Goal: Task Accomplishment & Management: Manage account settings

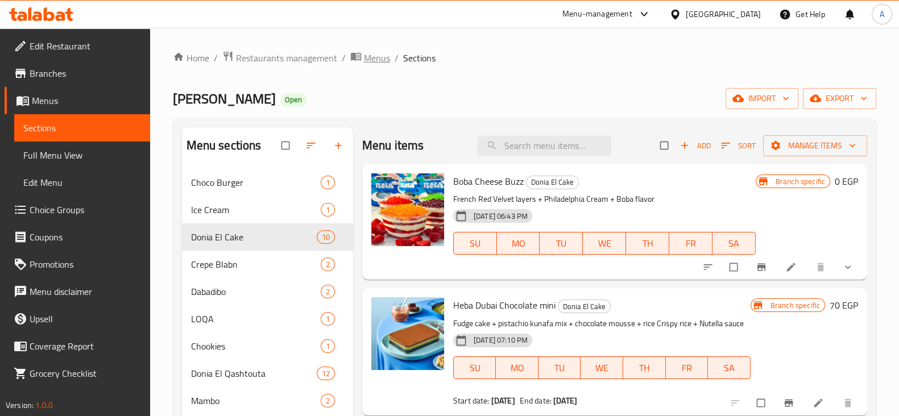
click at [371, 58] on span "Menus" at bounding box center [377, 58] width 26 height 14
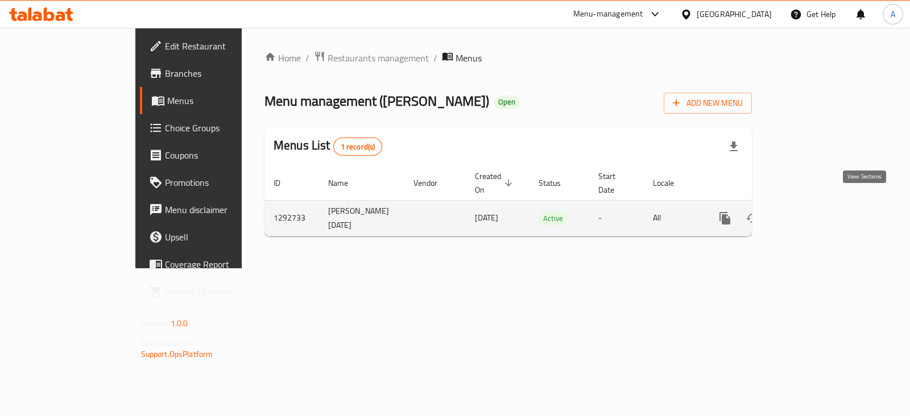
click at [814, 212] on icon "enhanced table" at bounding box center [807, 219] width 14 height 14
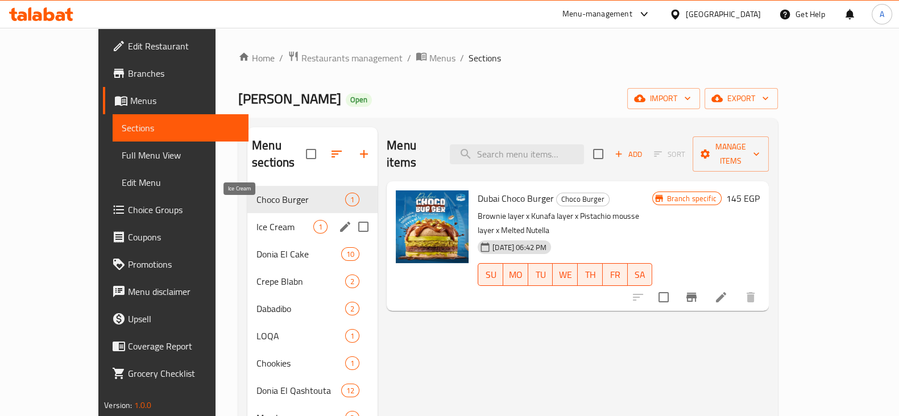
click at [256, 220] on span "Ice Cream" at bounding box center [284, 227] width 57 height 14
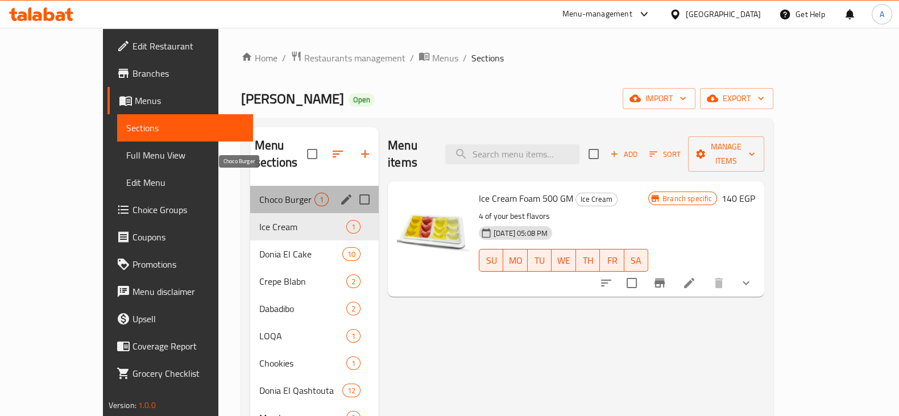
click at [259, 193] on span "Choco Burger" at bounding box center [286, 200] width 55 height 14
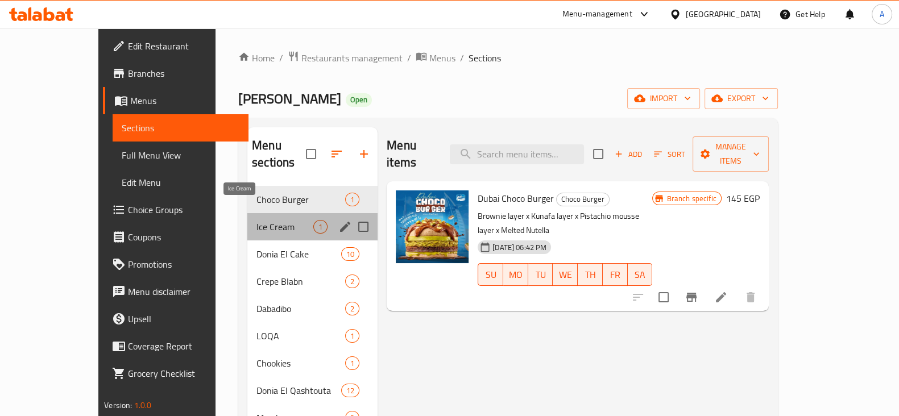
click at [264, 220] on span "Ice Cream" at bounding box center [284, 227] width 57 height 14
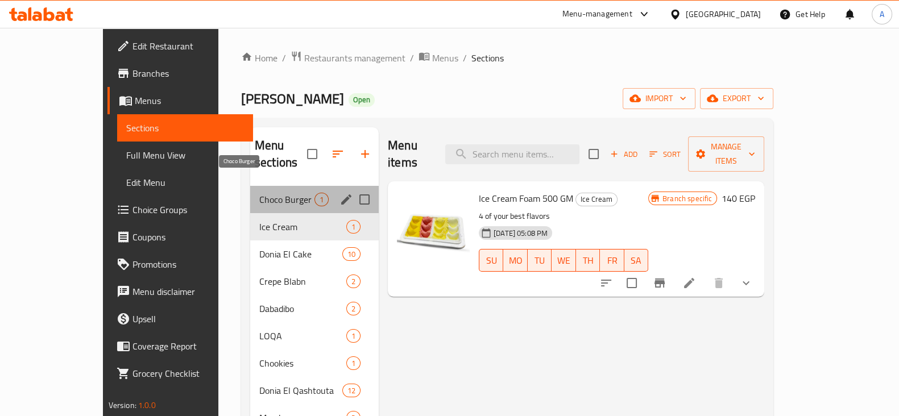
click at [259, 193] on span "Choco Burger" at bounding box center [286, 200] width 55 height 14
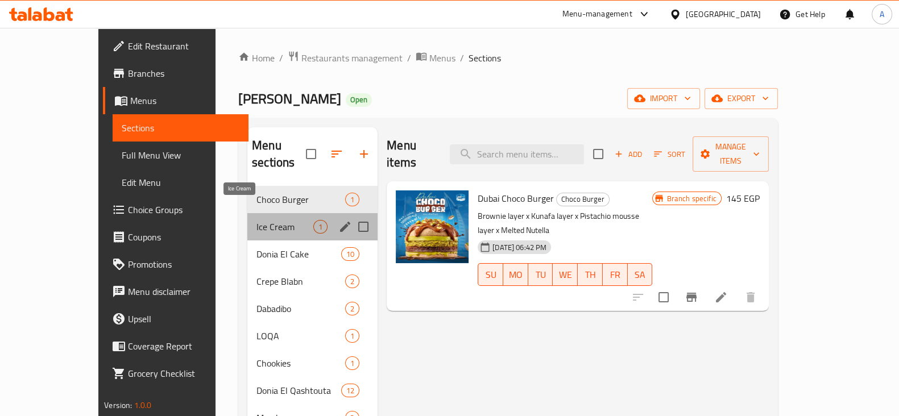
click at [276, 220] on span "Ice Cream" at bounding box center [284, 227] width 57 height 14
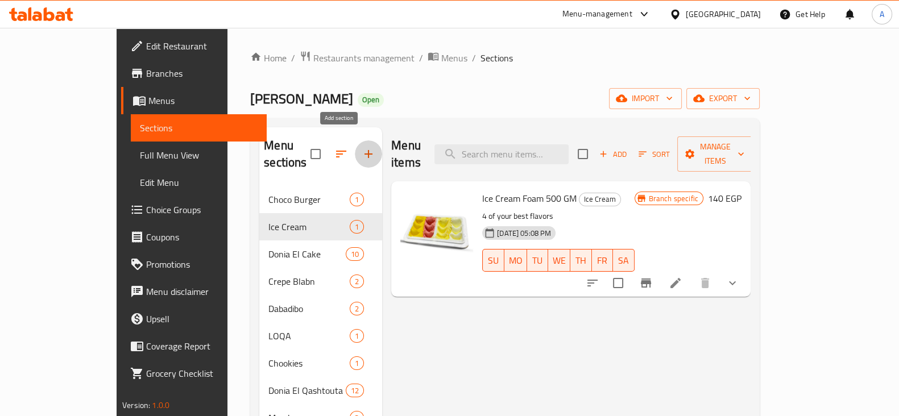
click at [365, 150] on icon "button" at bounding box center [369, 154] width 8 height 8
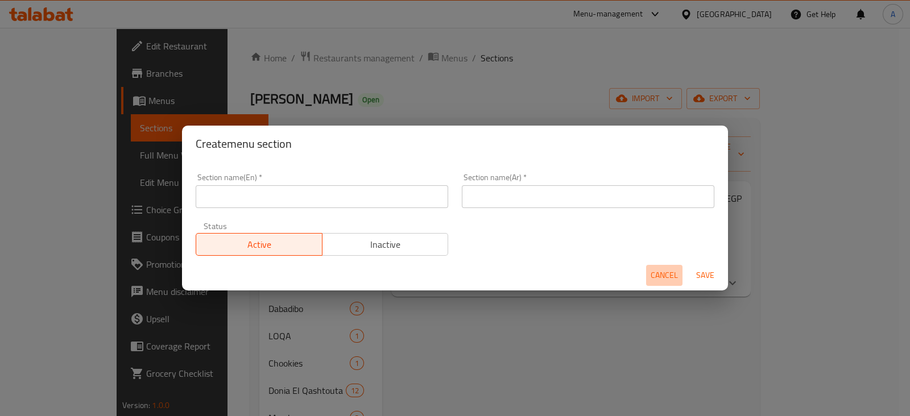
click at [674, 278] on span "Cancel" at bounding box center [664, 275] width 27 height 14
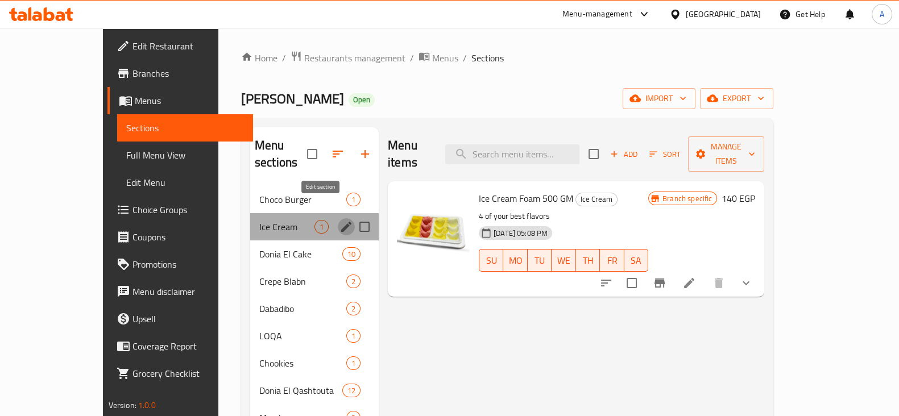
click at [341, 222] on icon "edit" at bounding box center [346, 227] width 10 height 10
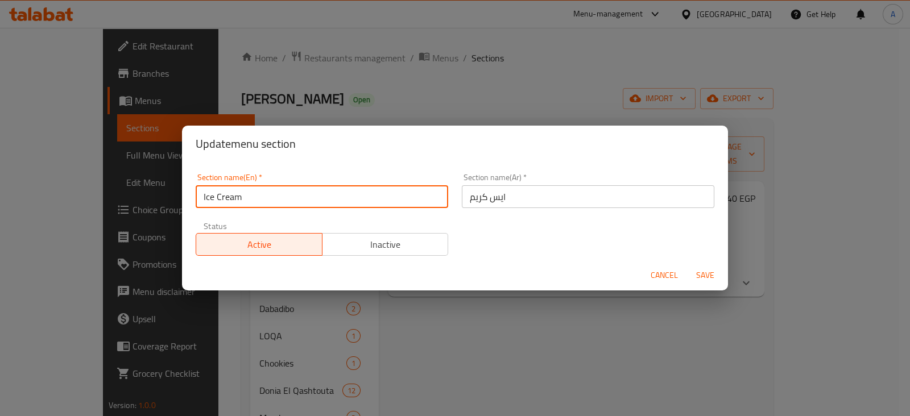
click at [264, 204] on input "Ice Cream" at bounding box center [322, 196] width 252 height 23
type input "I"
type input "Summer Items"
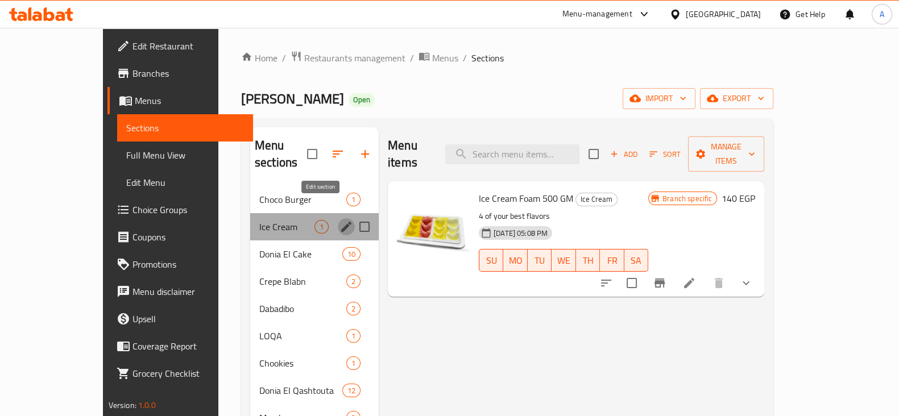
click at [339, 220] on icon "edit" at bounding box center [346, 227] width 14 height 14
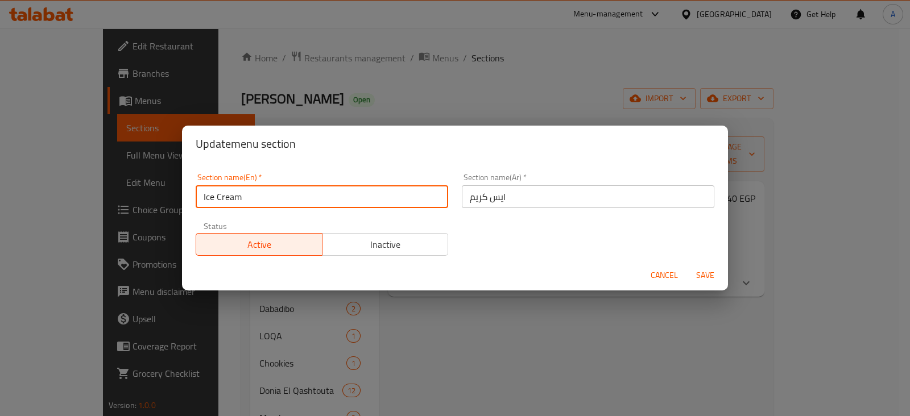
click at [295, 200] on input "Ice Cream" at bounding box center [322, 196] width 252 height 23
type input "I"
type input "S"
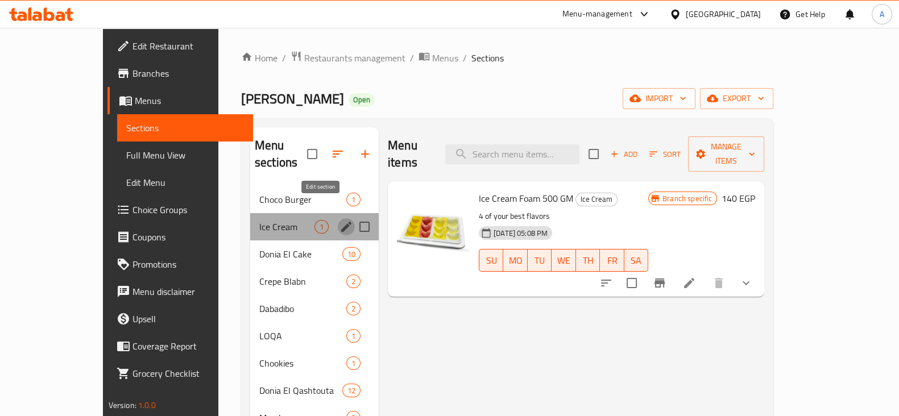
click at [339, 220] on icon "edit" at bounding box center [346, 227] width 14 height 14
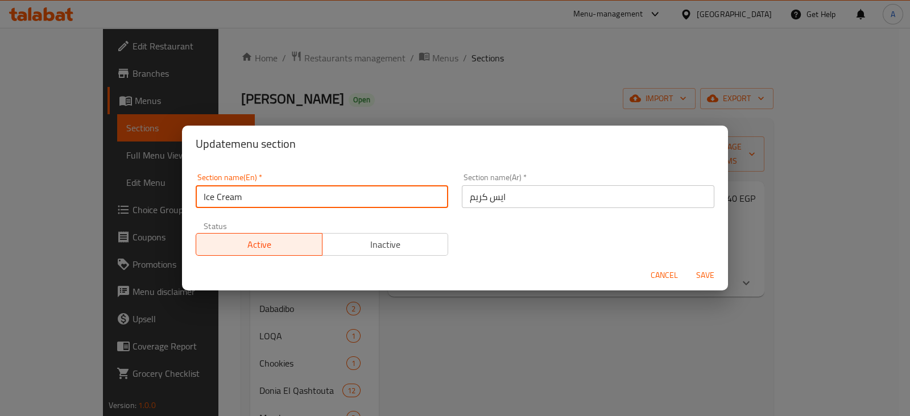
click at [294, 202] on input "Ice Cream" at bounding box center [322, 196] width 252 height 23
type input "I"
type input "Summer Trends"
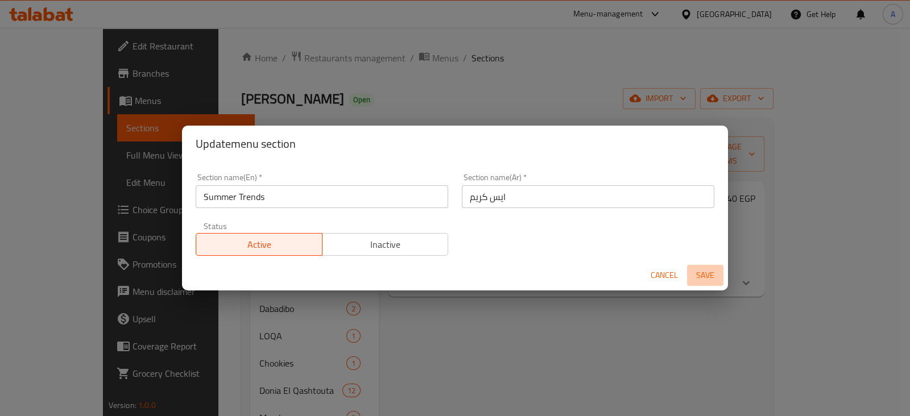
click at [702, 270] on span "Save" at bounding box center [704, 275] width 27 height 14
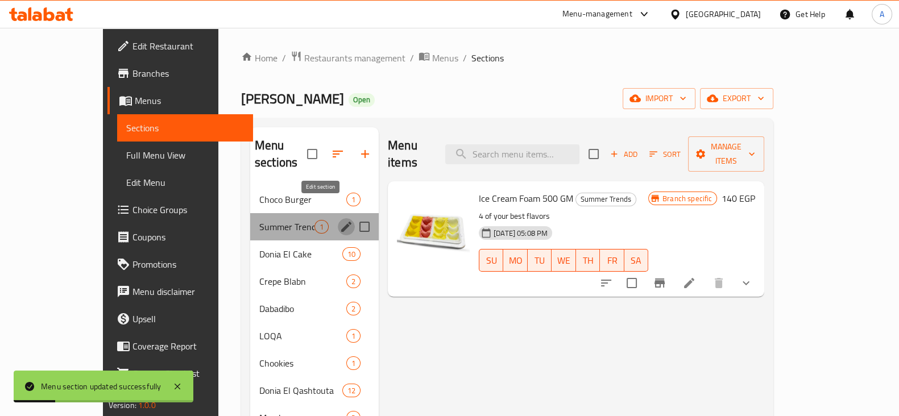
click at [339, 220] on icon "edit" at bounding box center [346, 227] width 14 height 14
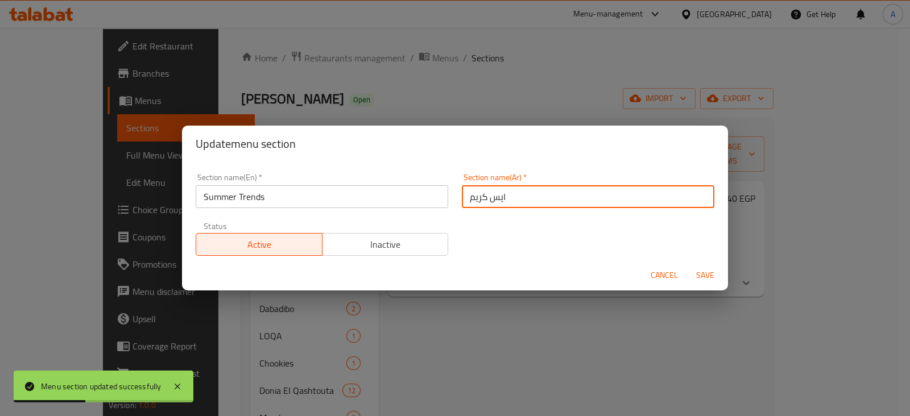
click at [517, 198] on input "ايس كريم" at bounding box center [588, 196] width 252 height 23
type input "ا"
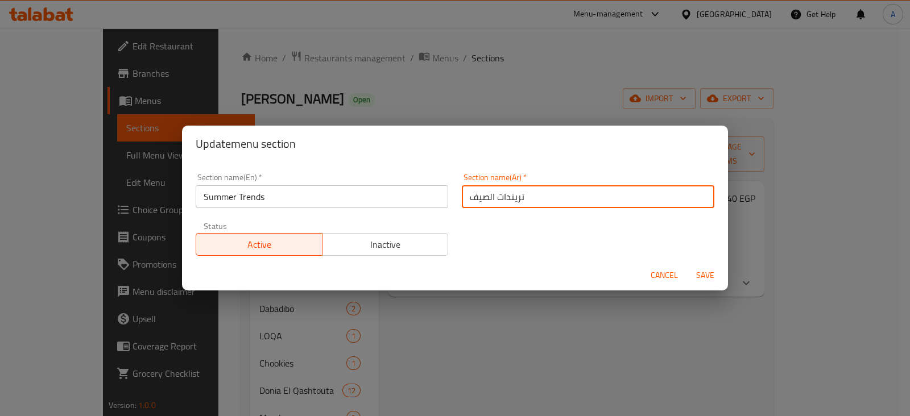
type input "تريندات الصيف"
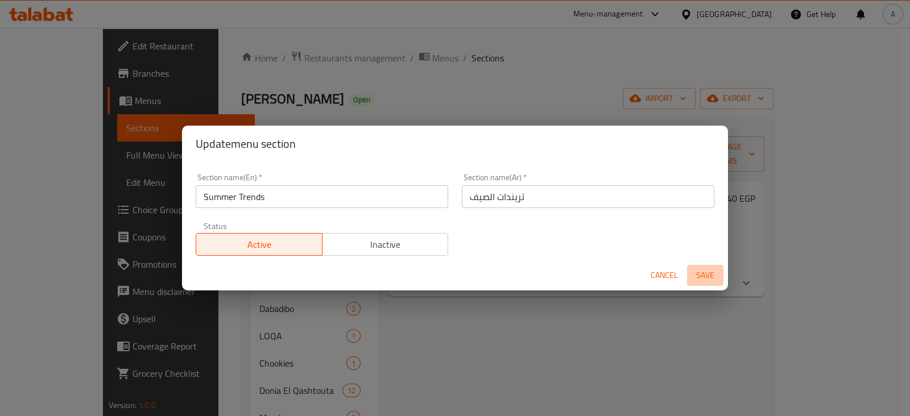
click at [702, 276] on span "Save" at bounding box center [704, 275] width 27 height 14
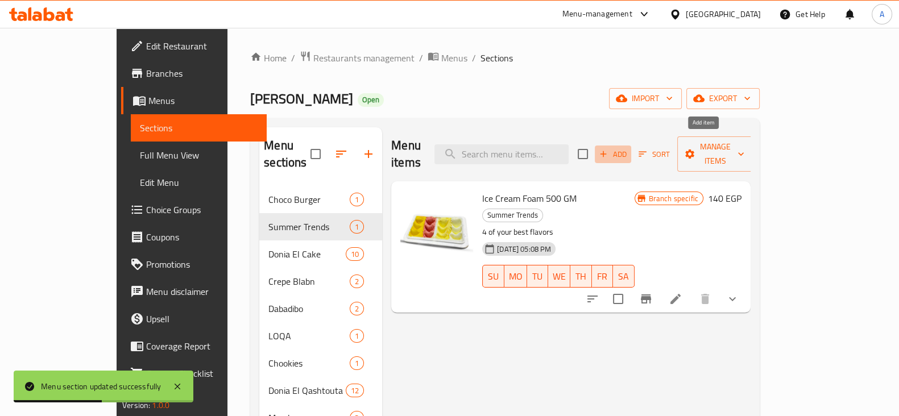
click at [628, 150] on span "Add" at bounding box center [613, 154] width 31 height 13
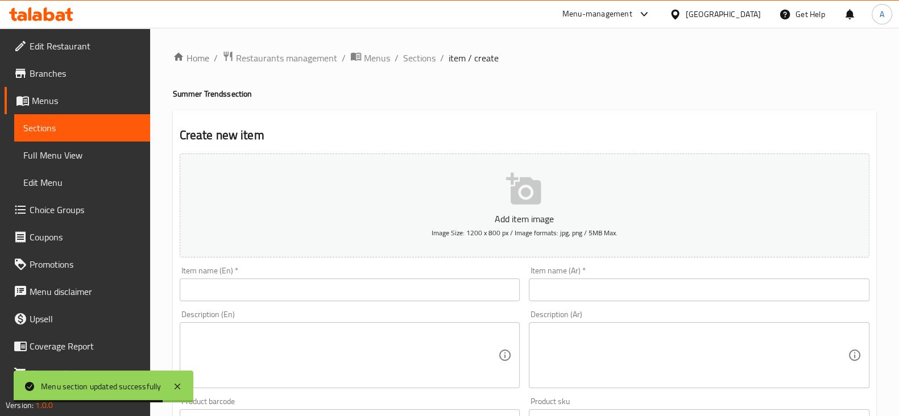
click at [274, 299] on input "text" at bounding box center [350, 290] width 341 height 23
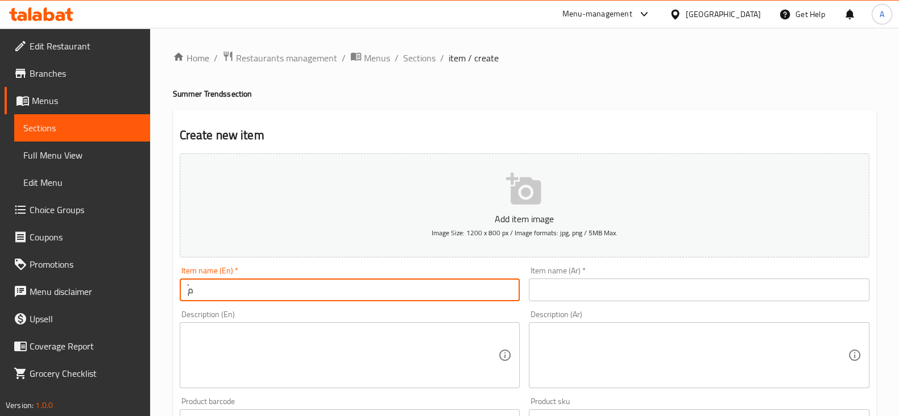
type input "ُ"
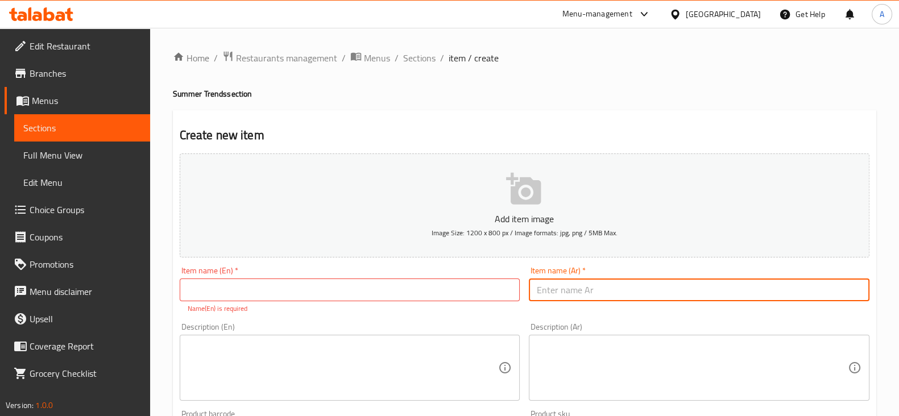
click at [572, 295] on input "text" at bounding box center [699, 290] width 341 height 23
type input "السح الدح امبو"
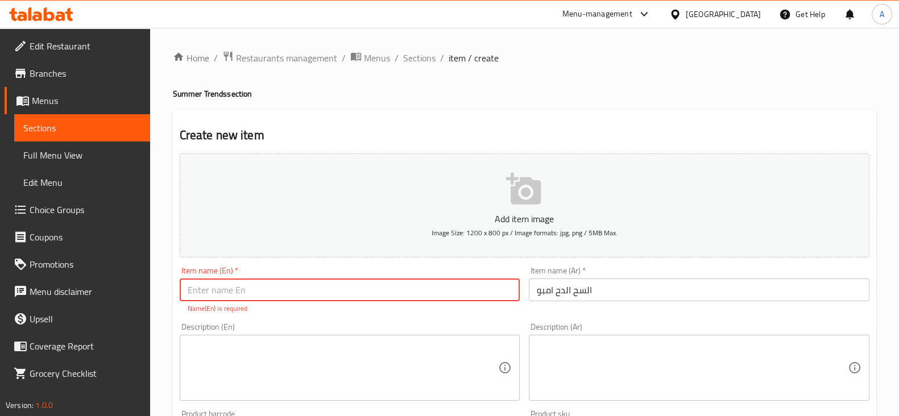
click at [411, 284] on input "text" at bounding box center [350, 290] width 341 height 23
type input "ElSah ElDah Embo"
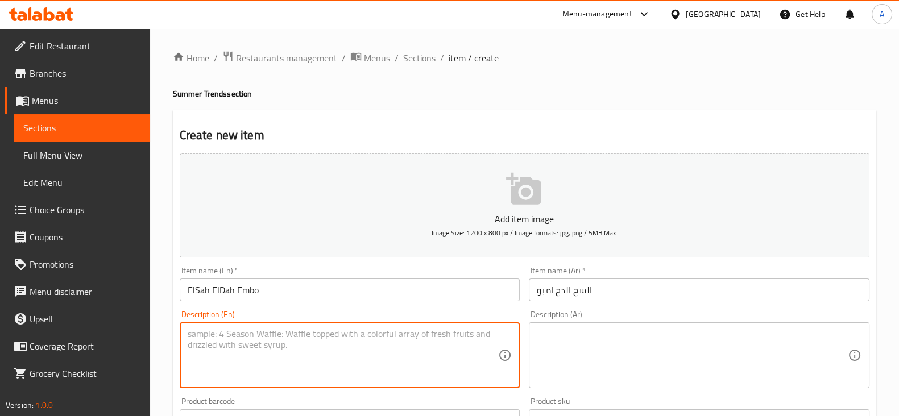
click at [324, 367] on textarea at bounding box center [343, 356] width 311 height 54
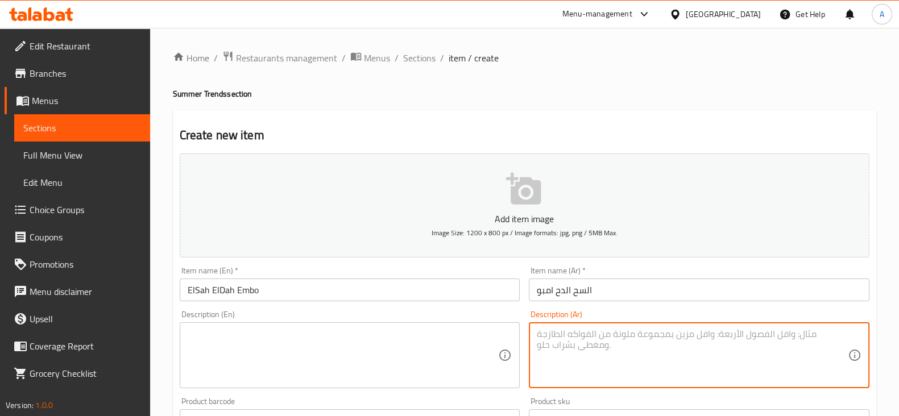
click at [552, 348] on textarea at bounding box center [692, 356] width 311 height 54
paste textarea "يكس بين الجيلاتو الايطالي و الحليب المكثف و صوصات ب لبن"
type textarea "يكس بين الجيلاتو الايطالي و الحليب المكثف و صوصات ب لبن"
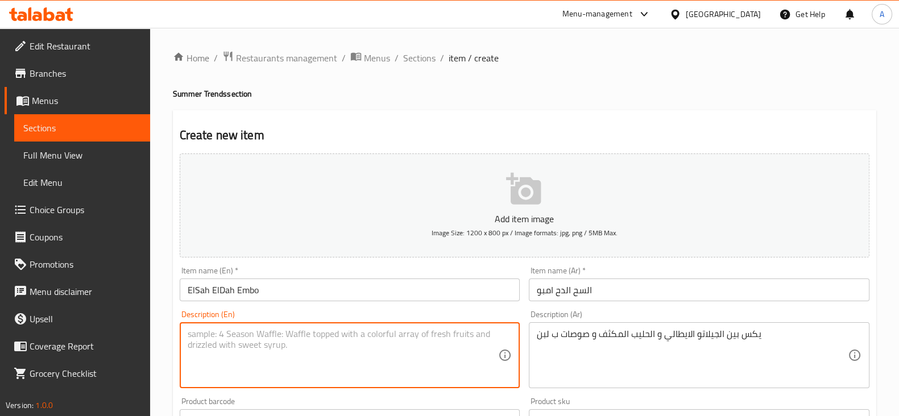
click at [414, 342] on textarea at bounding box center [343, 356] width 311 height 54
paste textarea "Mix between Italian gelato, condensed milk and milk sauces"
click at [378, 336] on textarea "Mix between Italian gelato, condensed milk and milk sauces" at bounding box center [343, 356] width 311 height 54
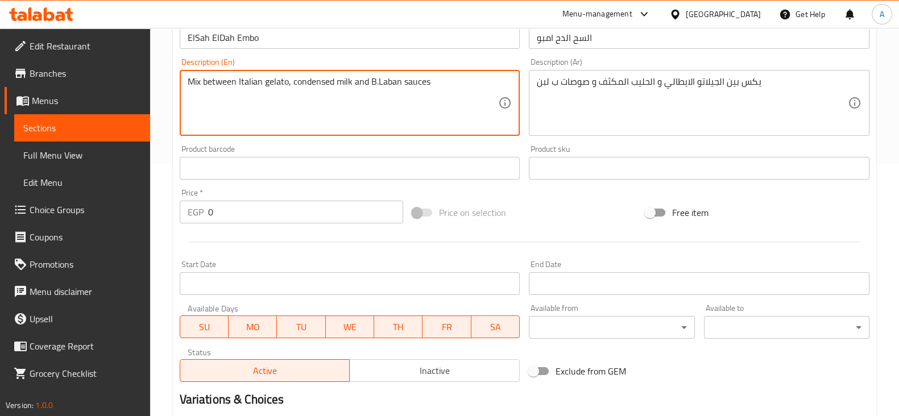
scroll to position [254, 0]
type textarea "Mix between Italian gelato, condensed milk and B.Laban sauces"
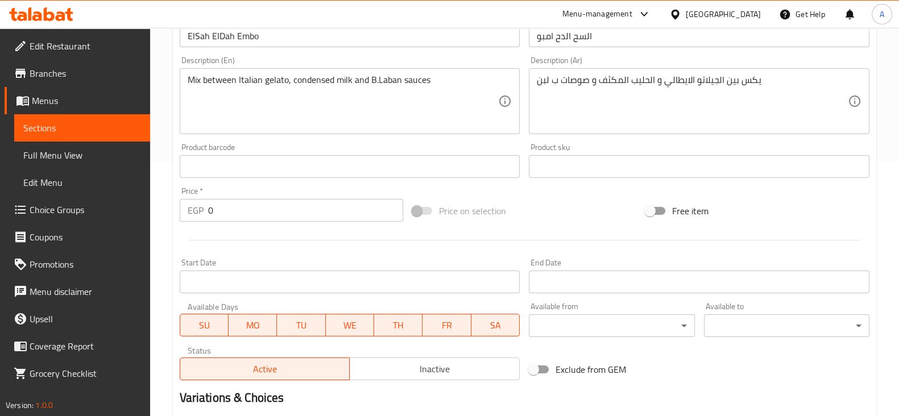
click at [445, 229] on div at bounding box center [524, 240] width 699 height 28
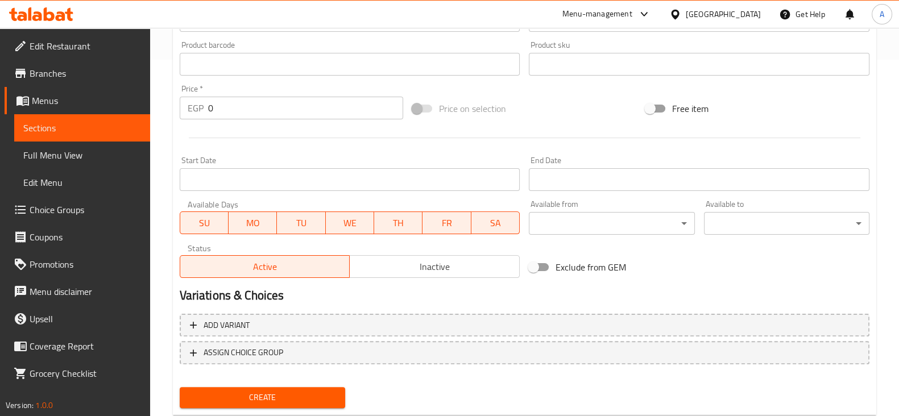
scroll to position [387, 0]
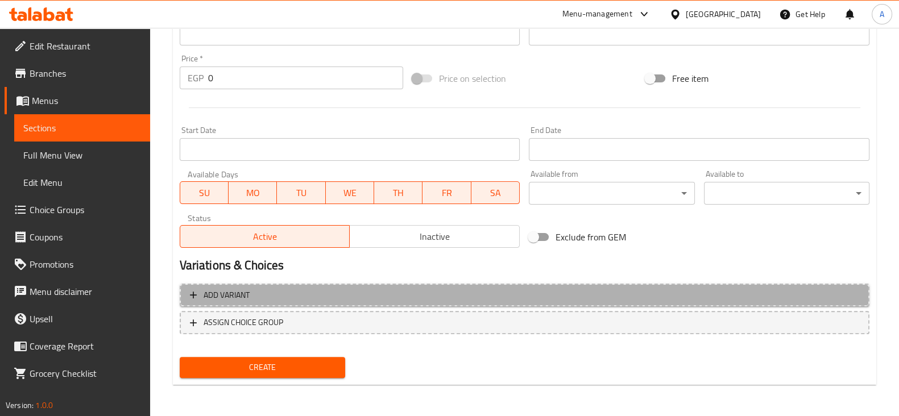
click at [293, 293] on span "Add variant" at bounding box center [524, 295] width 669 height 14
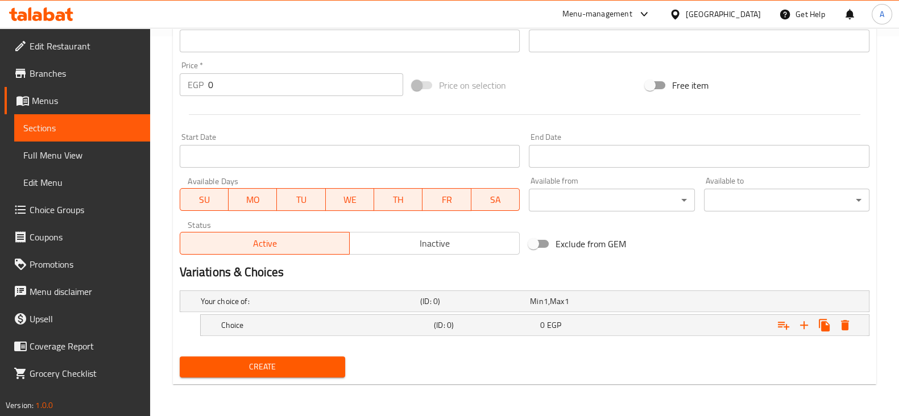
scroll to position [379, 0]
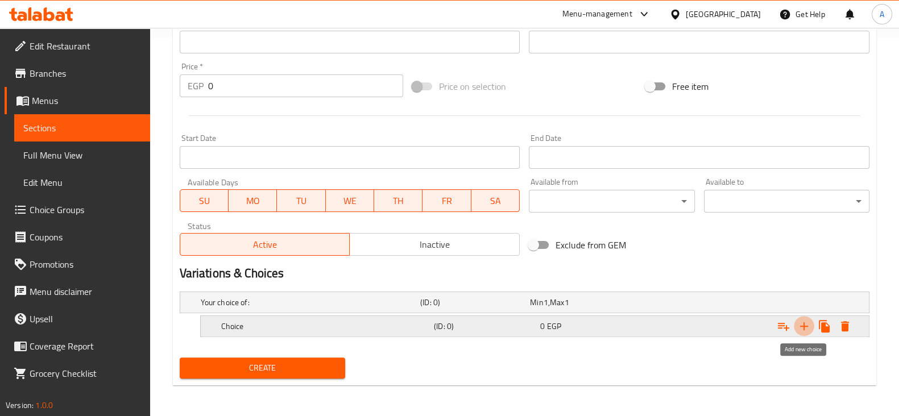
click at [802, 325] on icon "Expand" at bounding box center [804, 327] width 14 height 14
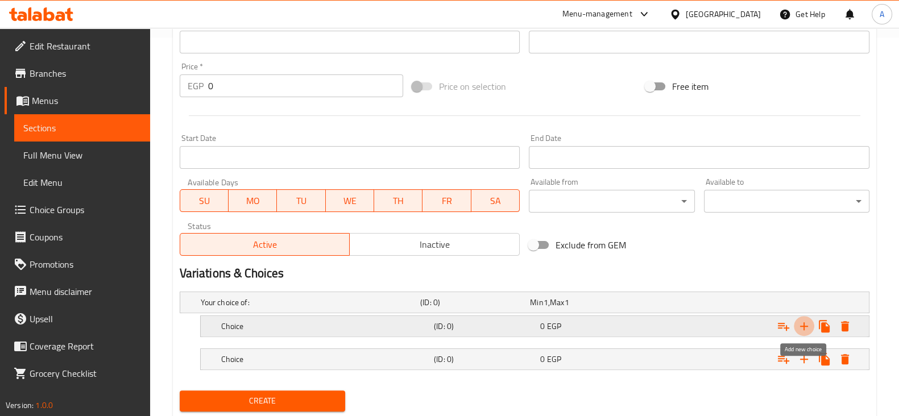
click at [802, 325] on icon "Expand" at bounding box center [804, 327] width 14 height 14
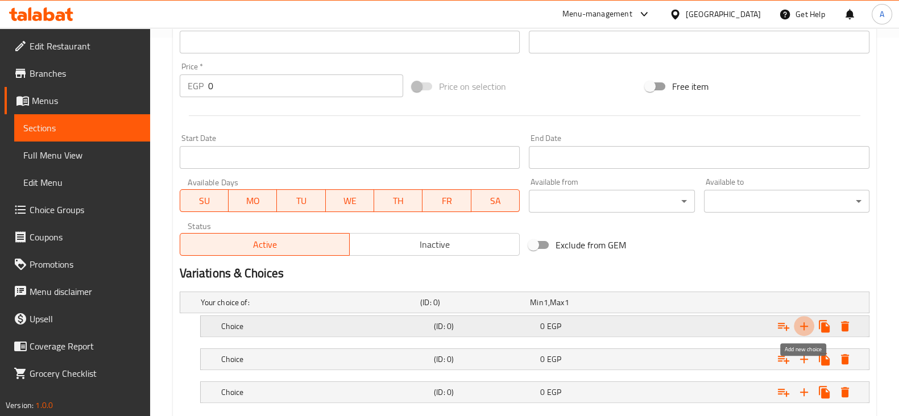
click at [802, 325] on icon "Expand" at bounding box center [804, 327] width 14 height 14
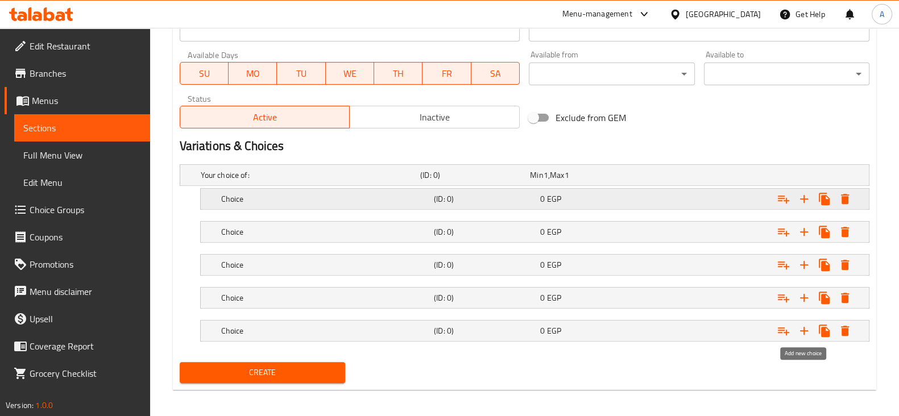
scroll to position [508, 0]
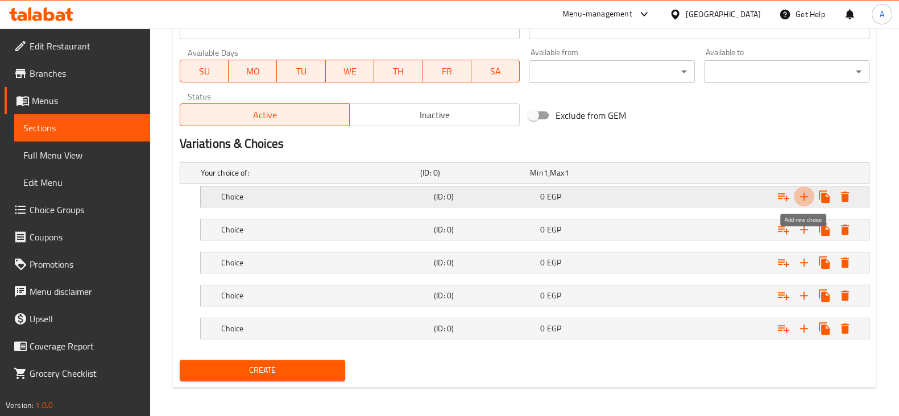
click at [807, 198] on icon "Expand" at bounding box center [804, 197] width 14 height 14
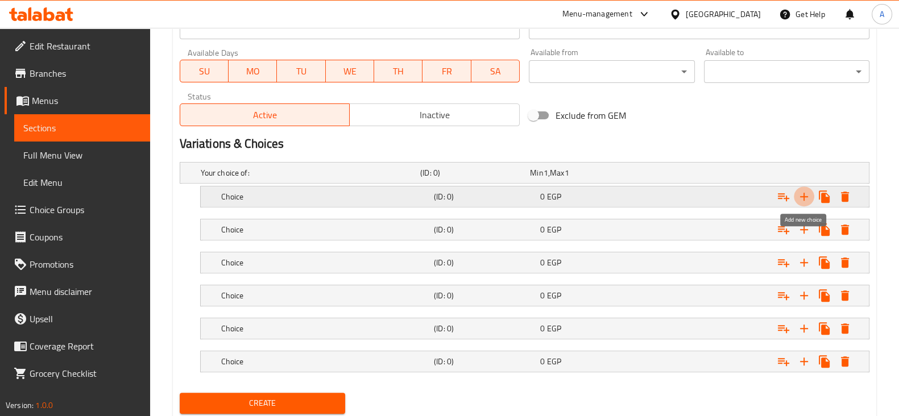
click at [807, 198] on icon "Expand" at bounding box center [804, 197] width 14 height 14
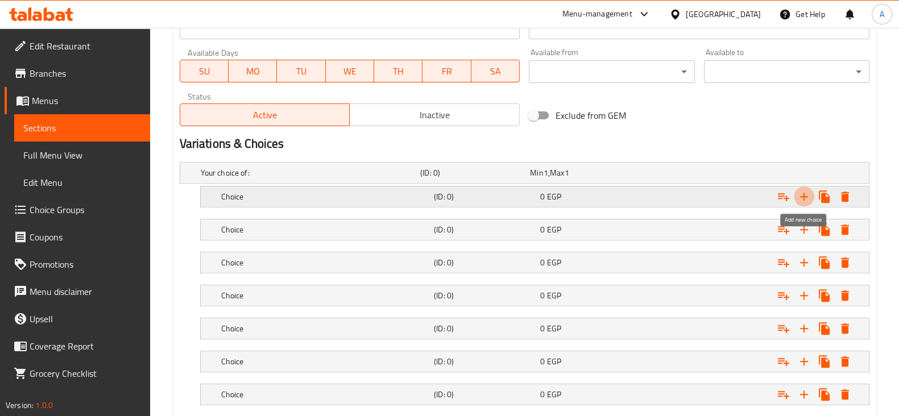
click at [807, 198] on icon "Expand" at bounding box center [804, 197] width 14 height 14
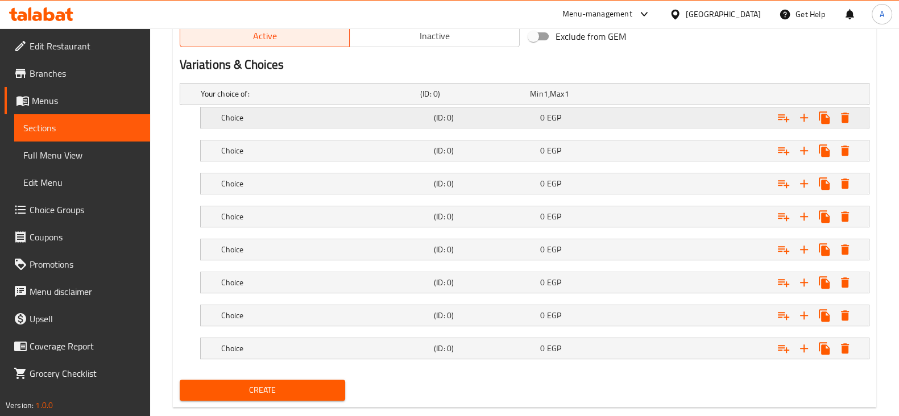
scroll to position [588, 0]
click at [801, 123] on button "Expand" at bounding box center [804, 117] width 20 height 20
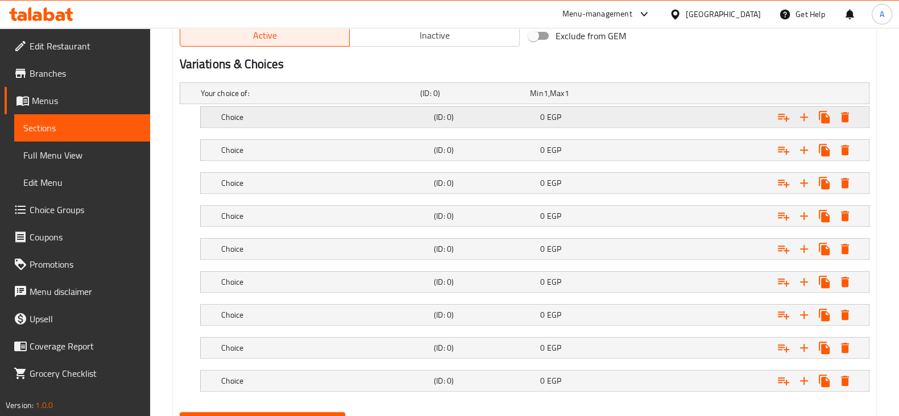
click at [258, 101] on div "Choice" at bounding box center [307, 93] width 219 height 16
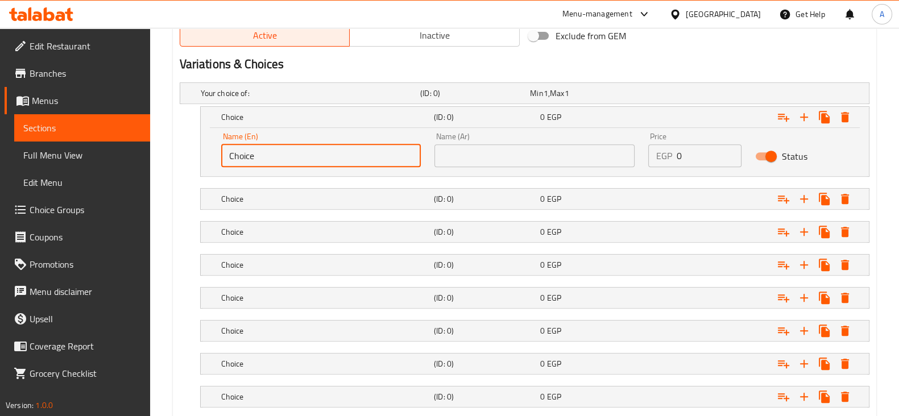
click at [263, 156] on input "Choice" at bounding box center [321, 155] width 200 height 23
type input "C"
type input "Pistachio"
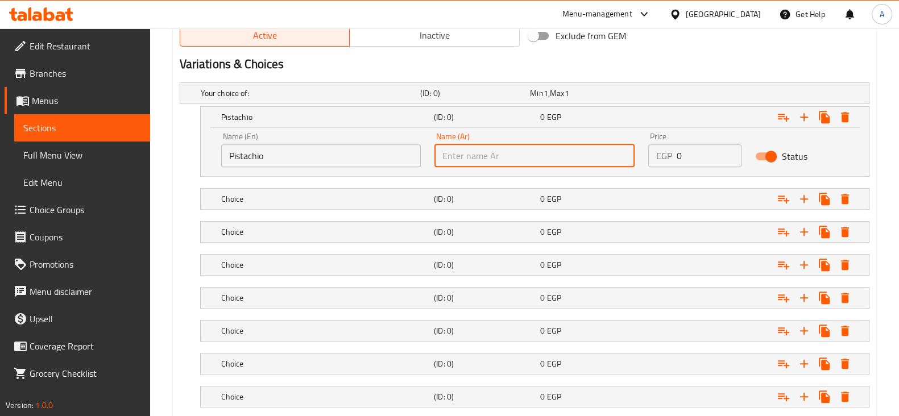
click at [473, 158] on input "text" at bounding box center [534, 155] width 200 height 23
type input "بستاشيو"
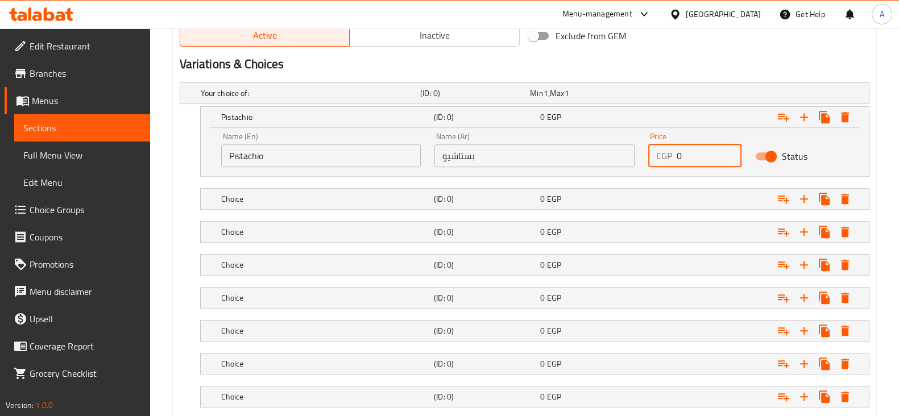
click at [689, 159] on input "0" at bounding box center [709, 155] width 65 height 23
type input "95"
click at [363, 99] on h5 "Choice" at bounding box center [308, 93] width 215 height 11
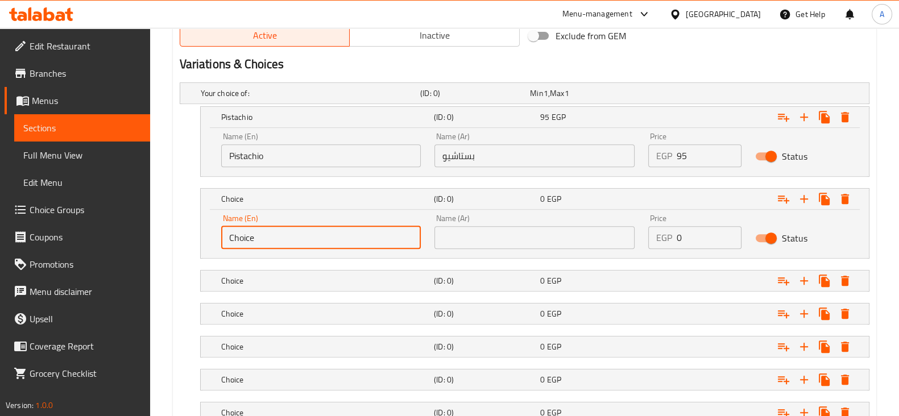
click at [248, 236] on input "Choice" at bounding box center [321, 237] width 200 height 23
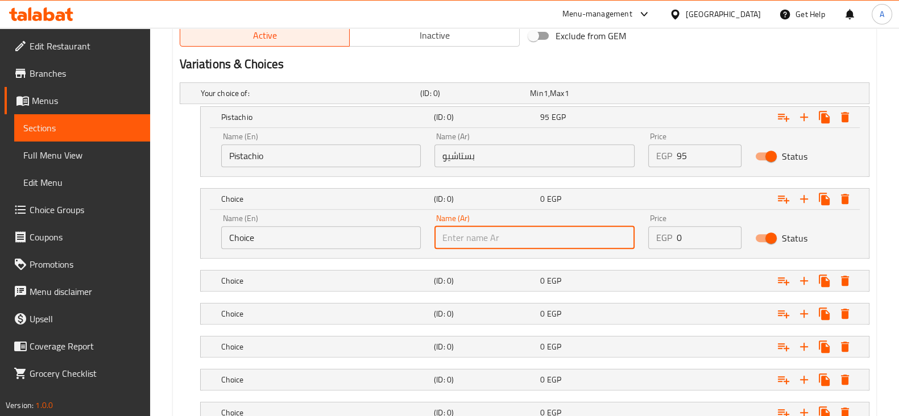
click at [487, 238] on input "text" at bounding box center [534, 237] width 200 height 23
type input "بندق"
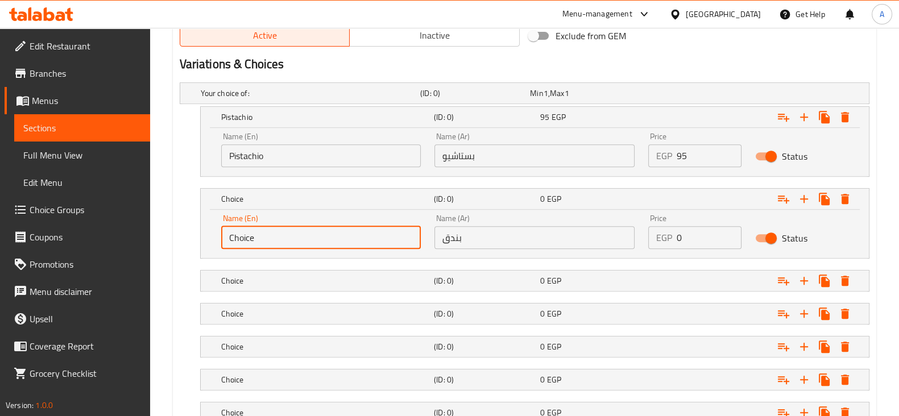
click at [239, 236] on input "Choice" at bounding box center [321, 237] width 200 height 23
type input "Hazelnut"
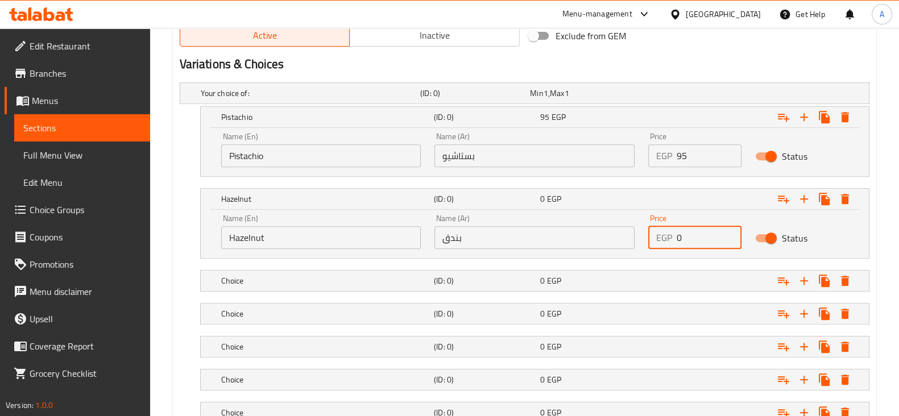
click at [689, 237] on input "0" at bounding box center [709, 237] width 65 height 23
type input "80"
click at [329, 99] on h5 "Choice" at bounding box center [308, 93] width 215 height 11
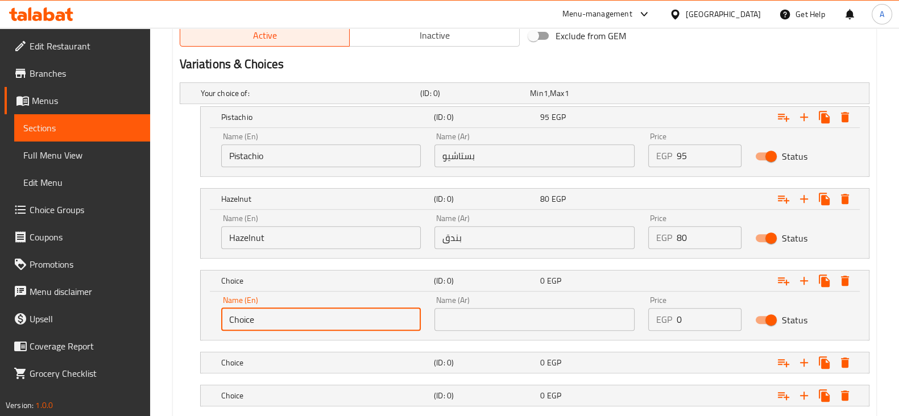
click at [252, 316] on input "Choice" at bounding box center [321, 319] width 200 height 23
type input "Chocolate"
click at [513, 321] on input "text" at bounding box center [534, 319] width 200 height 23
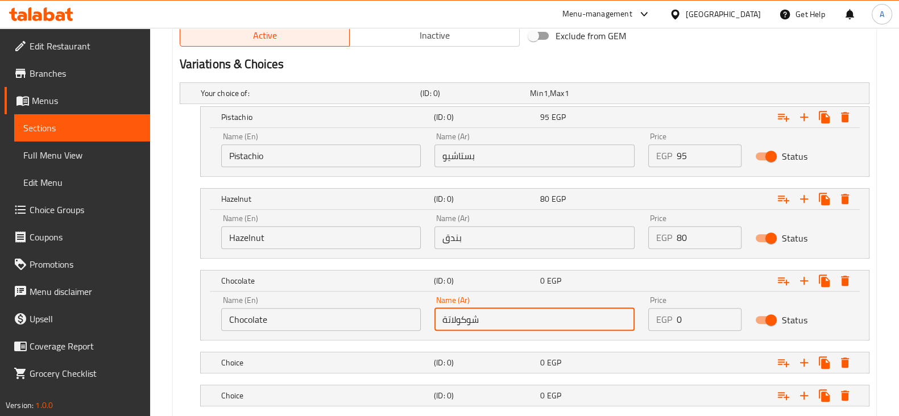
type input "شوكولاتة"
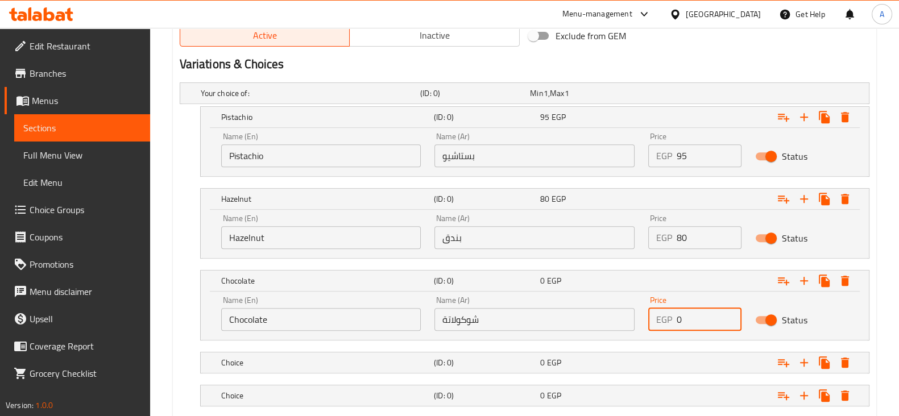
click at [703, 318] on input "0" at bounding box center [709, 319] width 65 height 23
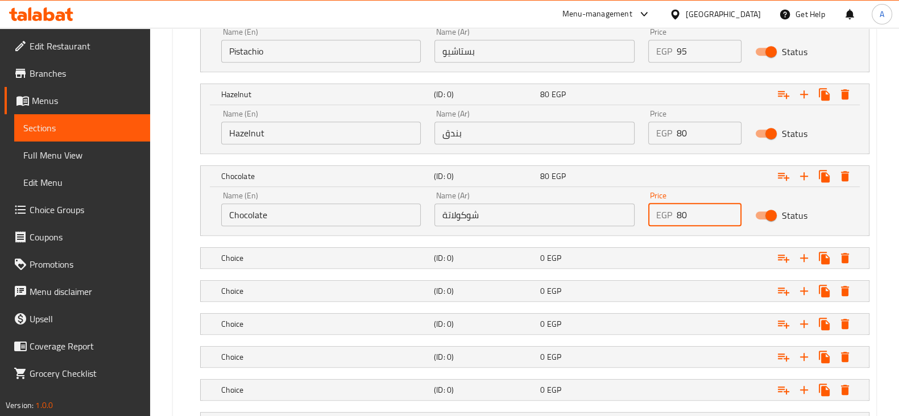
scroll to position [697, 0]
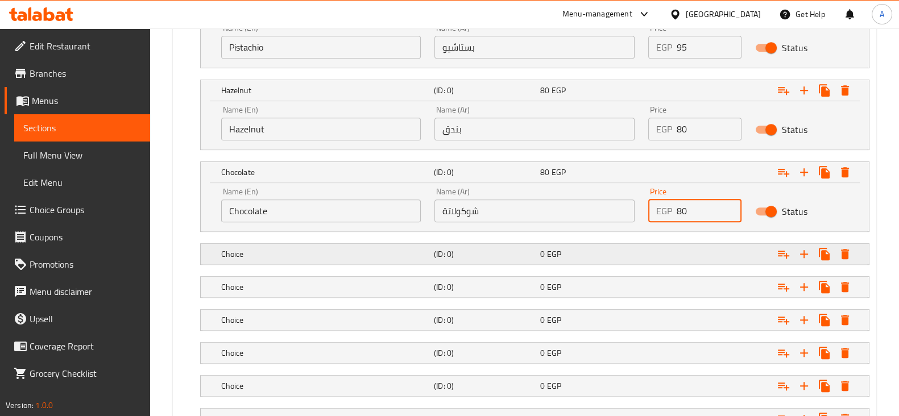
type input "80"
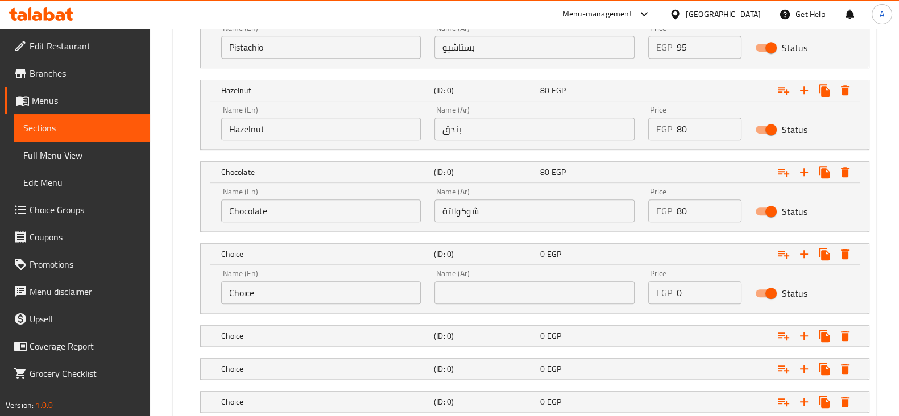
click at [243, 294] on input "Choice" at bounding box center [321, 292] width 200 height 23
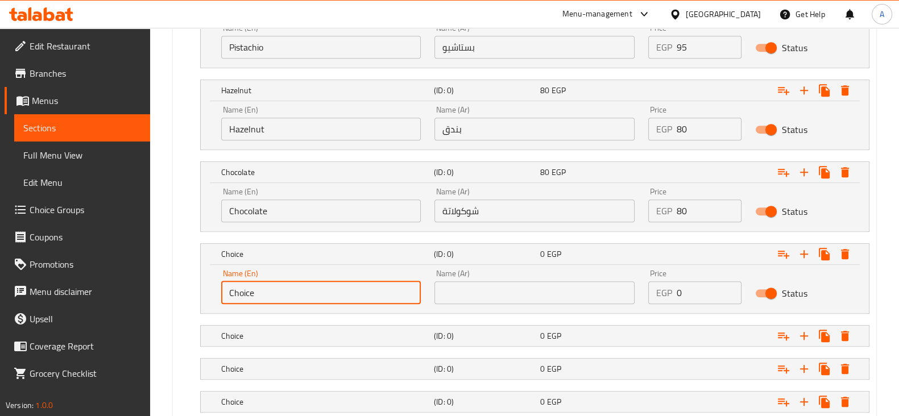
click at [243, 294] on input "Choice" at bounding box center [321, 292] width 200 height 23
type input "Lotus"
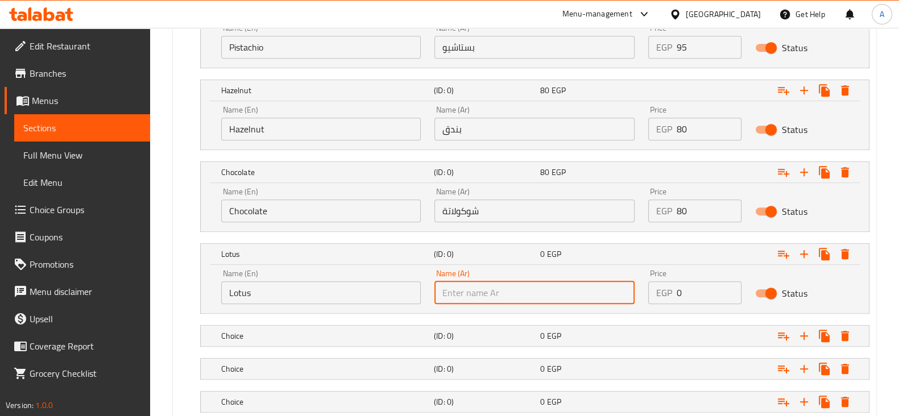
click at [495, 289] on input "text" at bounding box center [534, 292] width 200 height 23
type input "لوتس"
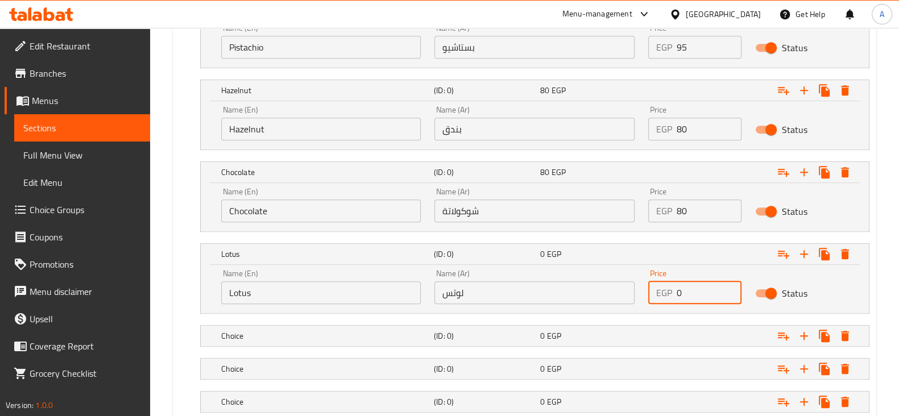
click at [694, 294] on input "0" at bounding box center [709, 292] width 65 height 23
type input "80"
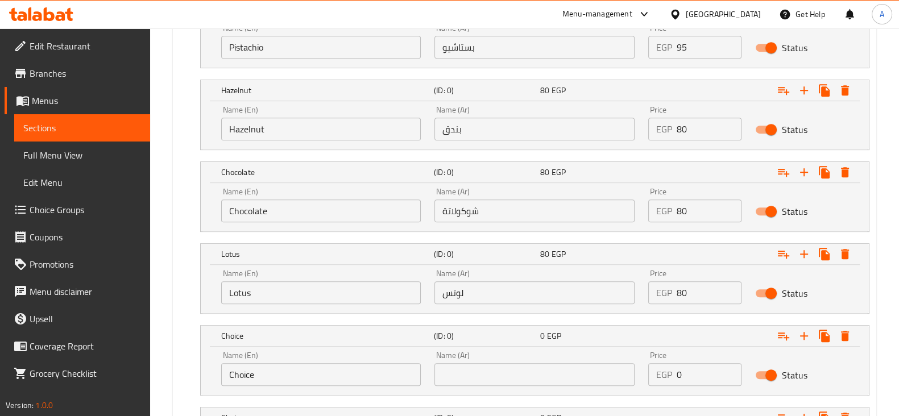
click at [247, 371] on input "Choice" at bounding box center [321, 374] width 200 height 23
click at [466, 365] on input "text" at bounding box center [534, 374] width 200 height 23
type input "مانجو"
click at [233, 376] on input "Choice" at bounding box center [321, 374] width 200 height 23
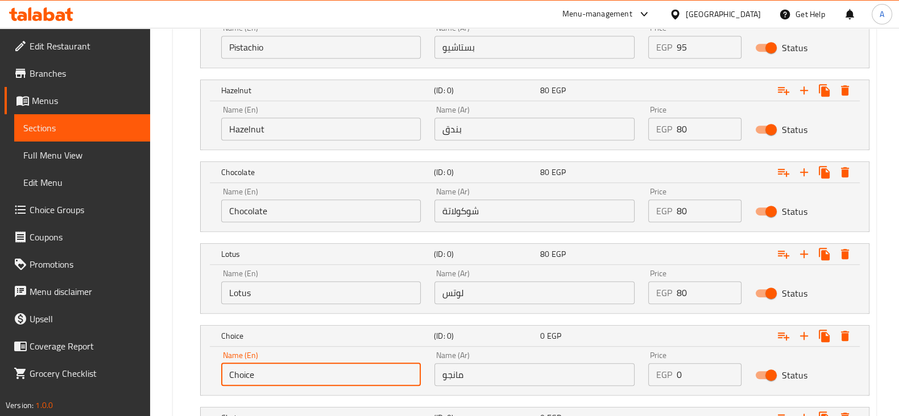
click at [233, 376] on input "Choice" at bounding box center [321, 374] width 200 height 23
type input "Mango"
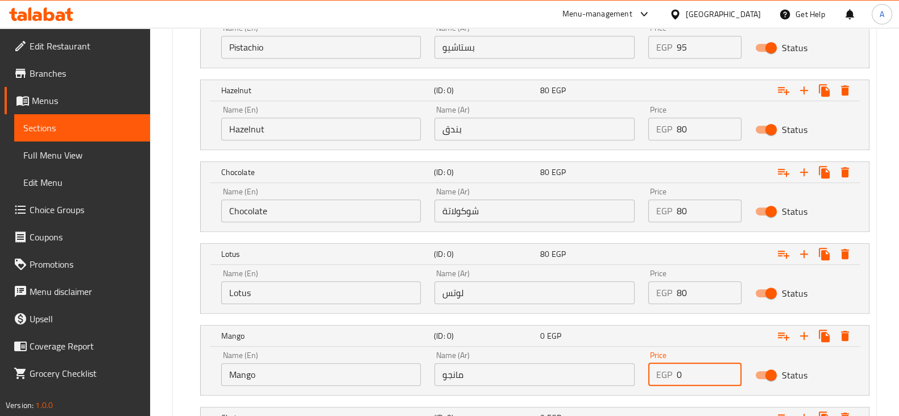
click at [703, 382] on input "0" at bounding box center [709, 374] width 65 height 23
type input "80"
click at [627, 14] on div "80 EGP" at bounding box center [591, 8] width 102 height 11
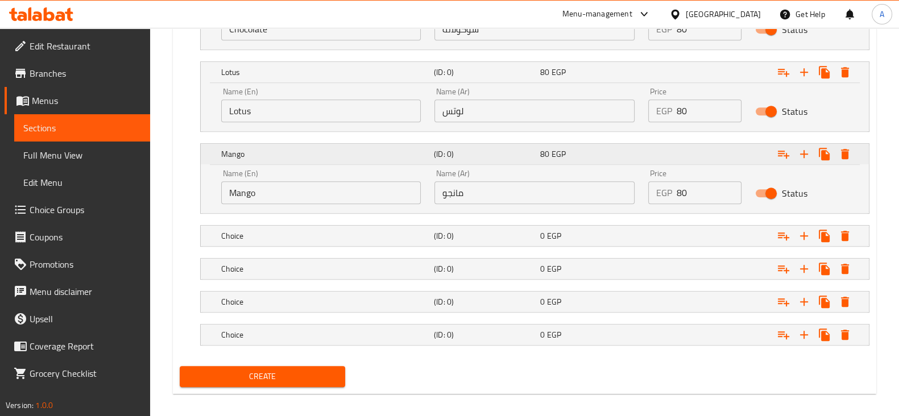
scroll to position [885, 0]
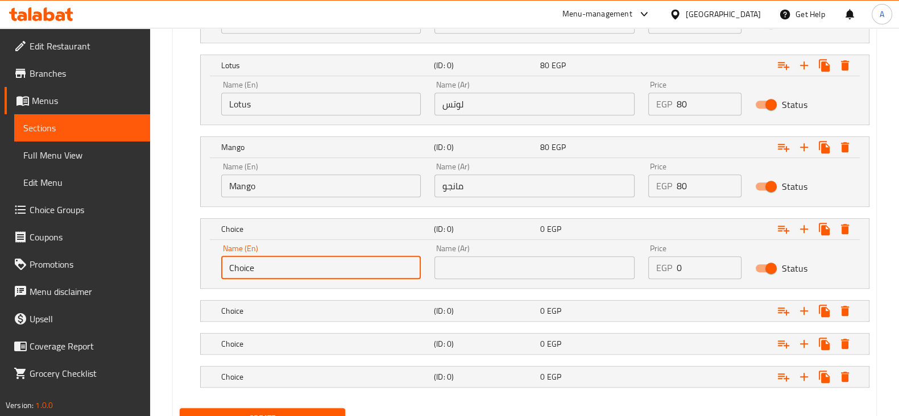
click at [251, 267] on input "Choice" at bounding box center [321, 267] width 200 height 23
type input "A"
type input "Strawberry"
click at [498, 263] on input "text" at bounding box center [534, 267] width 200 height 23
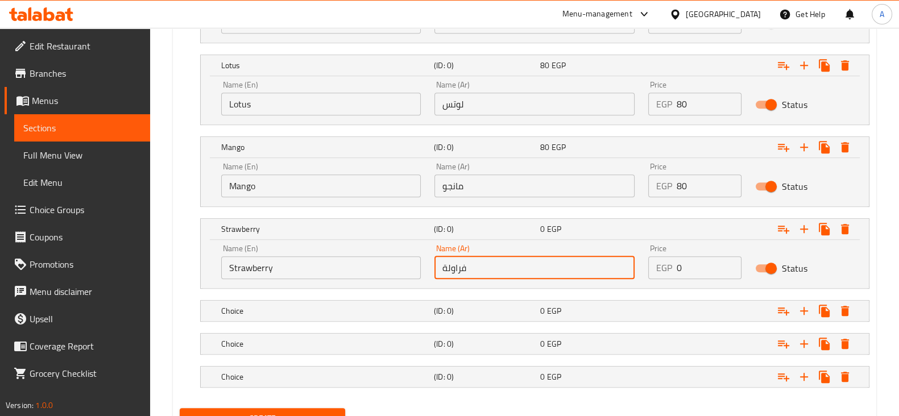
type input "فراولة"
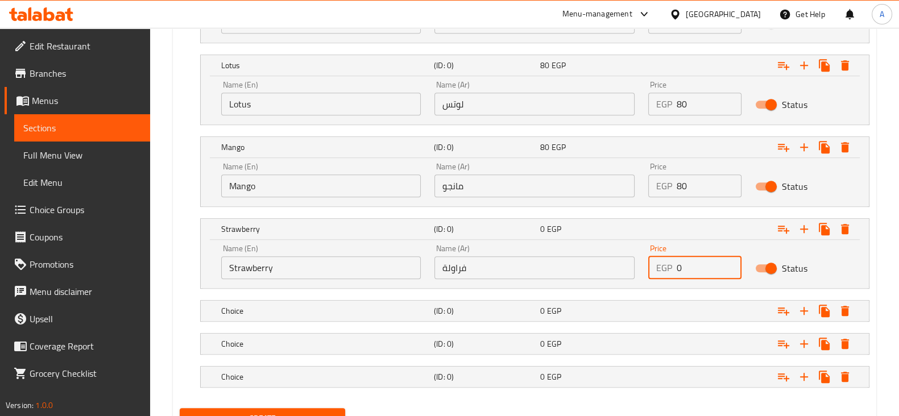
click at [697, 267] on input "0" at bounding box center [709, 267] width 65 height 23
type input "80"
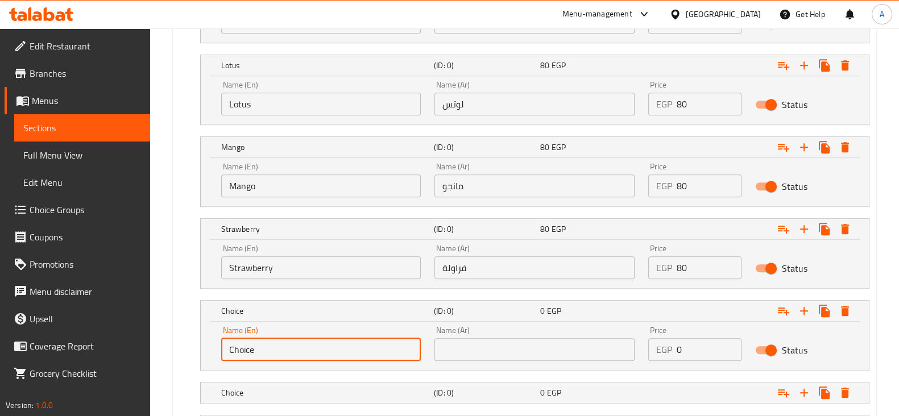
click at [239, 349] on input "Choice" at bounding box center [321, 349] width 200 height 23
type input "Mix Berries"
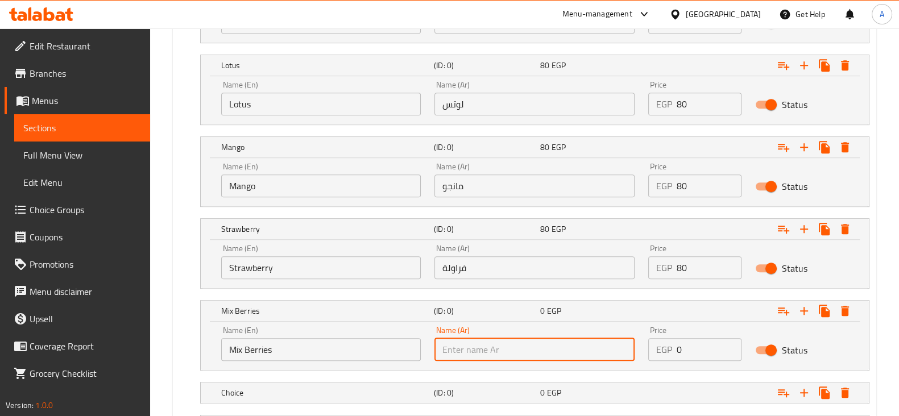
click at [520, 350] on input "text" at bounding box center [534, 349] width 200 height 23
type input "[PERSON_NAME]"
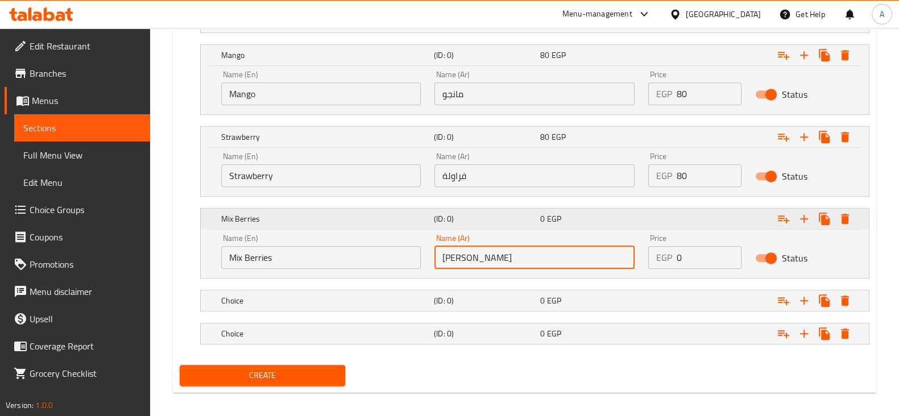
scroll to position [978, 0]
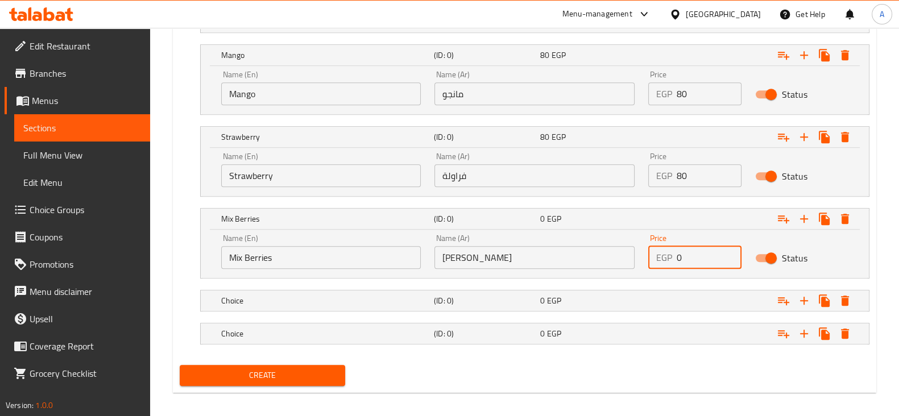
click at [695, 251] on input "0" at bounding box center [709, 257] width 65 height 23
type input "80"
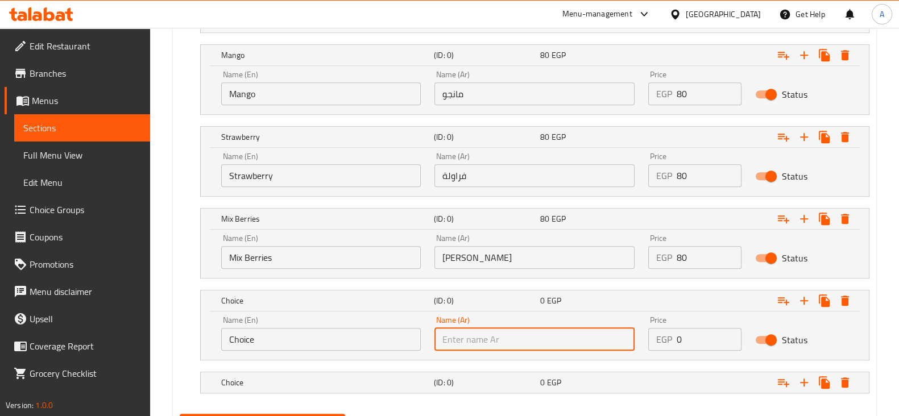
click at [508, 334] on input "text" at bounding box center [534, 339] width 200 height 23
type input "كراميل"
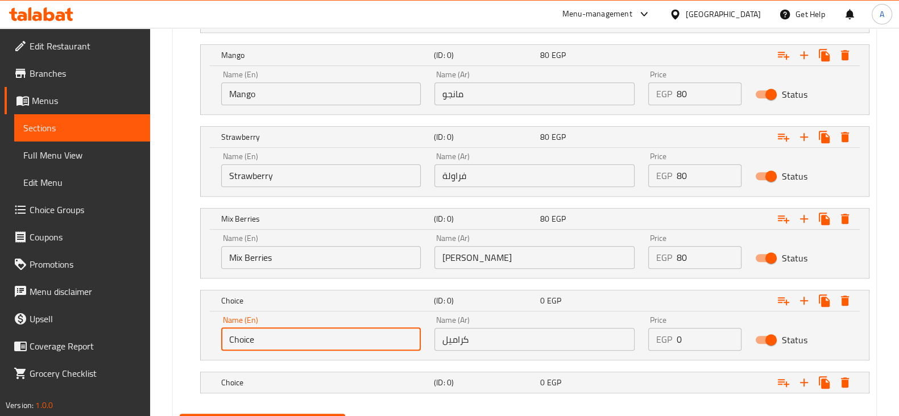
click at [248, 340] on input "Choice" at bounding box center [321, 339] width 200 height 23
type input "Caramel"
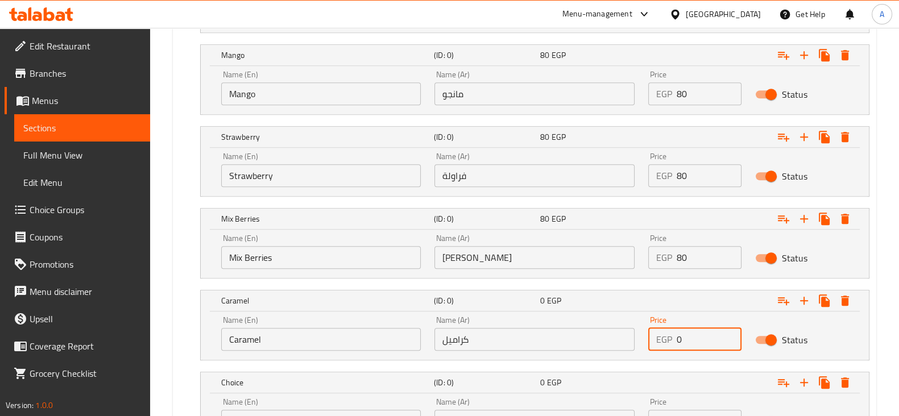
click at [705, 331] on input "0" at bounding box center [709, 339] width 65 height 23
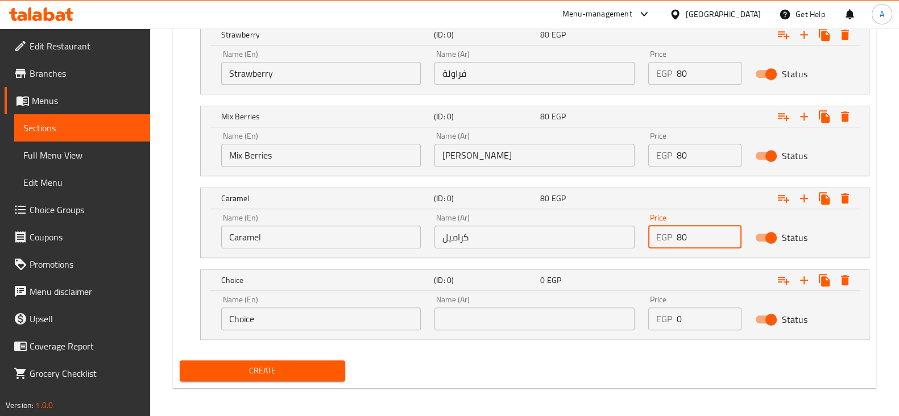
scroll to position [1080, 0]
type input "80"
click at [243, 319] on input "Choice" at bounding box center [321, 318] width 200 height 23
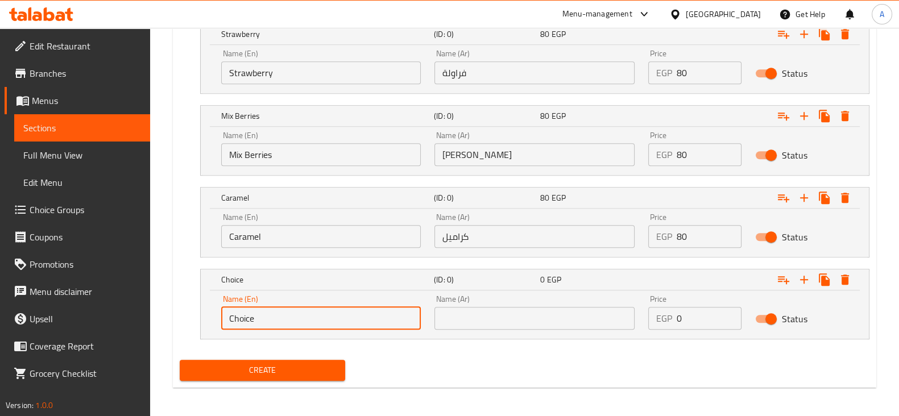
click at [243, 319] on input "Choice" at bounding box center [321, 318] width 200 height 23
type input "Gum"
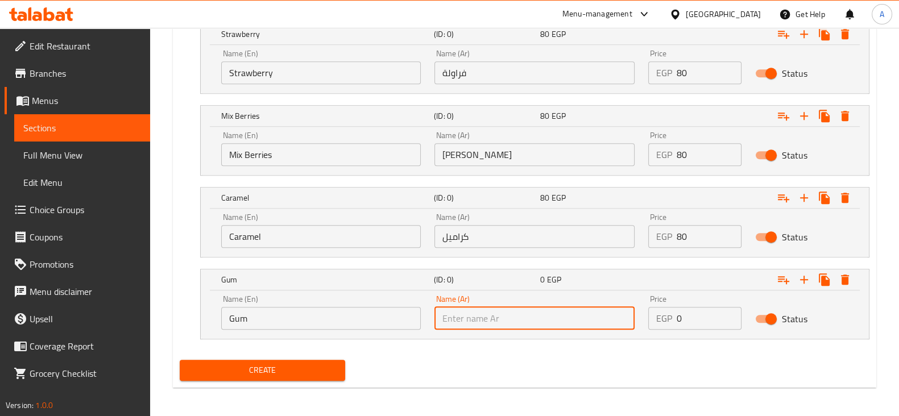
click at [471, 318] on input "text" at bounding box center [534, 318] width 200 height 23
type input "لبان"
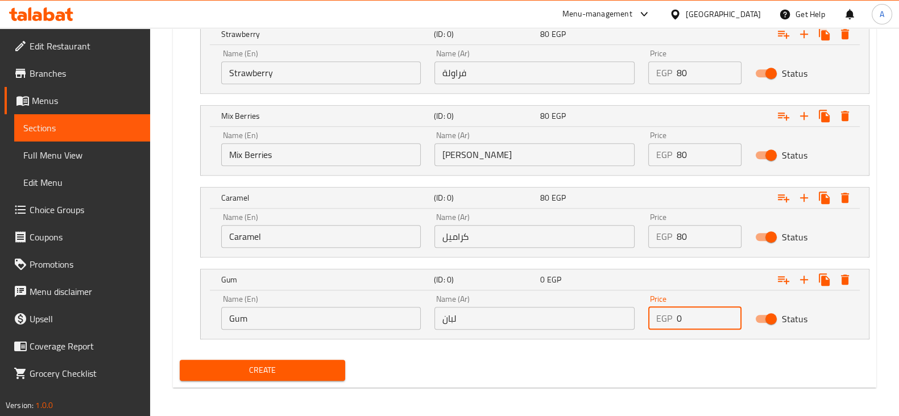
click at [685, 314] on input "0" at bounding box center [709, 318] width 65 height 23
type input "80"
click at [620, 262] on nav at bounding box center [525, 264] width 690 height 9
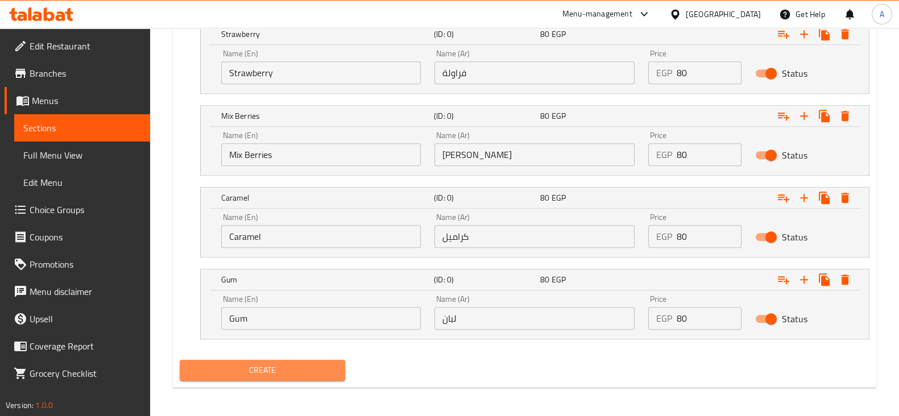
click at [263, 368] on span "Create" at bounding box center [262, 370] width 147 height 14
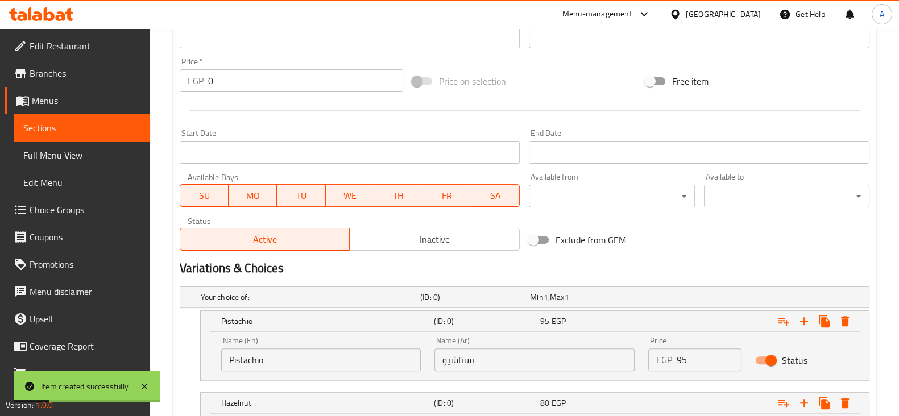
scroll to position [0, 0]
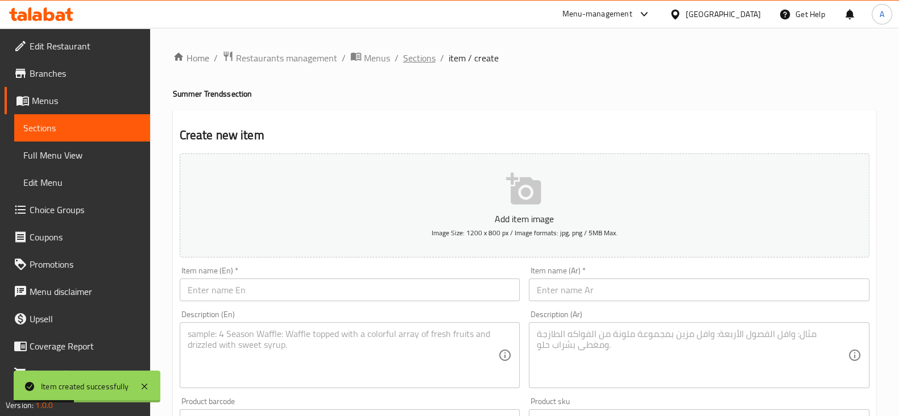
click at [412, 58] on span "Sections" at bounding box center [419, 58] width 32 height 14
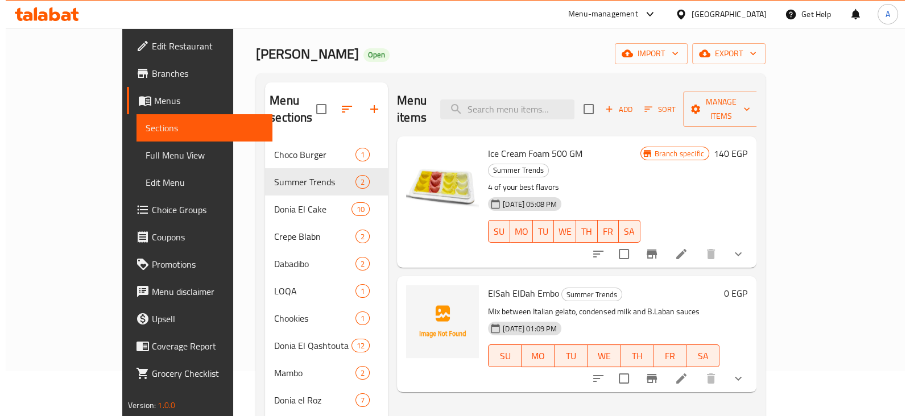
scroll to position [49, 0]
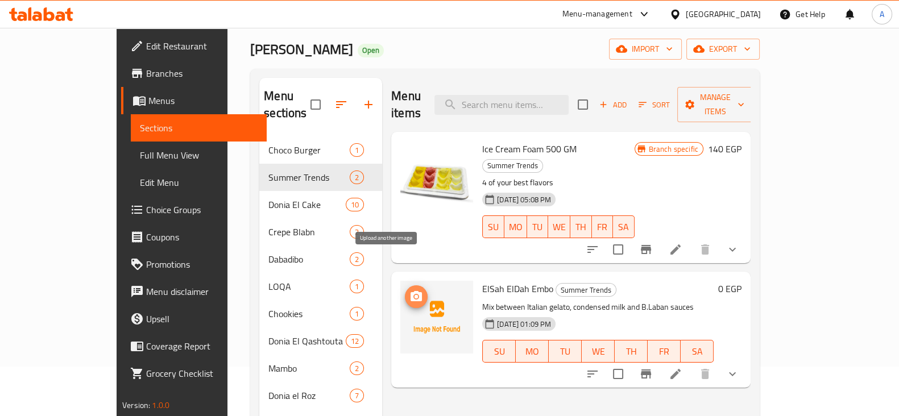
click at [409, 290] on icon "upload picture" at bounding box center [416, 297] width 14 height 14
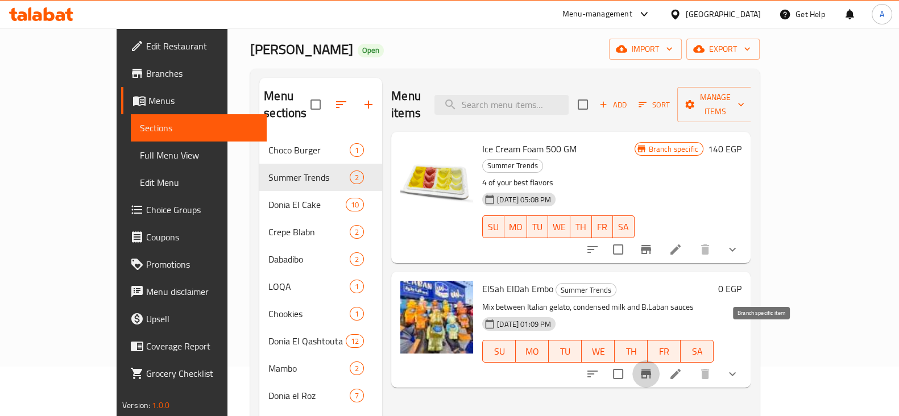
click at [651, 370] on icon "Branch-specific-item" at bounding box center [646, 374] width 10 height 9
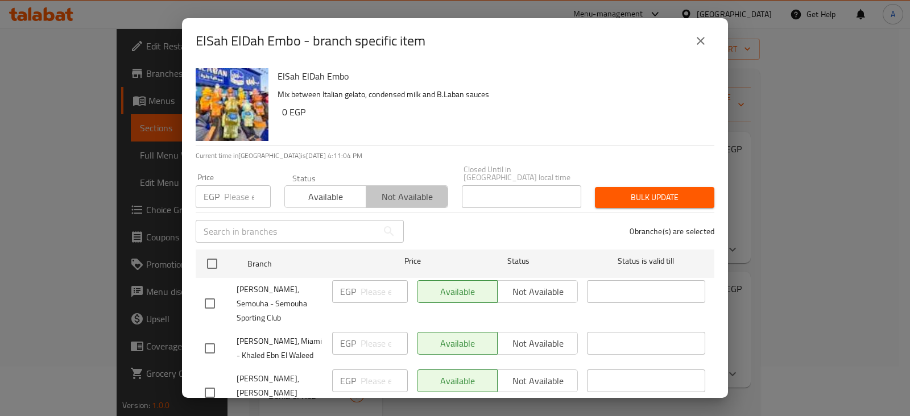
click at [396, 189] on span "Not available" at bounding box center [407, 197] width 72 height 16
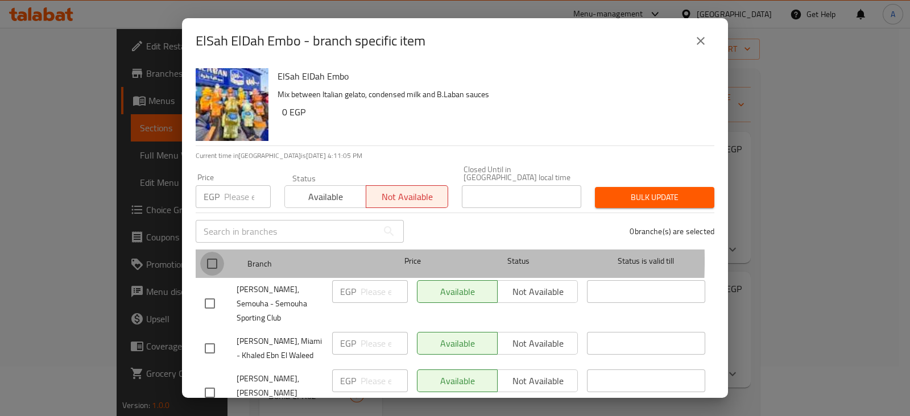
click at [206, 252] on input "checkbox" at bounding box center [212, 264] width 24 height 24
checkbox input "true"
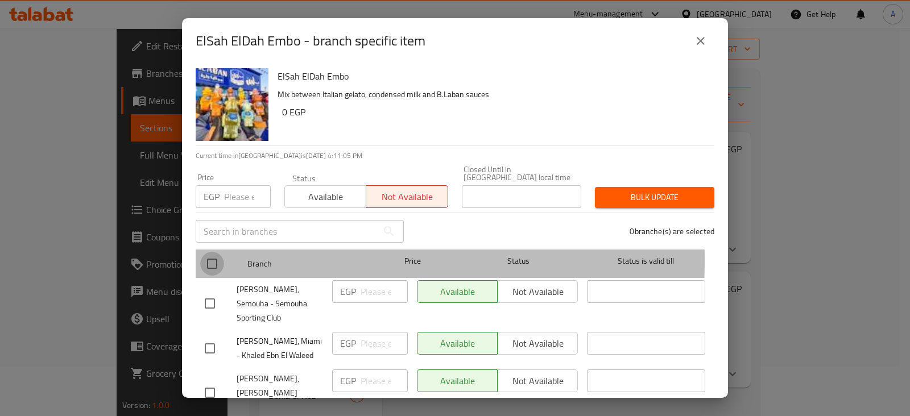
checkbox input "true"
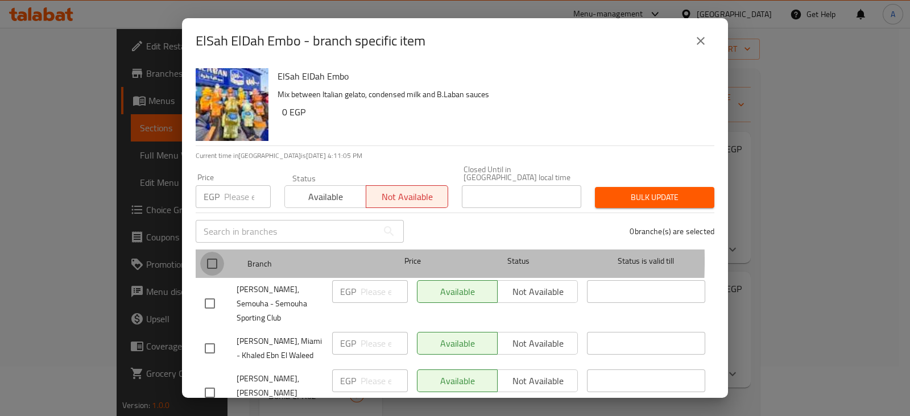
checkbox input "true"
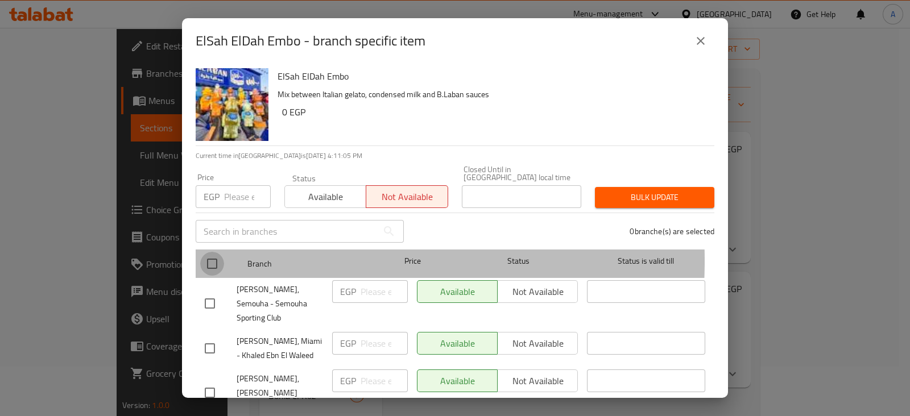
checkbox input "true"
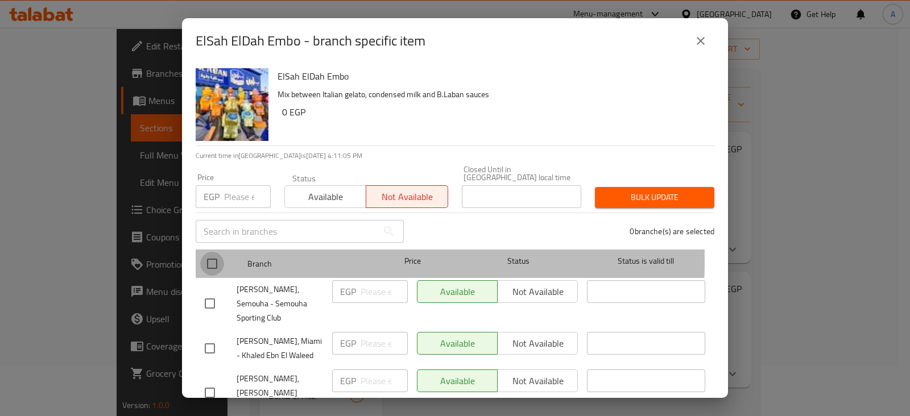
checkbox input "true"
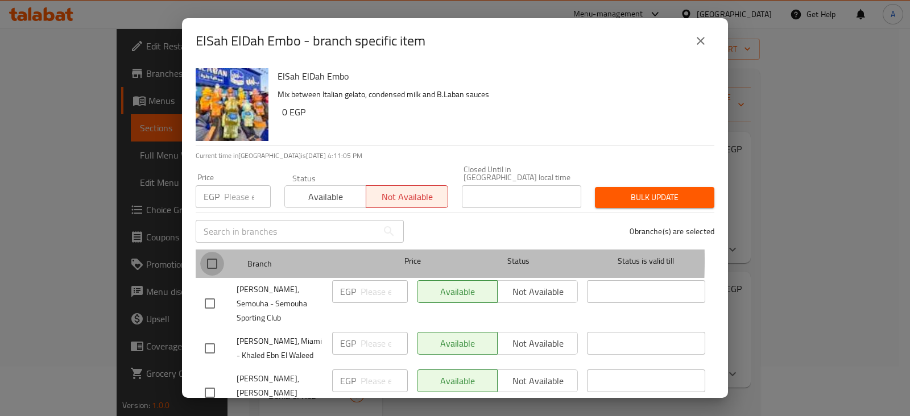
checkbox input "true"
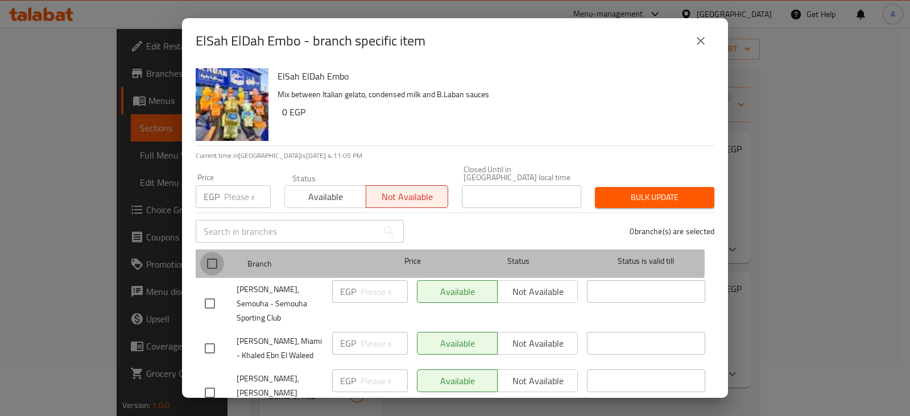
checkbox input "true"
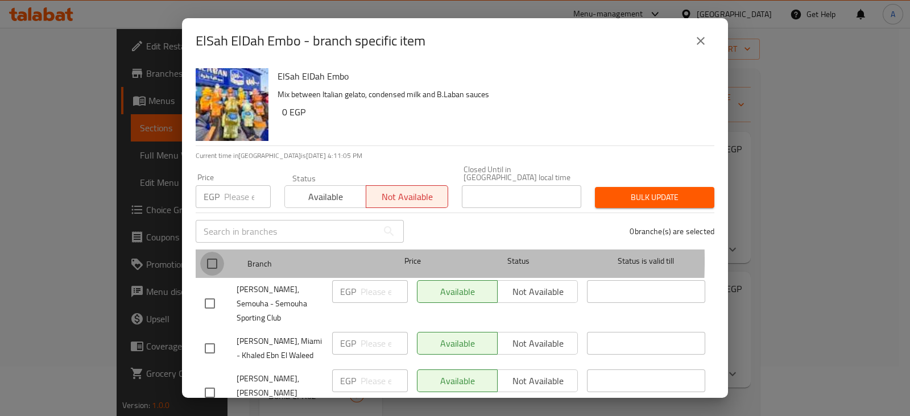
checkbox input "true"
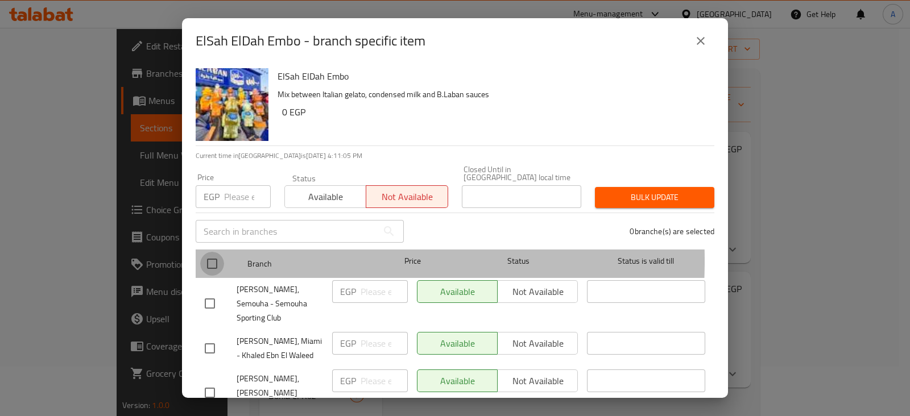
checkbox input "true"
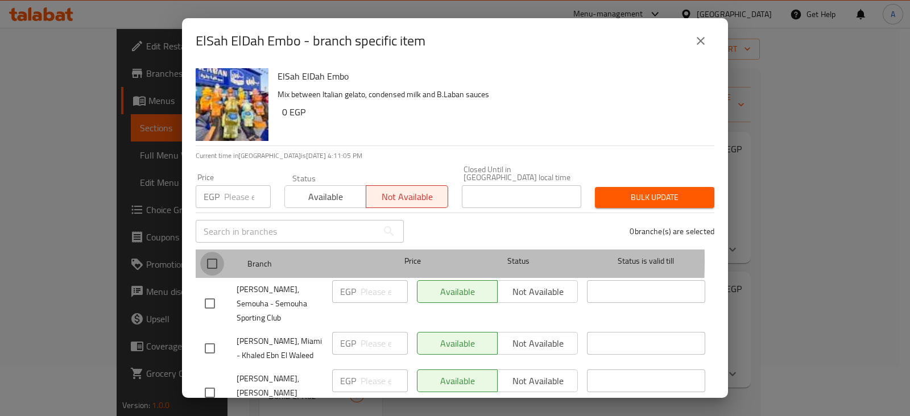
checkbox input "true"
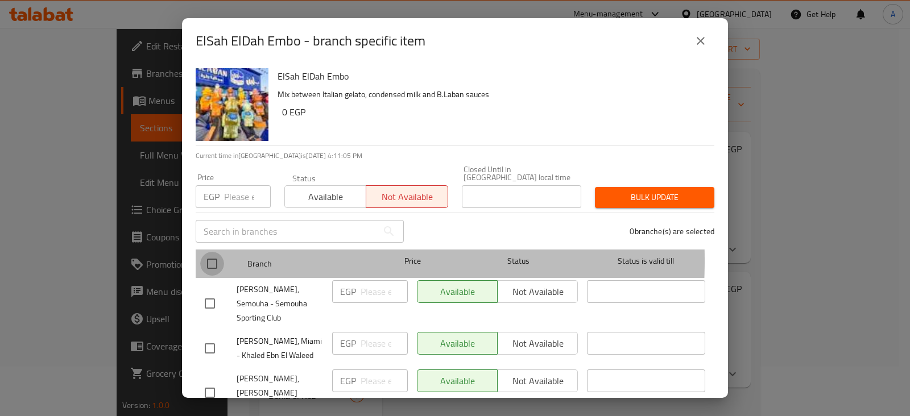
checkbox input "true"
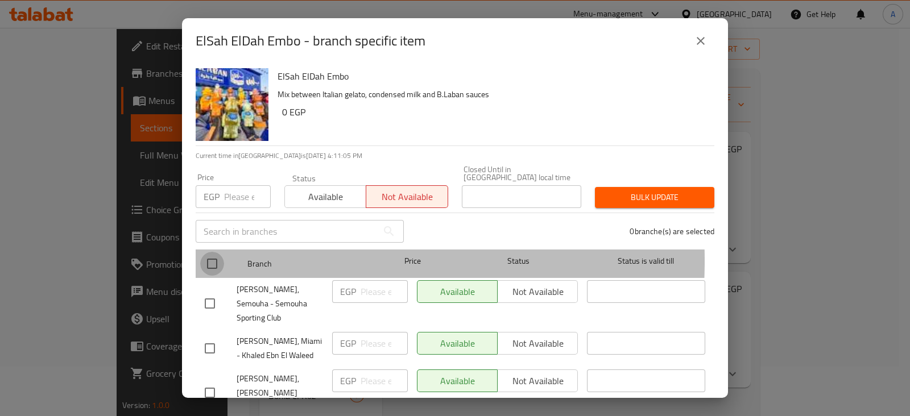
checkbox input "true"
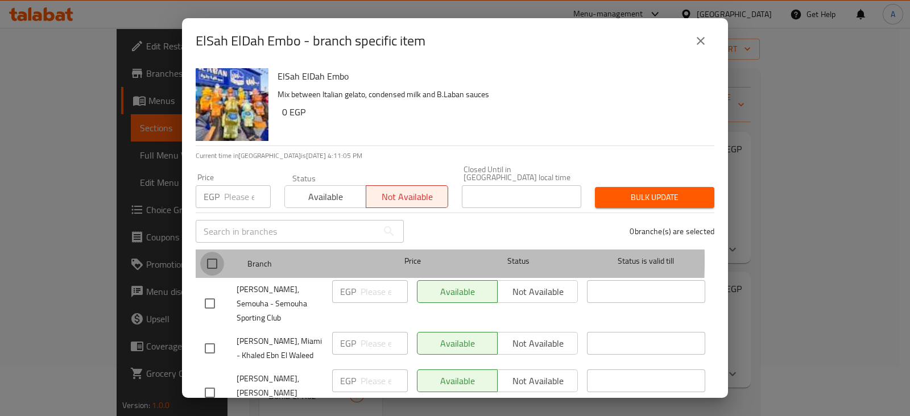
checkbox input "true"
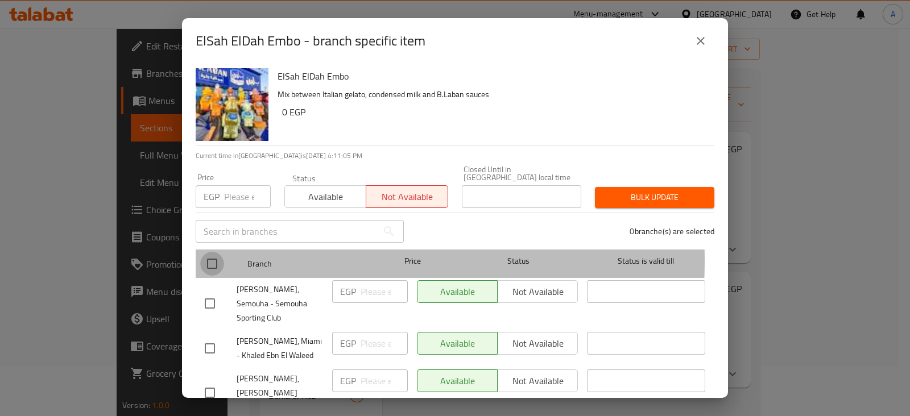
checkbox input "true"
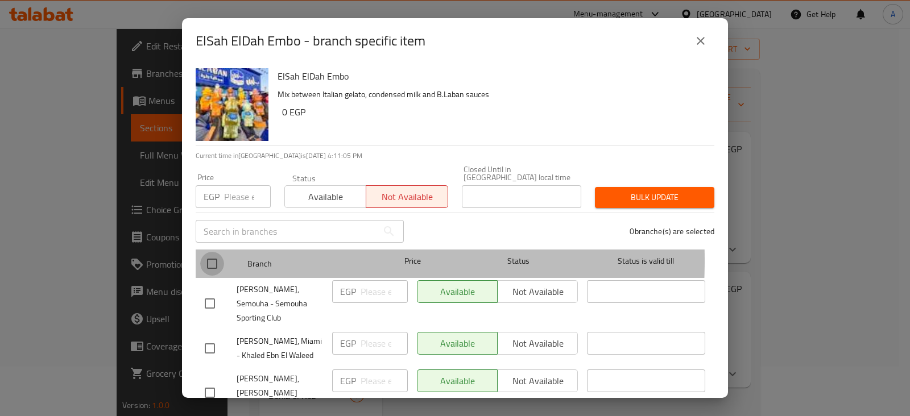
checkbox input "true"
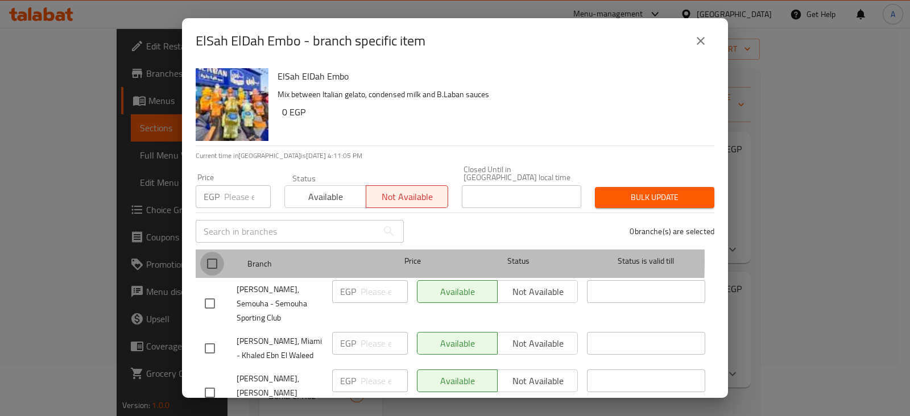
checkbox input "true"
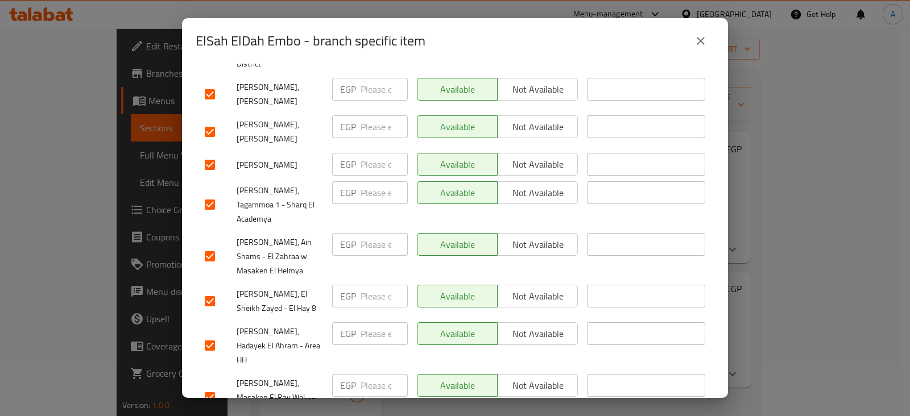
scroll to position [2571, 0]
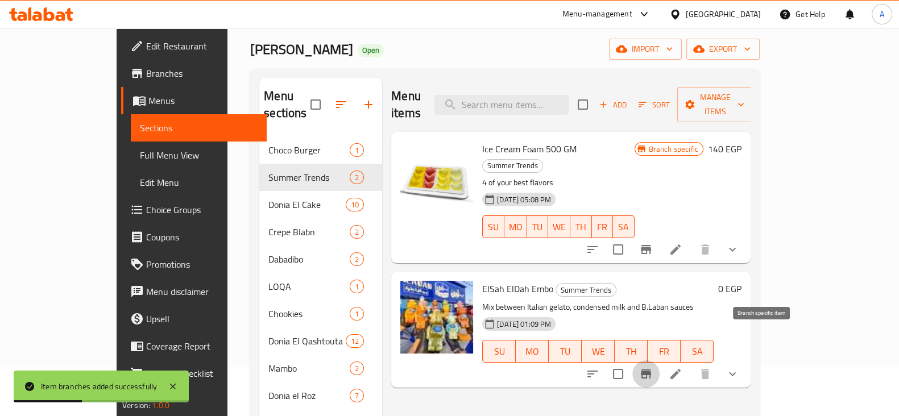
click at [651, 370] on icon "Branch-specific-item" at bounding box center [646, 374] width 10 height 9
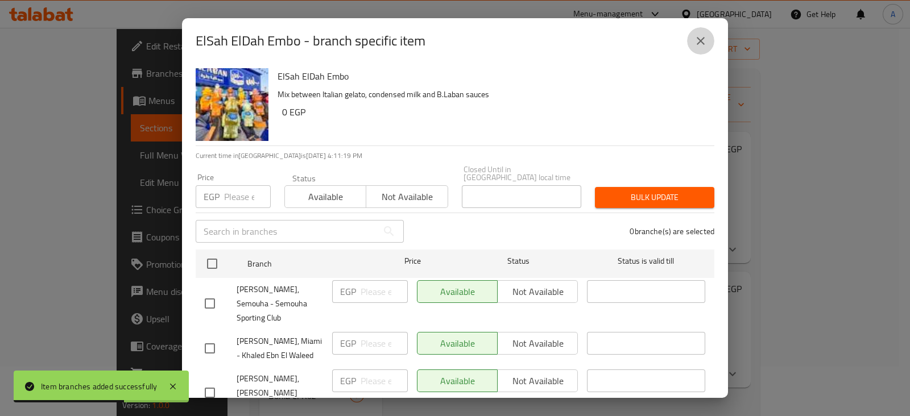
click at [702, 41] on icon "close" at bounding box center [701, 41] width 14 height 14
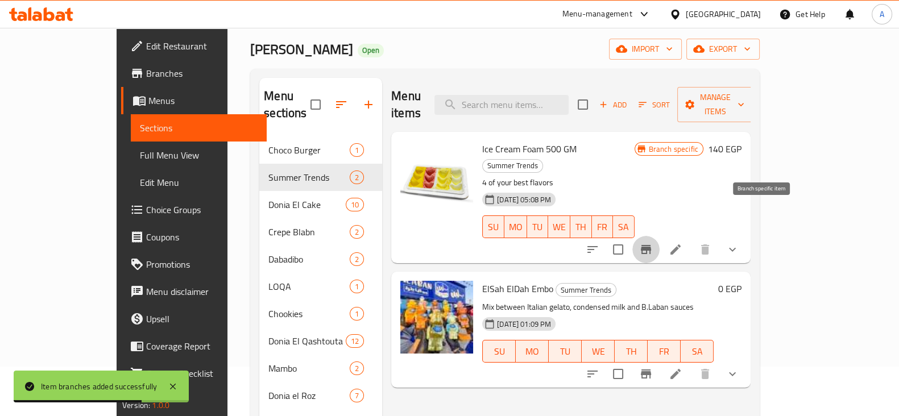
click at [653, 243] on icon "Branch-specific-item" at bounding box center [646, 250] width 14 height 14
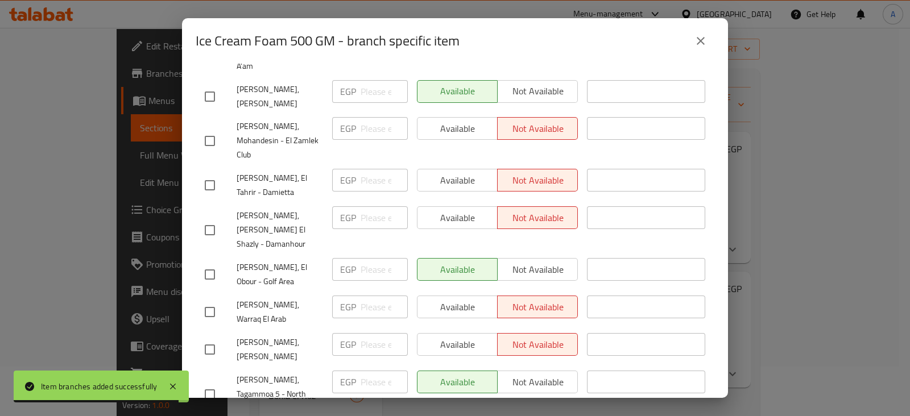
scroll to position [775, 0]
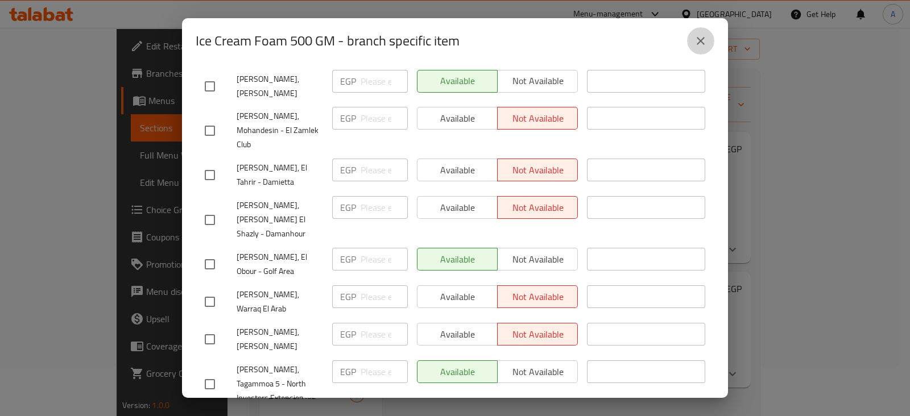
click at [697, 38] on icon "close" at bounding box center [701, 41] width 8 height 8
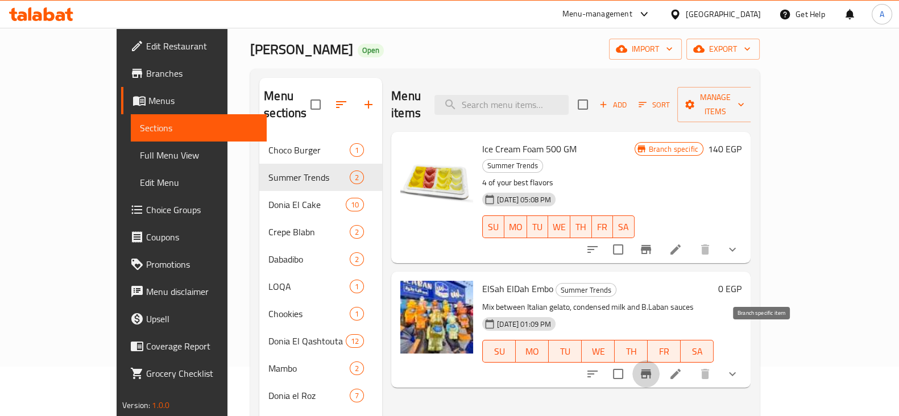
click at [660, 361] on button "Branch-specific-item" at bounding box center [645, 374] width 27 height 27
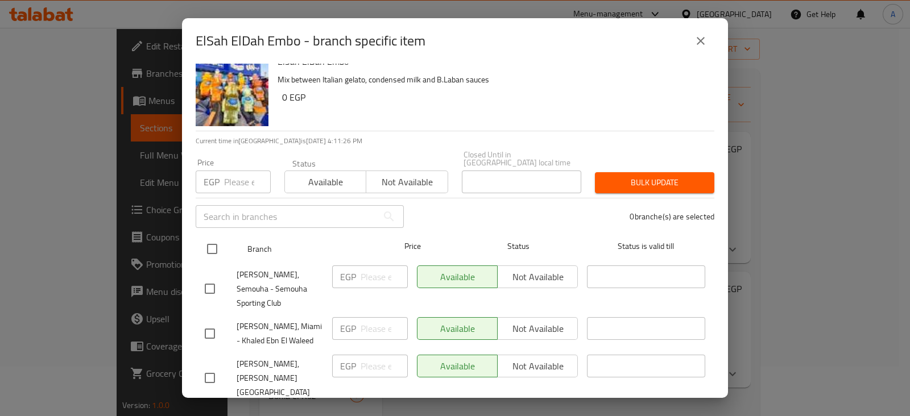
scroll to position [0, 0]
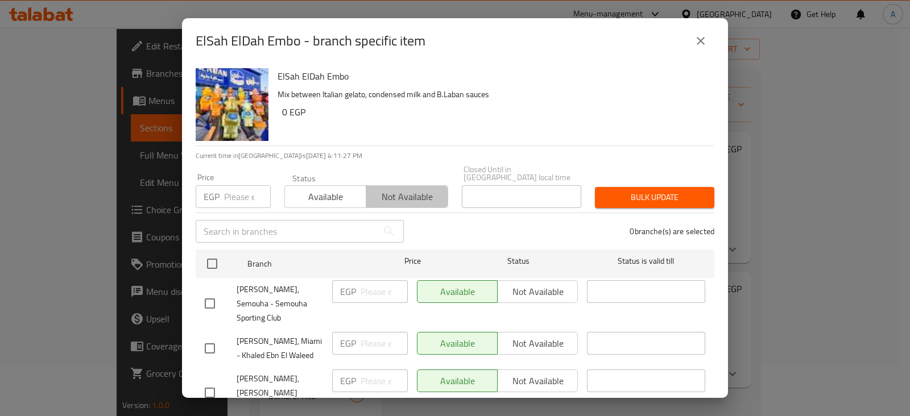
click at [401, 194] on span "Not available" at bounding box center [407, 197] width 72 height 16
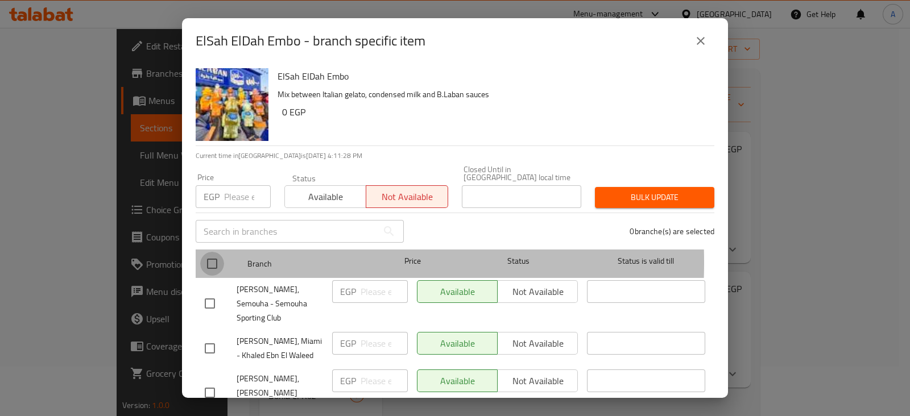
click at [216, 254] on input "checkbox" at bounding box center [212, 264] width 24 height 24
checkbox input "true"
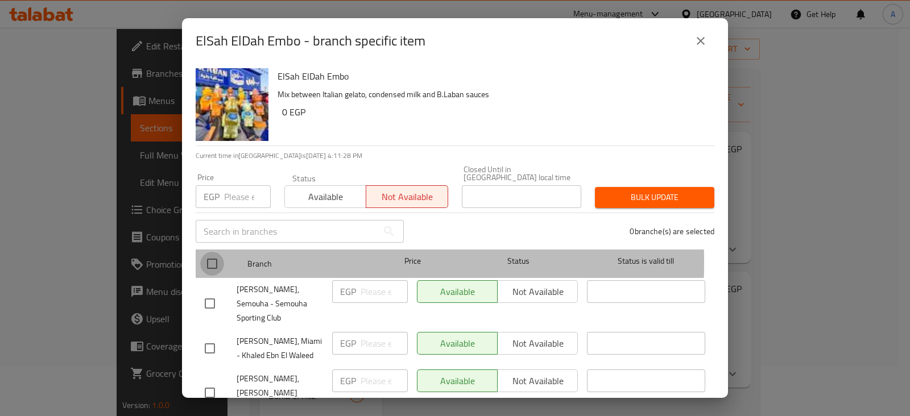
checkbox input "true"
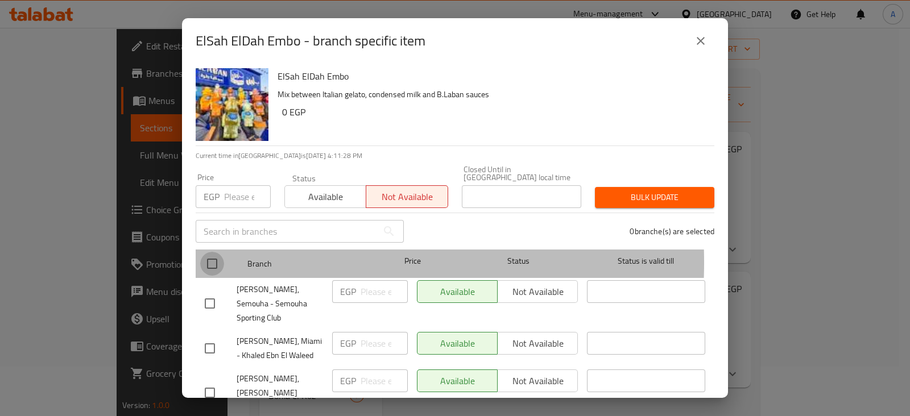
checkbox input "true"
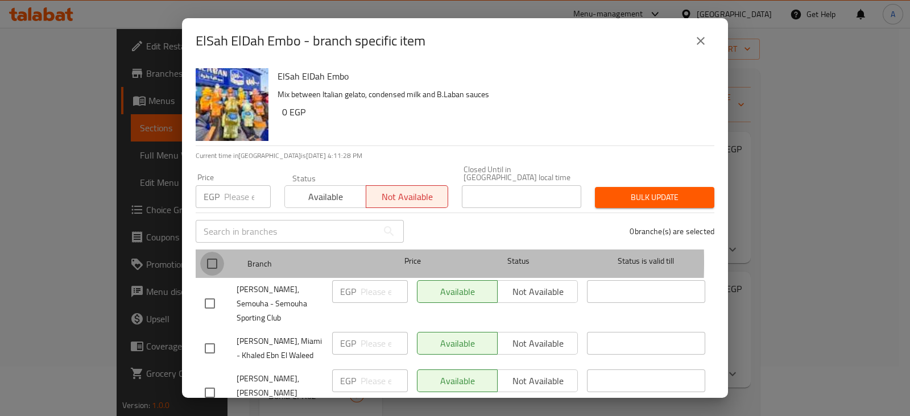
checkbox input "true"
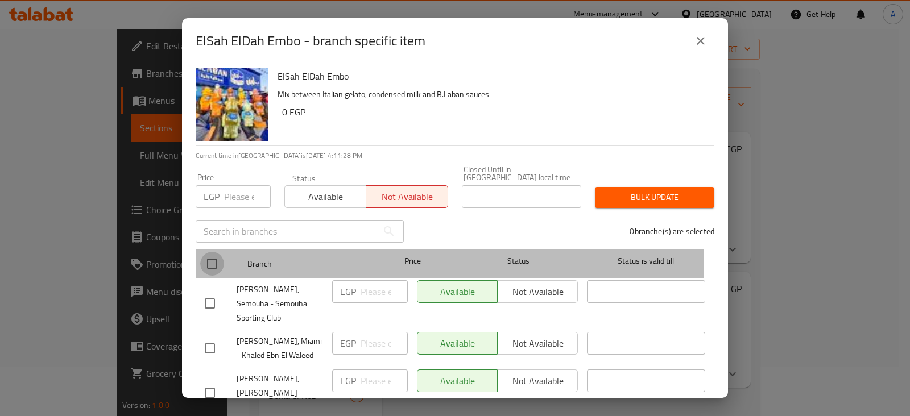
checkbox input "true"
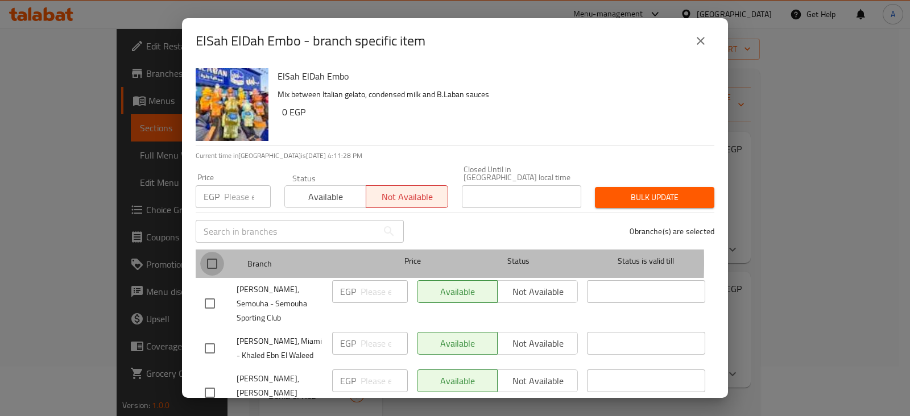
checkbox input "true"
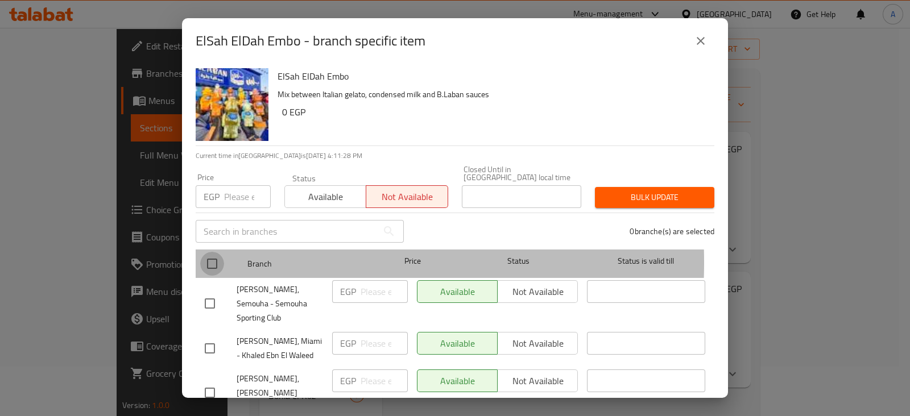
checkbox input "true"
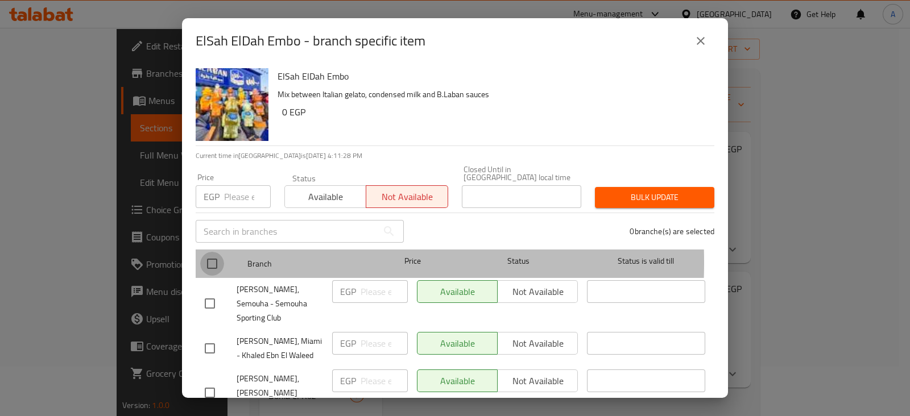
checkbox input "true"
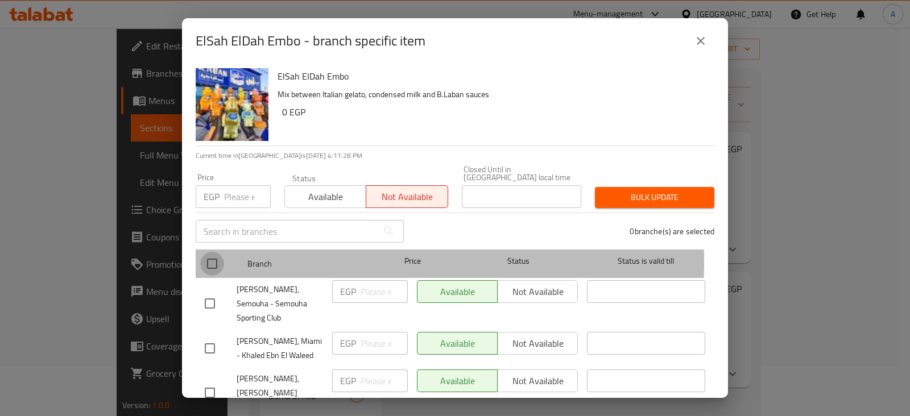
checkbox input "true"
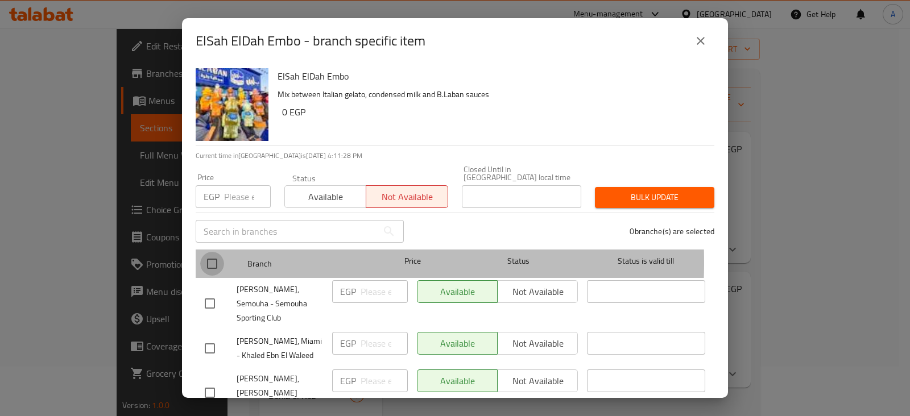
checkbox input "true"
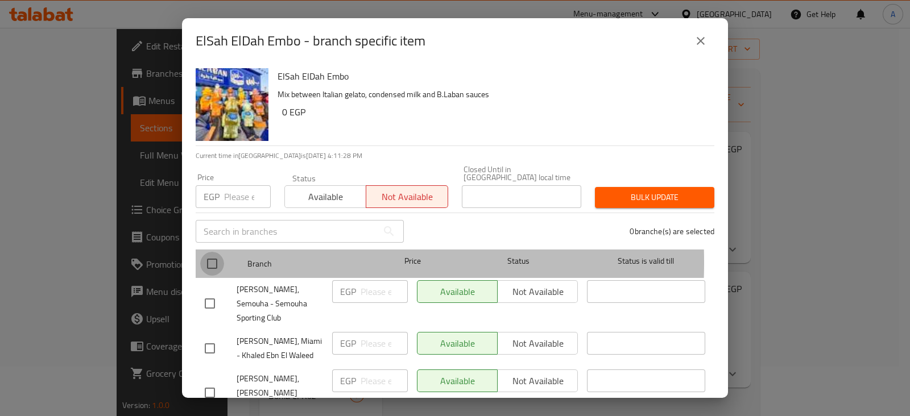
checkbox input "true"
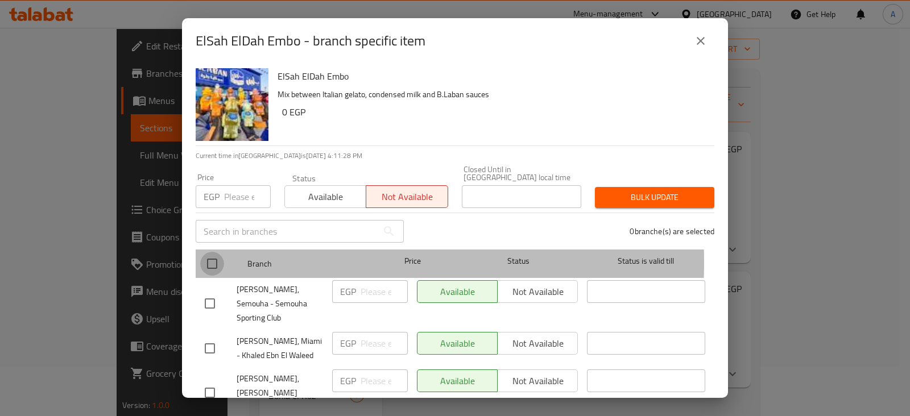
checkbox input "true"
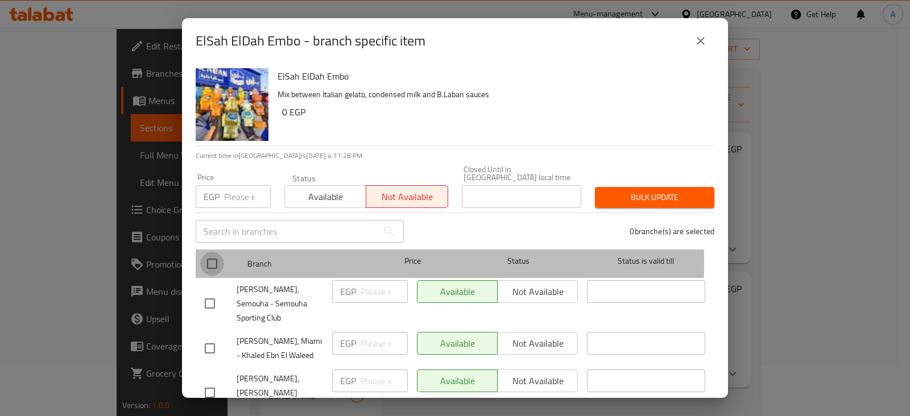
checkbox input "true"
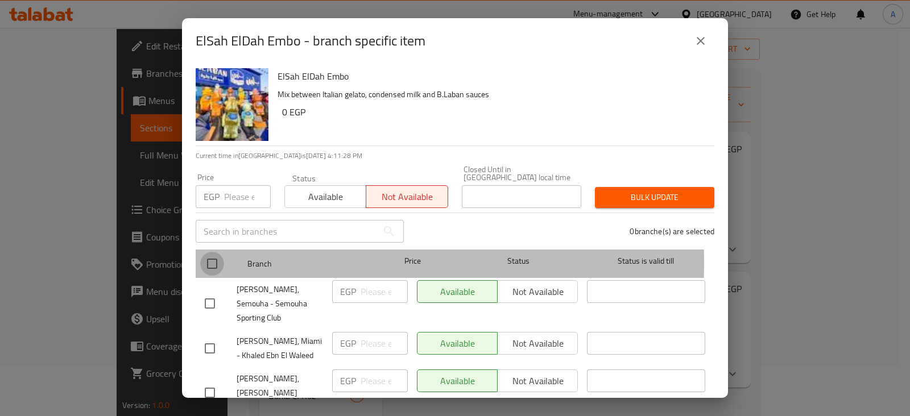
checkbox input "true"
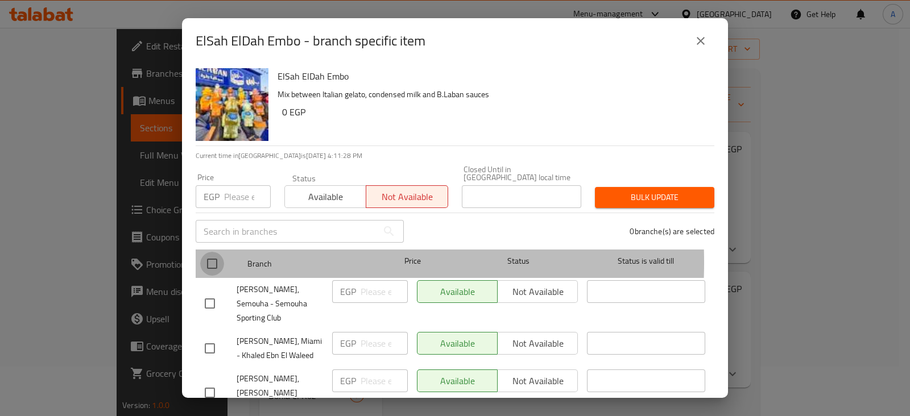
checkbox input "true"
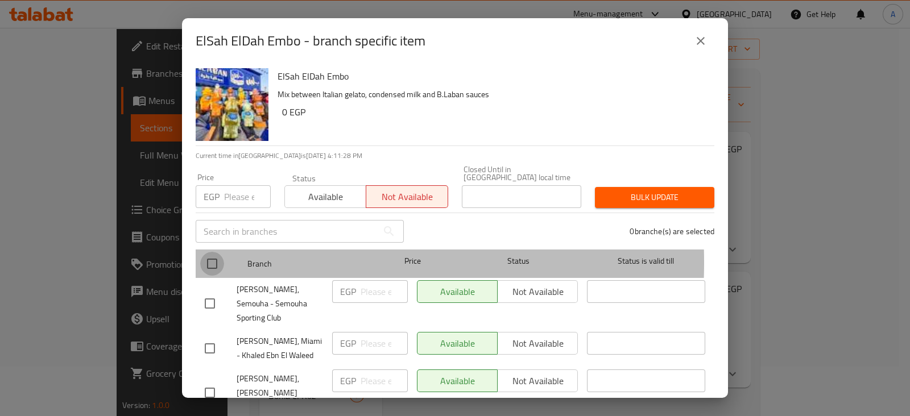
checkbox input "true"
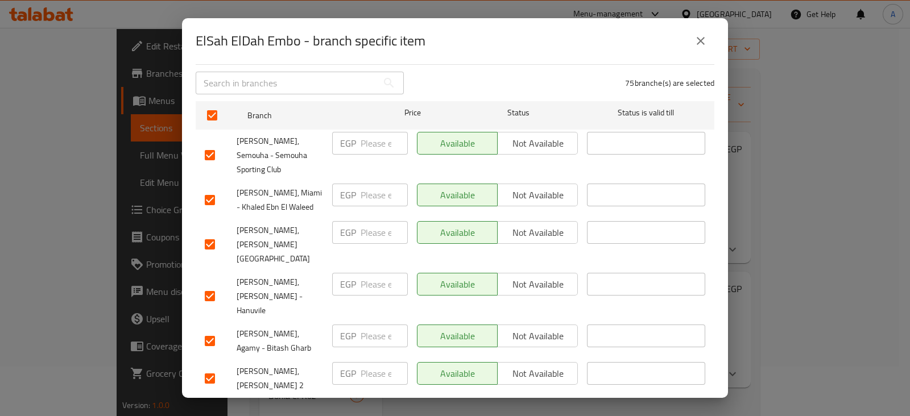
scroll to position [71, 0]
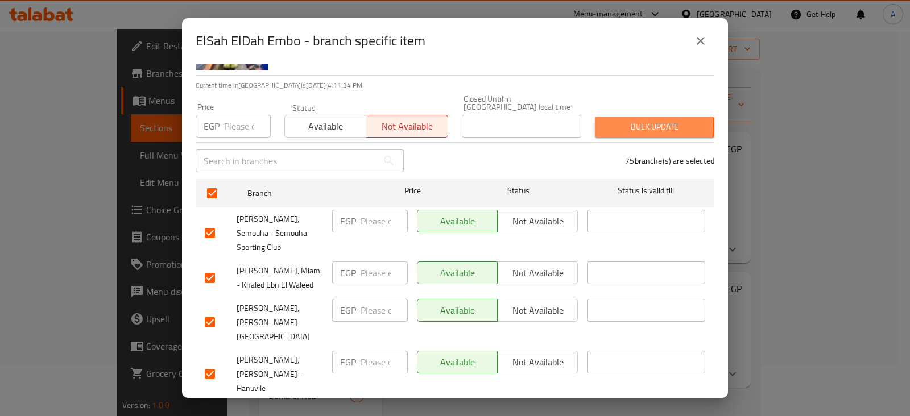
click at [623, 120] on span "Bulk update" at bounding box center [654, 127] width 101 height 14
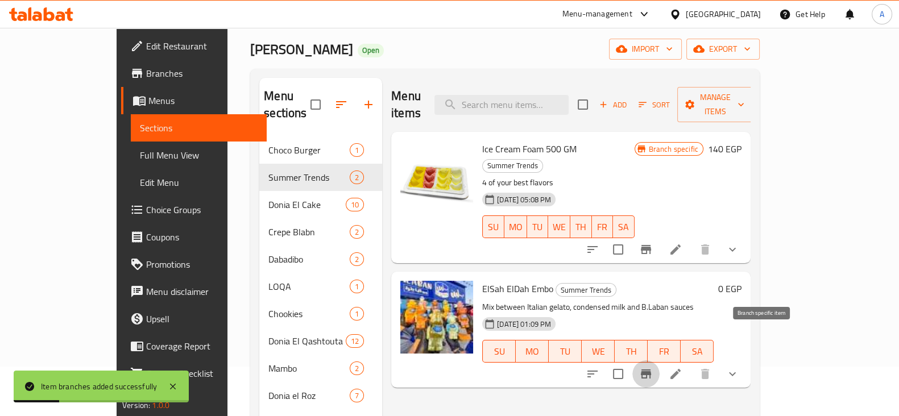
click at [660, 361] on button "Branch-specific-item" at bounding box center [645, 374] width 27 height 27
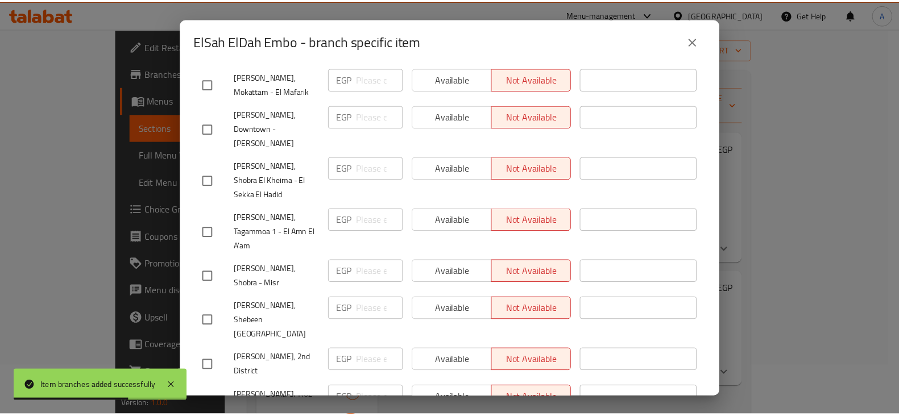
scroll to position [2571, 0]
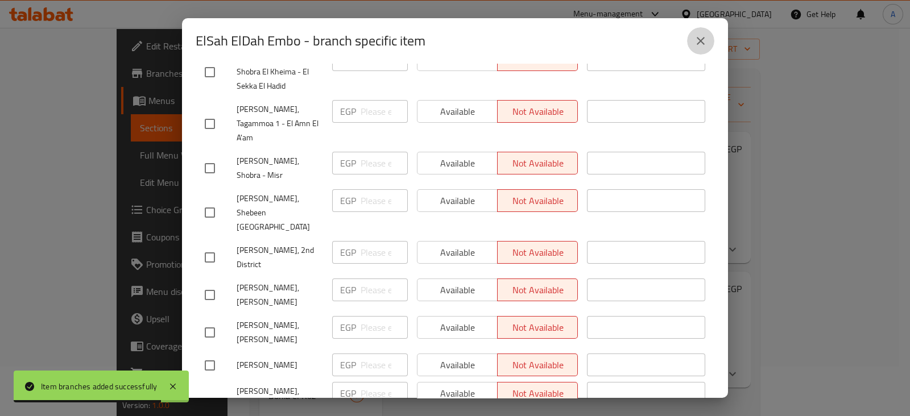
click at [692, 40] on button "close" at bounding box center [700, 40] width 27 height 27
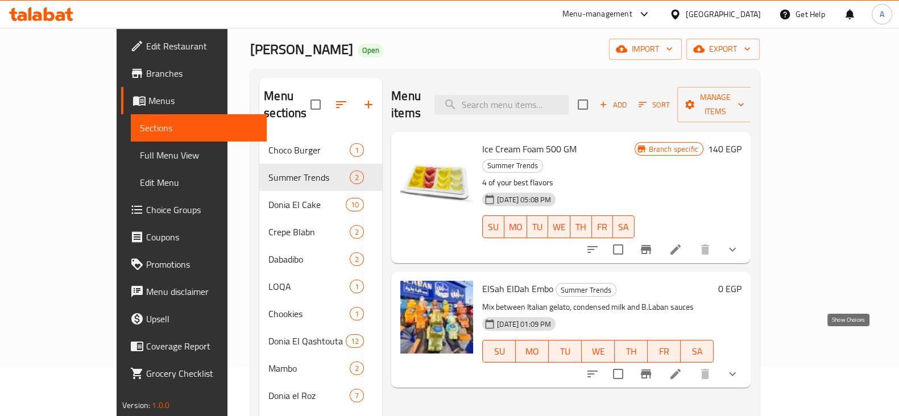
click at [739, 367] on icon "show more" at bounding box center [733, 374] width 14 height 14
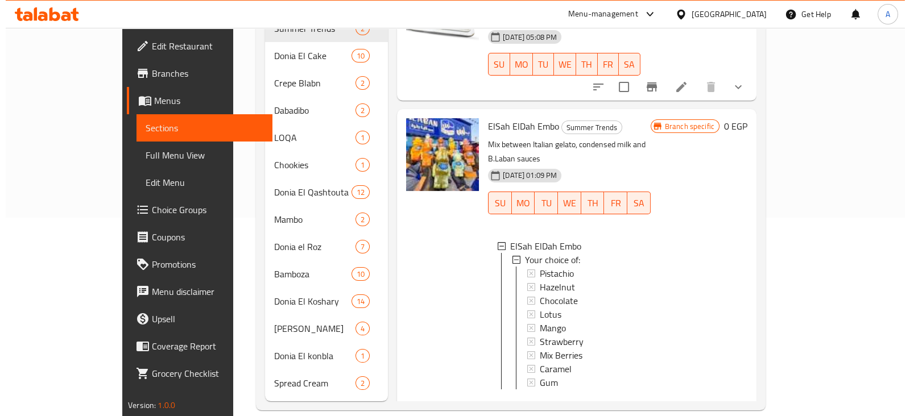
scroll to position [1, 0]
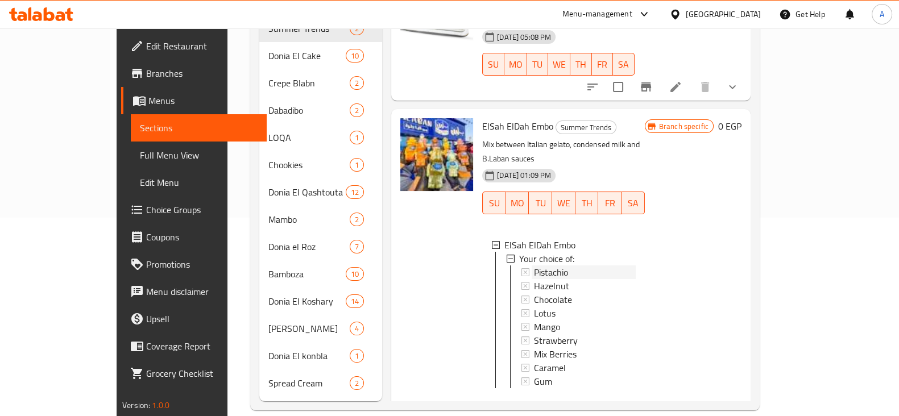
click at [543, 266] on div "Pistachio" at bounding box center [585, 273] width 102 height 14
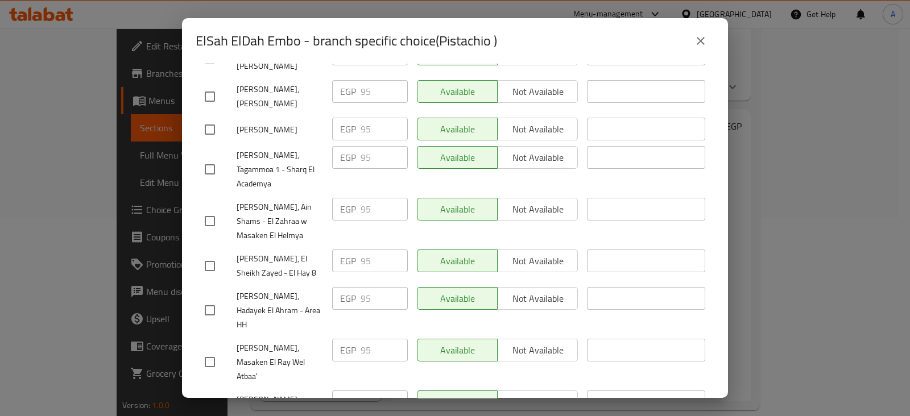
scroll to position [2571, 0]
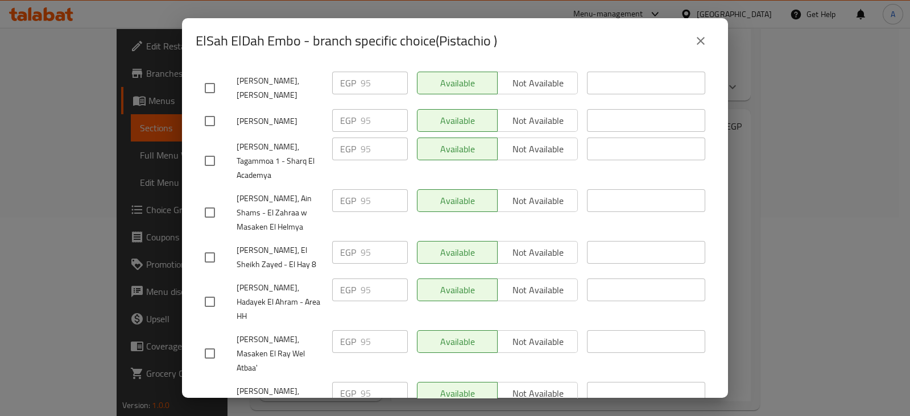
checkbox input "true"
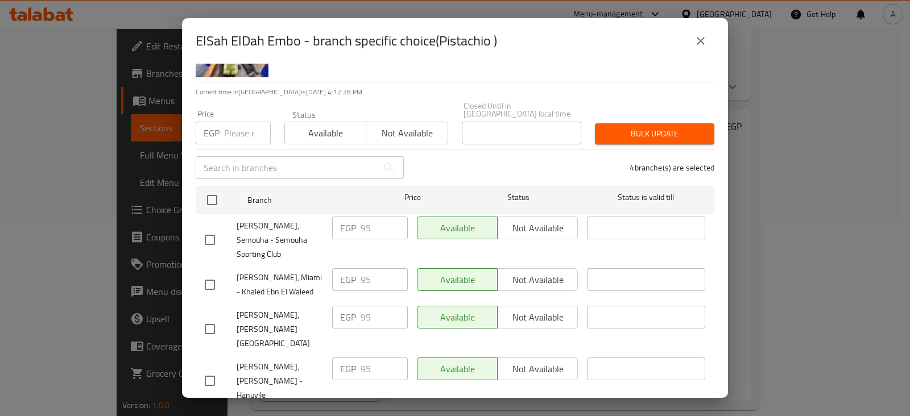
scroll to position [0, 0]
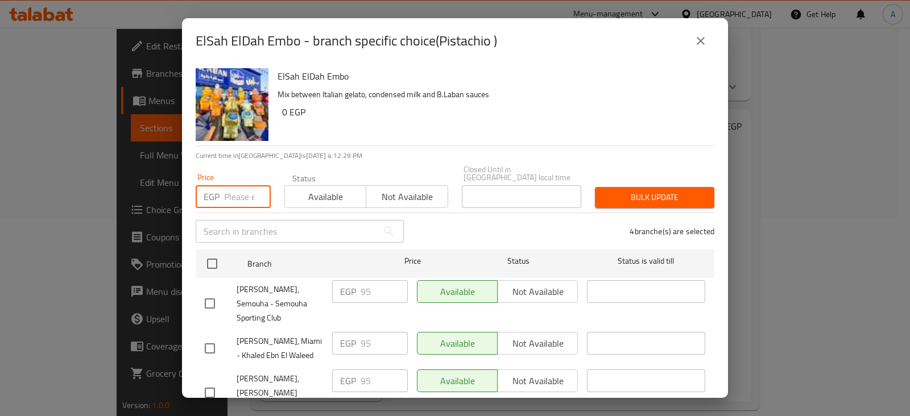
click at [244, 190] on input "number" at bounding box center [247, 196] width 47 height 23
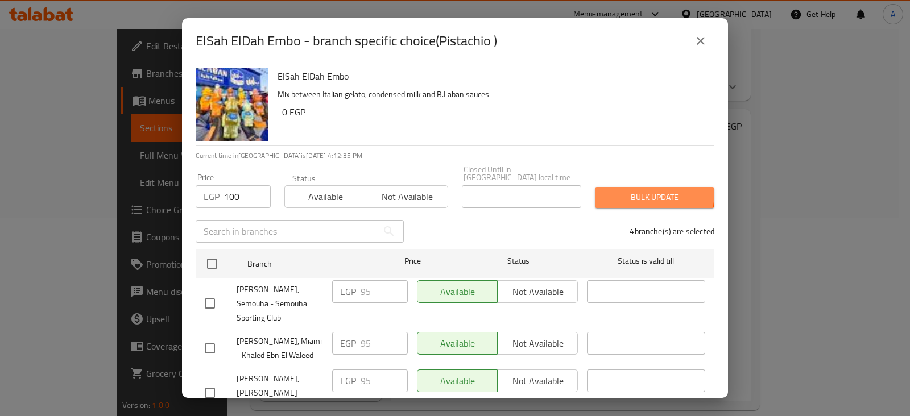
click at [645, 190] on span "Bulk update" at bounding box center [654, 197] width 101 height 14
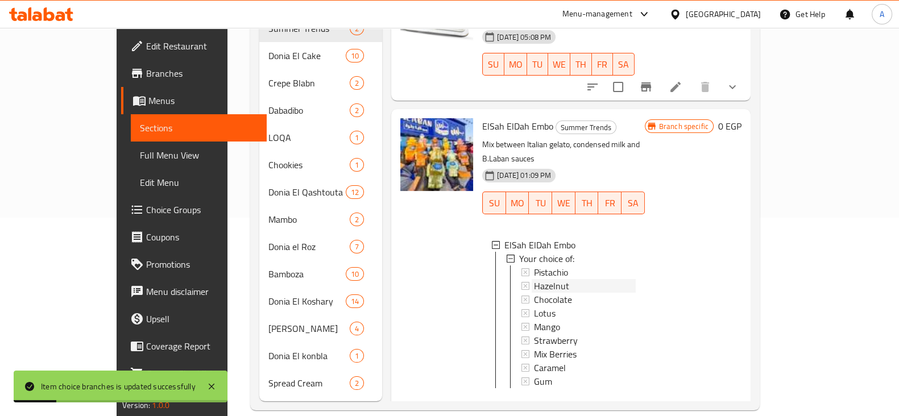
click at [543, 279] on div "Hazelnut" at bounding box center [585, 286] width 102 height 14
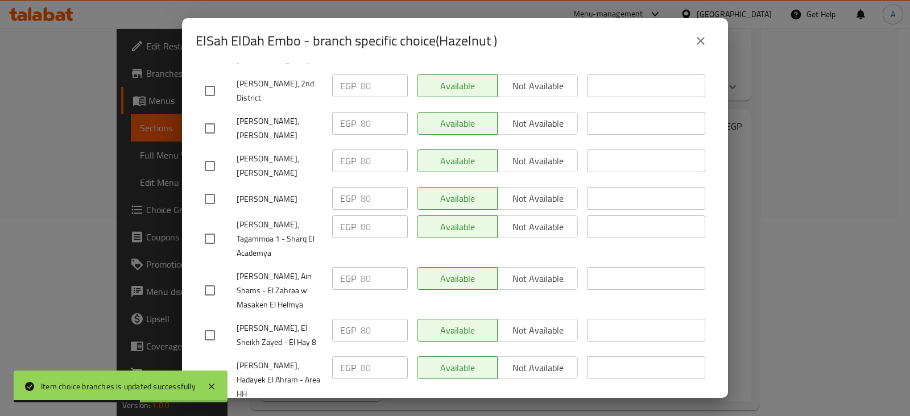
scroll to position [2571, 0]
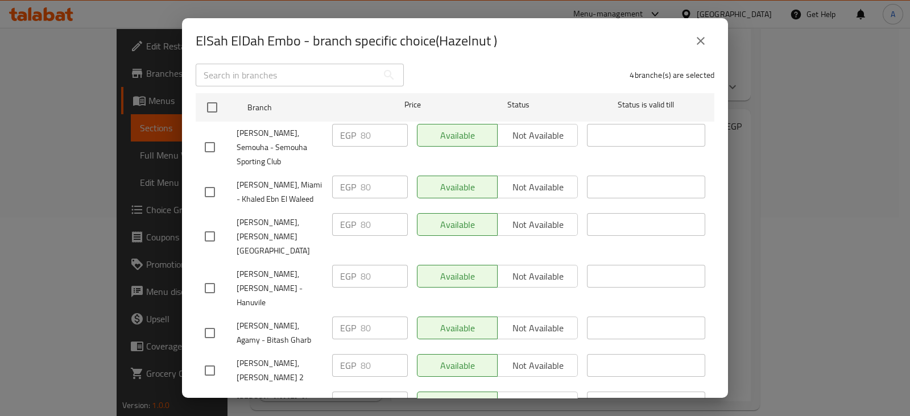
scroll to position [0, 0]
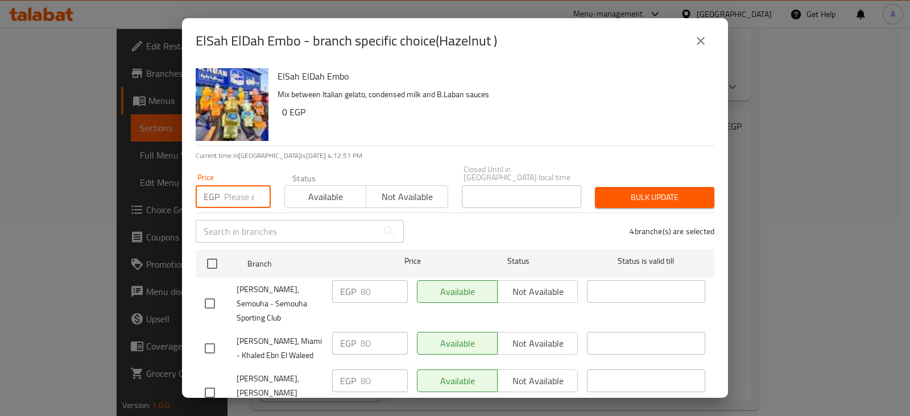
click at [242, 189] on input "number" at bounding box center [247, 196] width 47 height 23
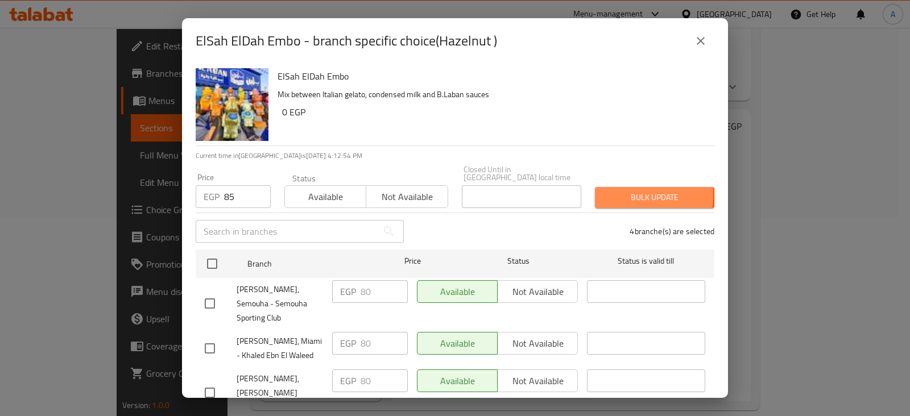
click at [614, 190] on span "Bulk update" at bounding box center [654, 197] width 101 height 14
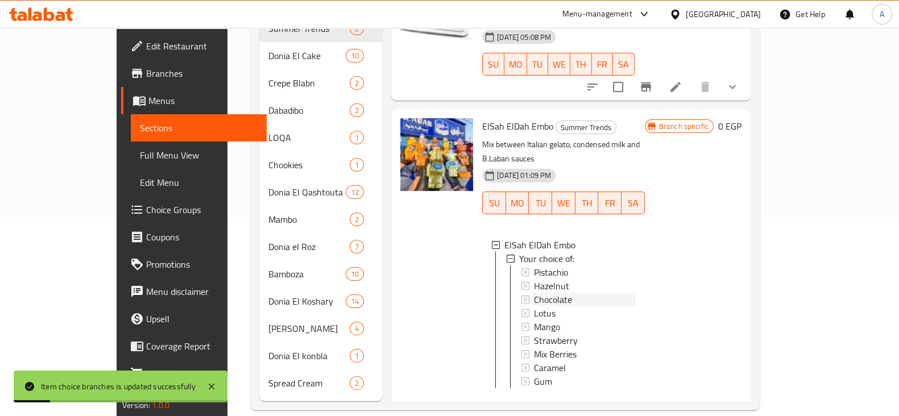
click at [537, 293] on span "Chocolate" at bounding box center [553, 300] width 38 height 14
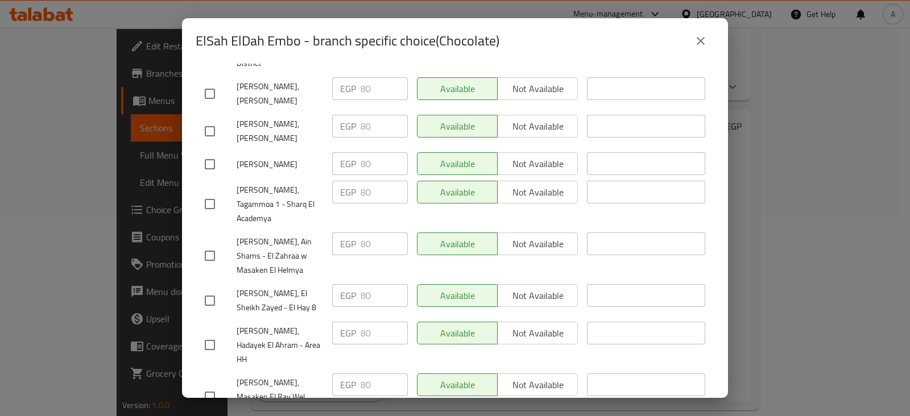
scroll to position [2571, 0]
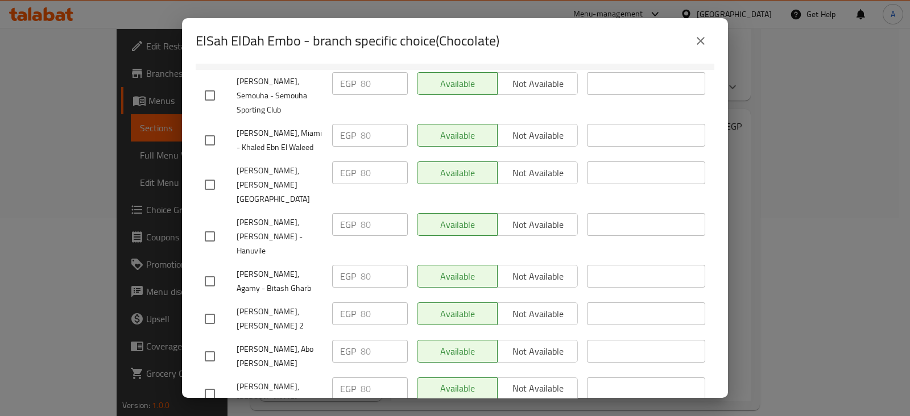
scroll to position [0, 0]
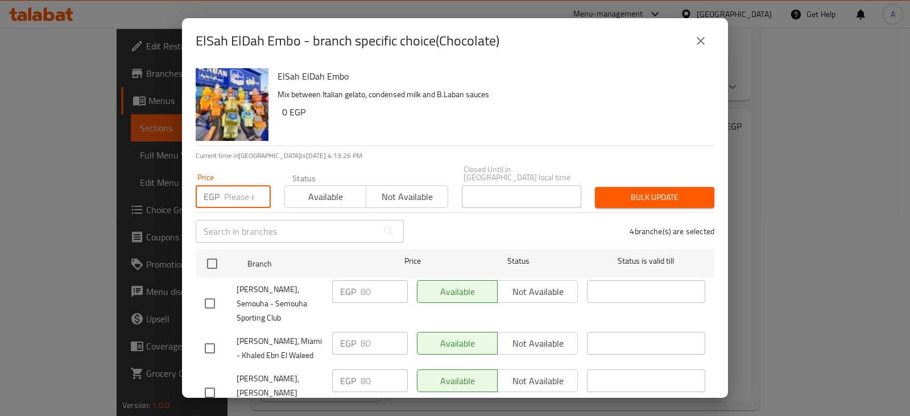
click at [232, 185] on input "number" at bounding box center [247, 196] width 47 height 23
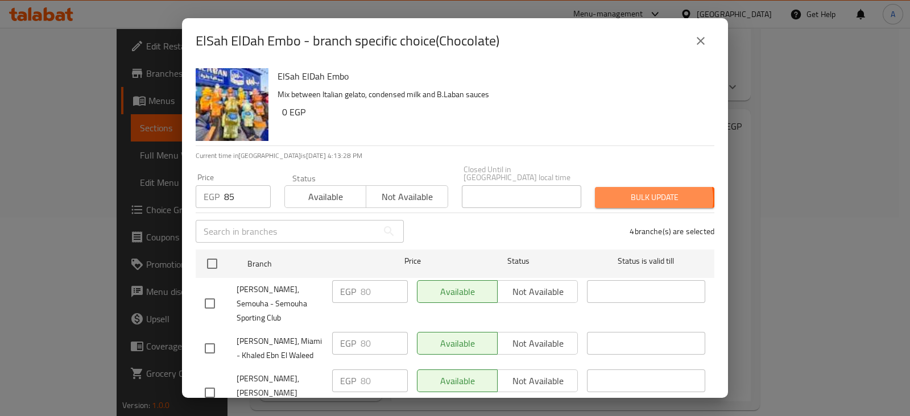
click at [638, 192] on span "Bulk update" at bounding box center [654, 197] width 101 height 14
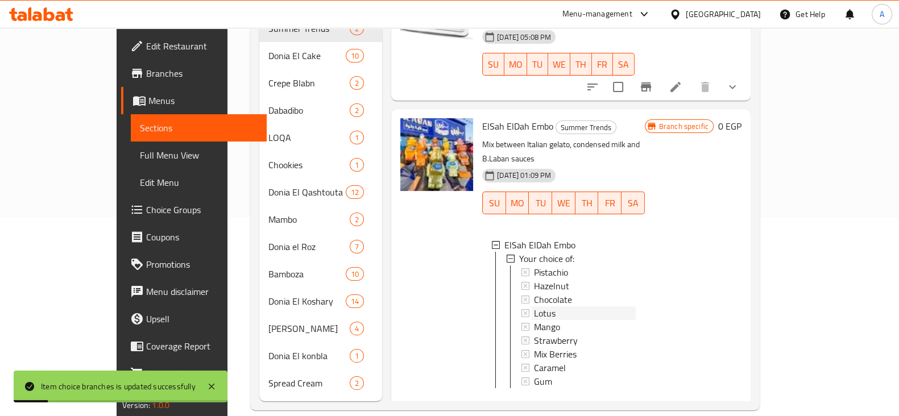
click at [535, 307] on div "Lotus" at bounding box center [585, 314] width 102 height 14
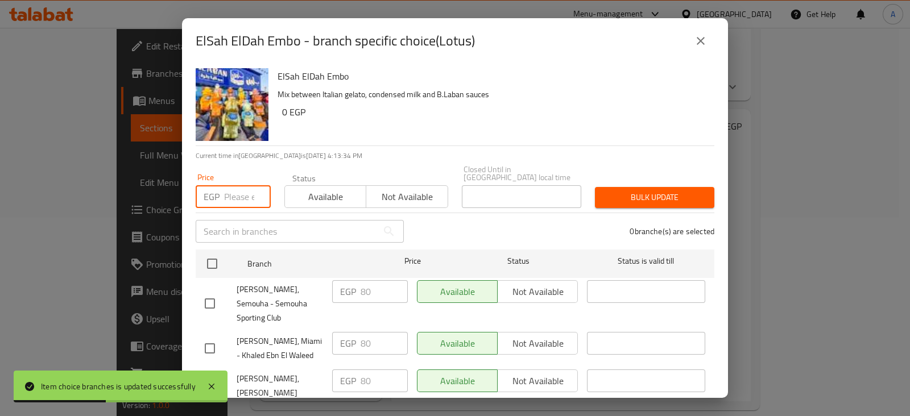
click at [245, 189] on input "number" at bounding box center [247, 196] width 47 height 23
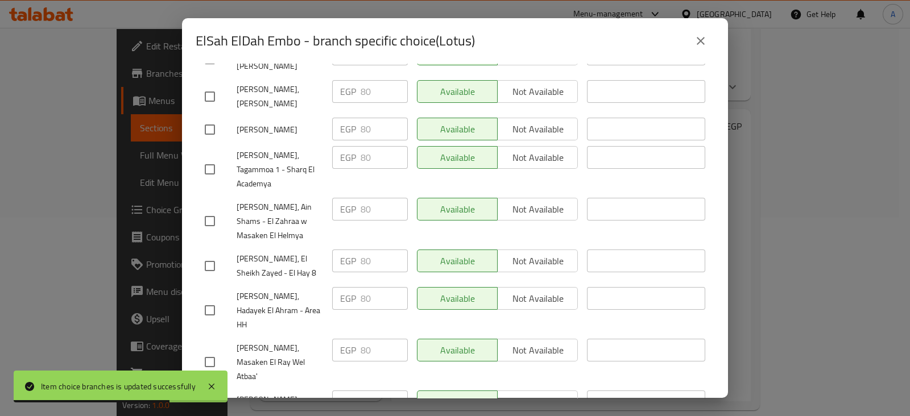
scroll to position [2571, 0]
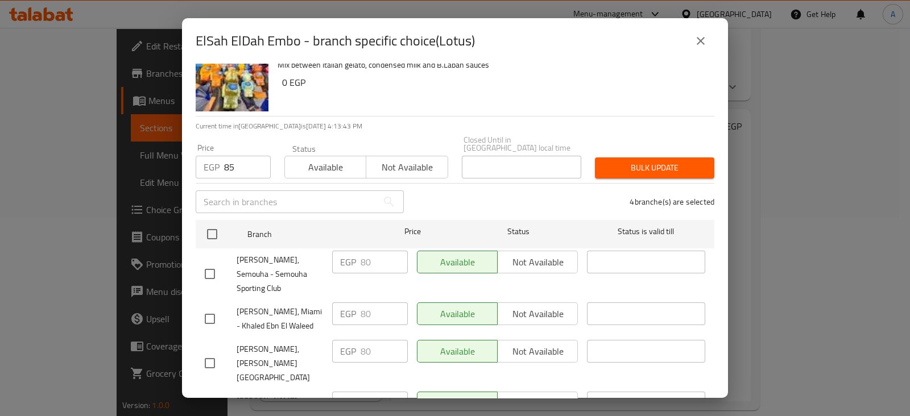
scroll to position [0, 0]
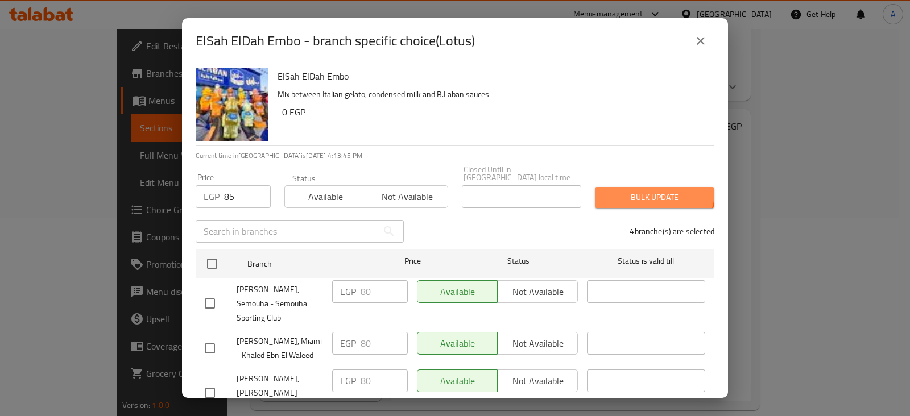
click at [640, 190] on span "Bulk update" at bounding box center [654, 197] width 101 height 14
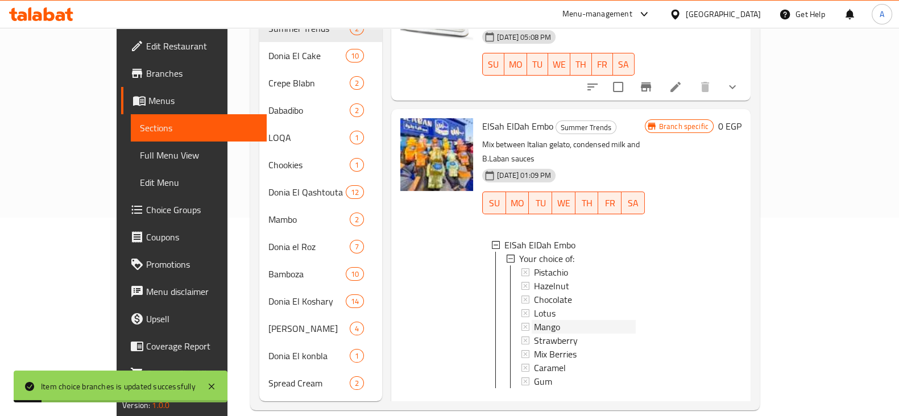
click at [534, 320] on span "Mango" at bounding box center [547, 327] width 26 height 14
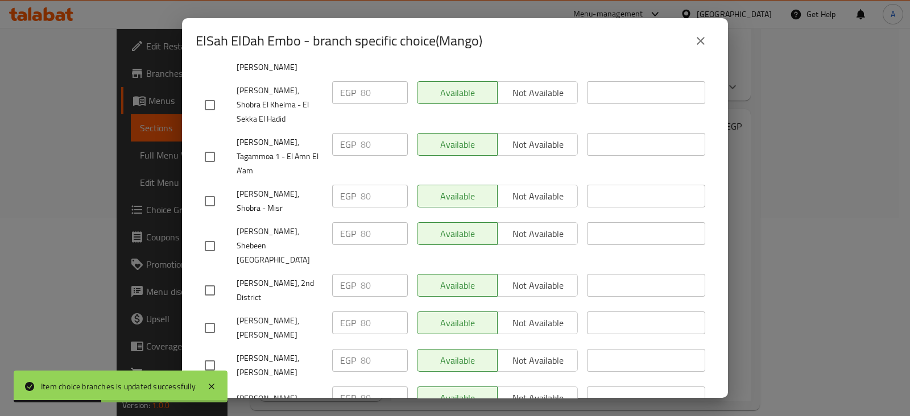
scroll to position [2571, 0]
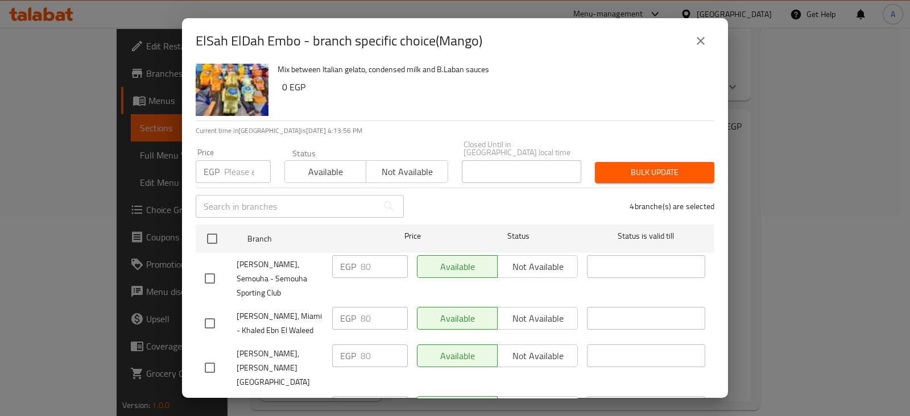
scroll to position [0, 0]
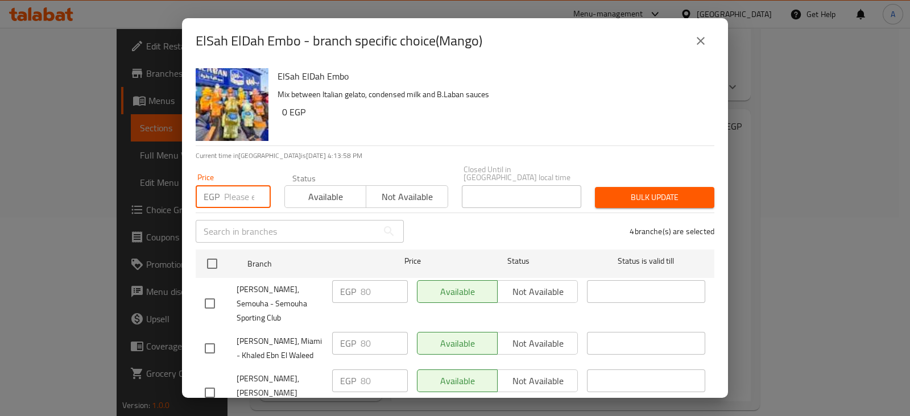
click at [237, 186] on input "number" at bounding box center [247, 196] width 47 height 23
click at [647, 190] on span "Bulk update" at bounding box center [654, 197] width 101 height 14
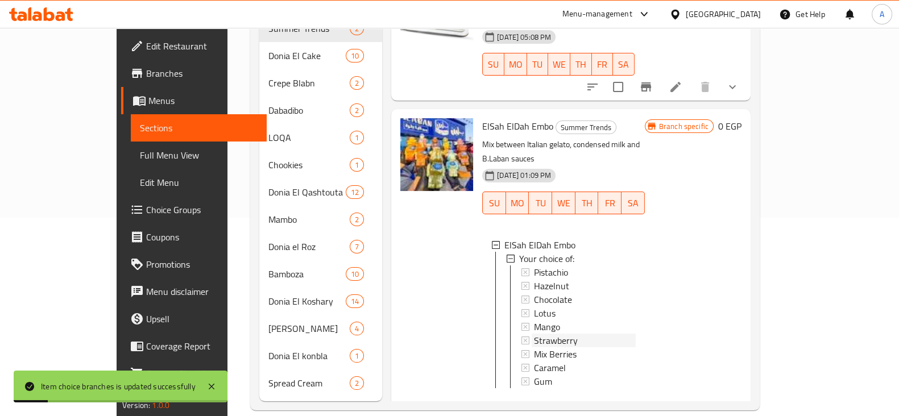
click at [580, 334] on div "Strawberry" at bounding box center [585, 341] width 102 height 14
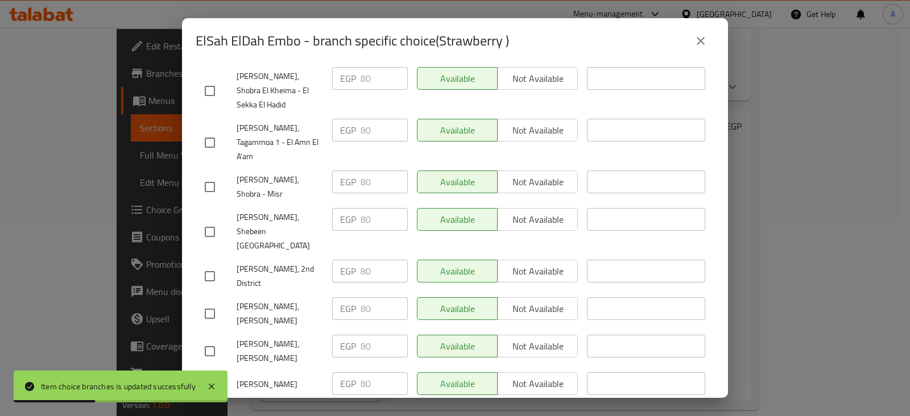
scroll to position [2571, 0]
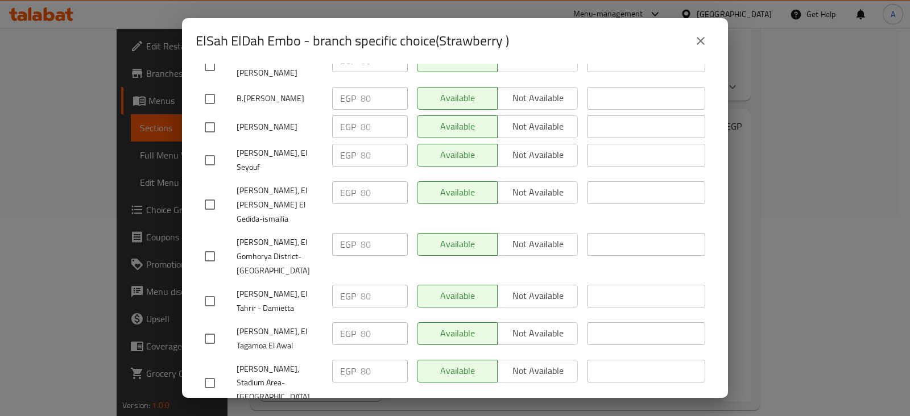
scroll to position [0, 0]
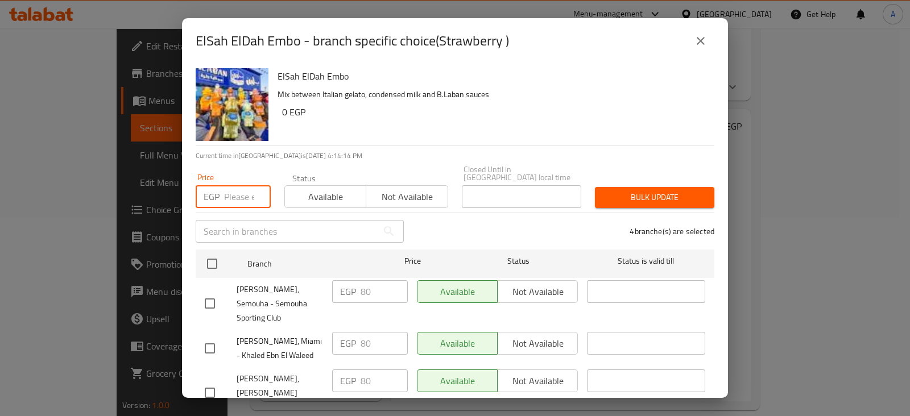
click at [243, 188] on input "number" at bounding box center [247, 196] width 47 height 23
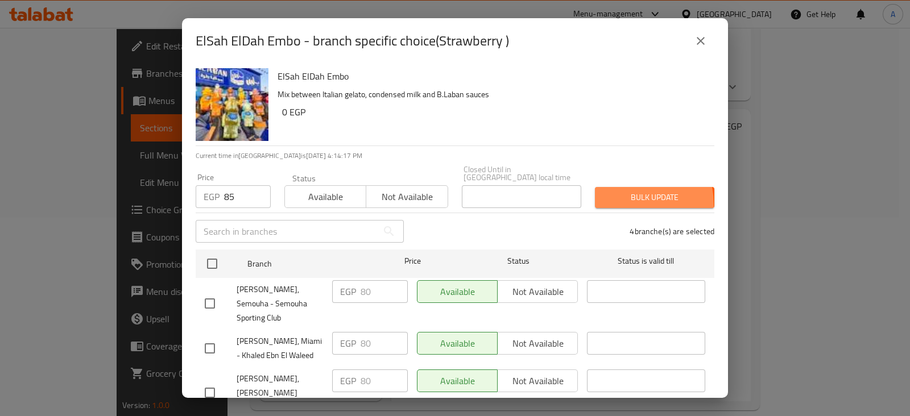
click at [608, 197] on button "Bulk update" at bounding box center [654, 197] width 119 height 21
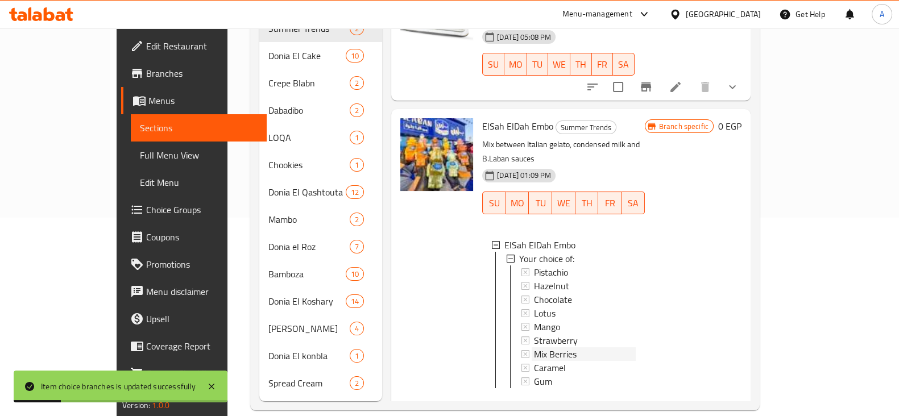
click at [534, 347] on span "Mix Berries" at bounding box center [555, 354] width 43 height 14
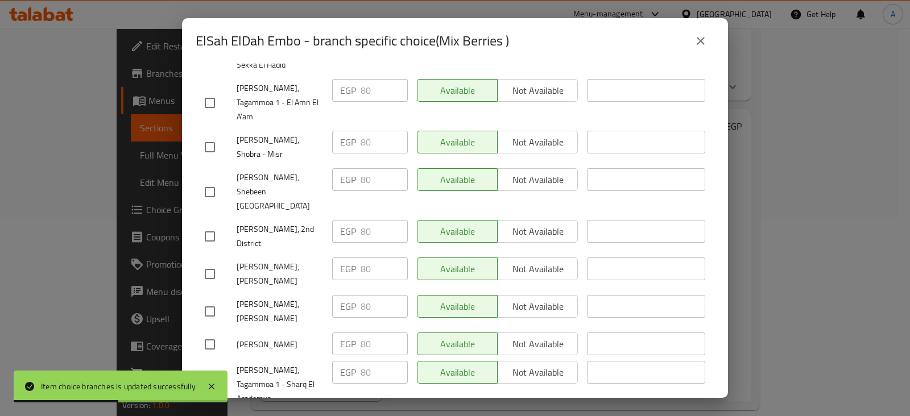
scroll to position [2571, 0]
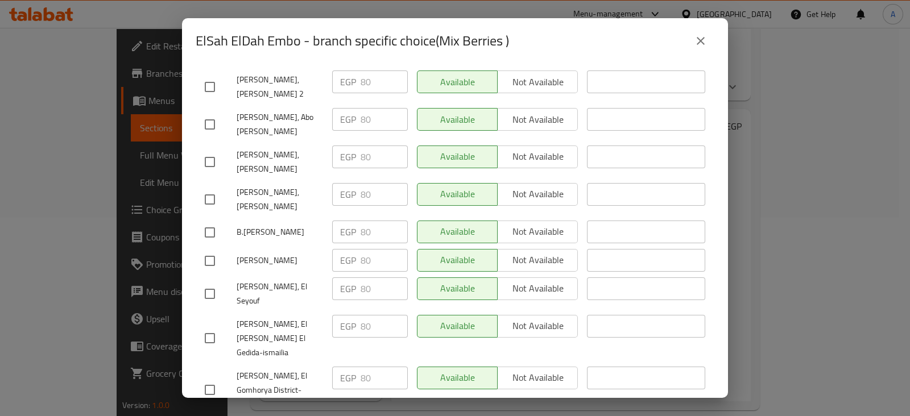
scroll to position [0, 0]
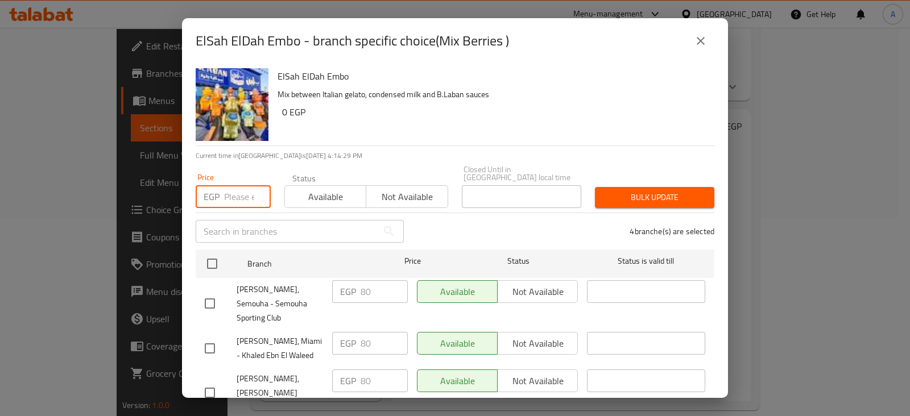
click at [239, 185] on input "number" at bounding box center [247, 196] width 47 height 23
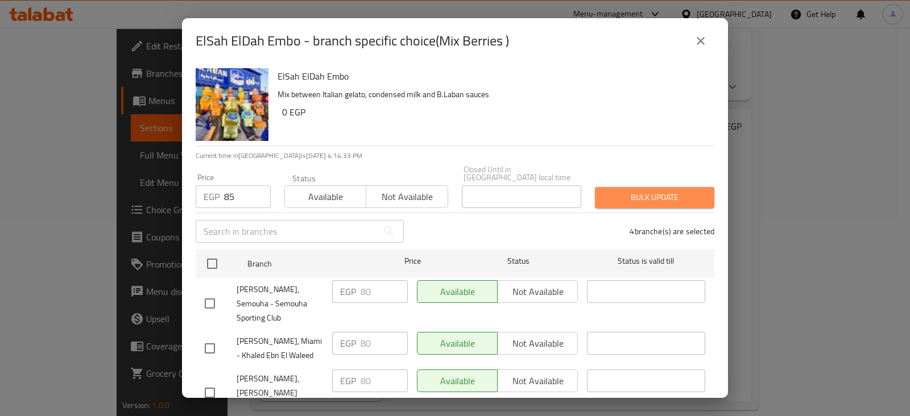
click at [647, 197] on button "Bulk update" at bounding box center [654, 197] width 119 height 21
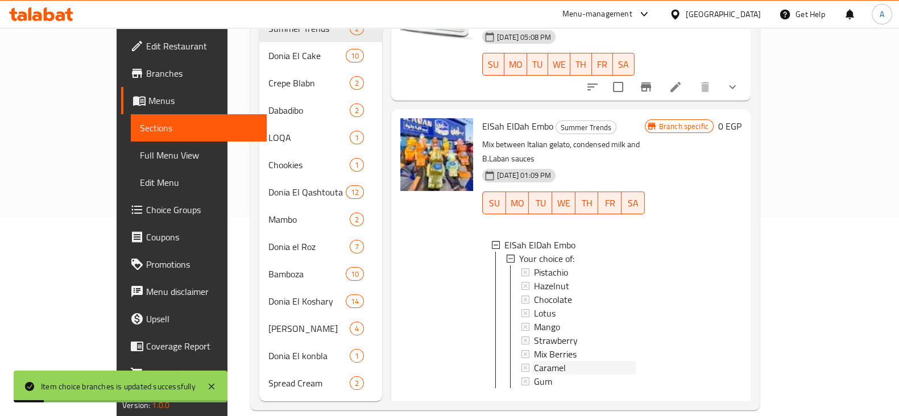
click at [539, 361] on div "Caramel" at bounding box center [585, 368] width 102 height 14
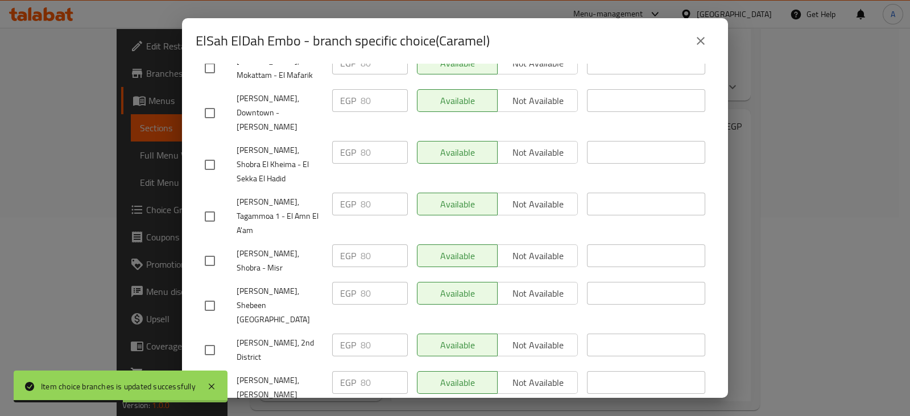
scroll to position [2571, 0]
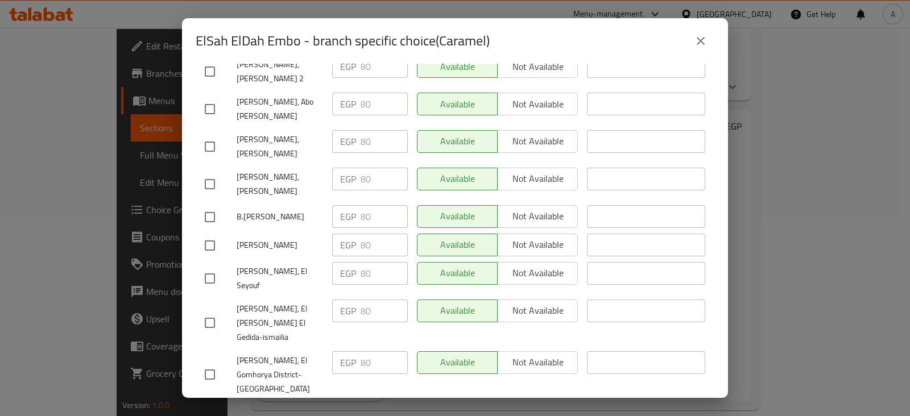
scroll to position [0, 0]
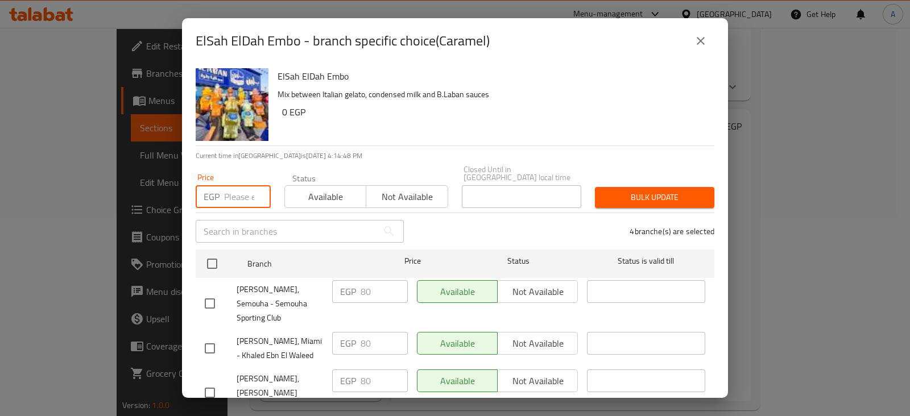
click at [241, 185] on input "number" at bounding box center [247, 196] width 47 height 23
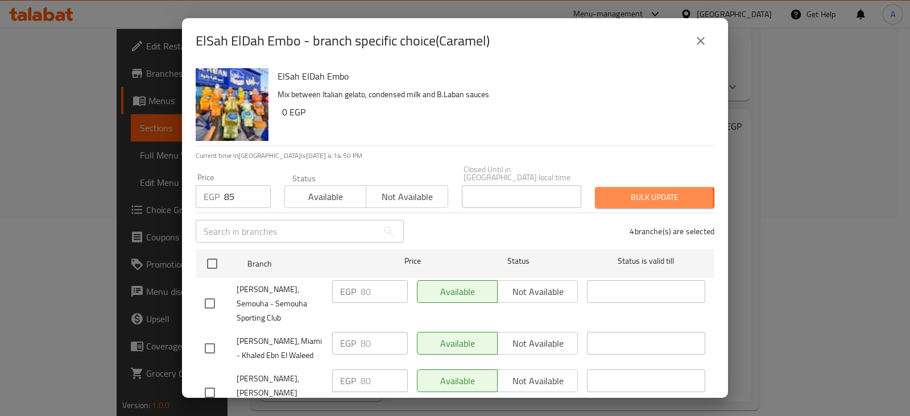
click at [611, 192] on span "Bulk update" at bounding box center [654, 197] width 101 height 14
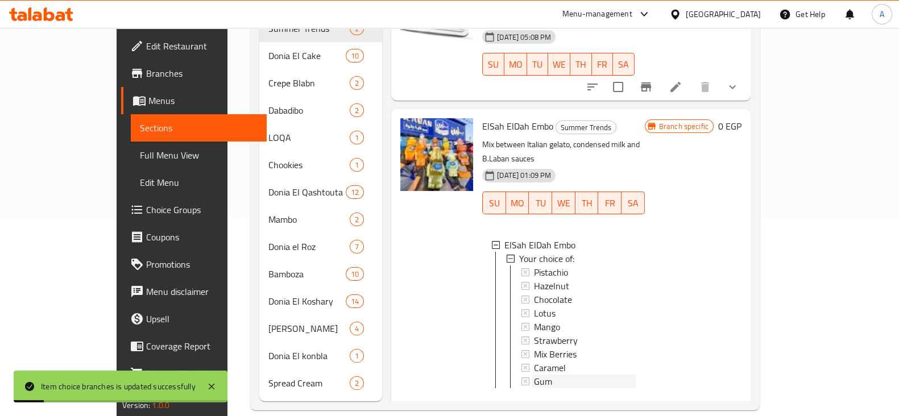
click at [534, 375] on span "Gum" at bounding box center [543, 382] width 18 height 14
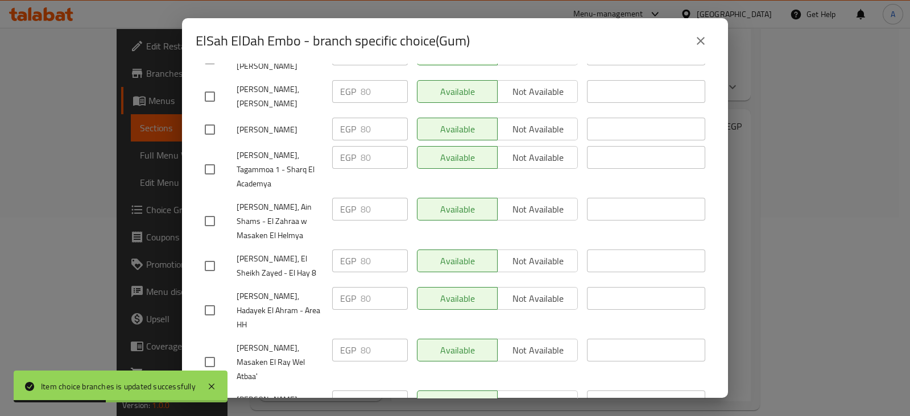
scroll to position [2571, 0]
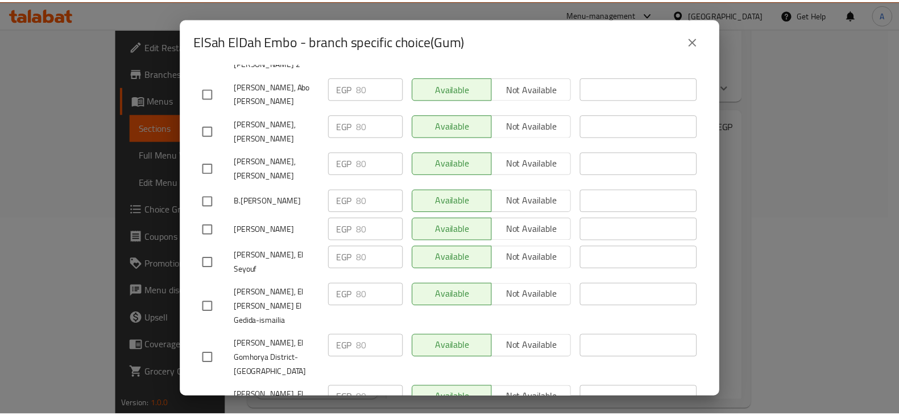
scroll to position [0, 0]
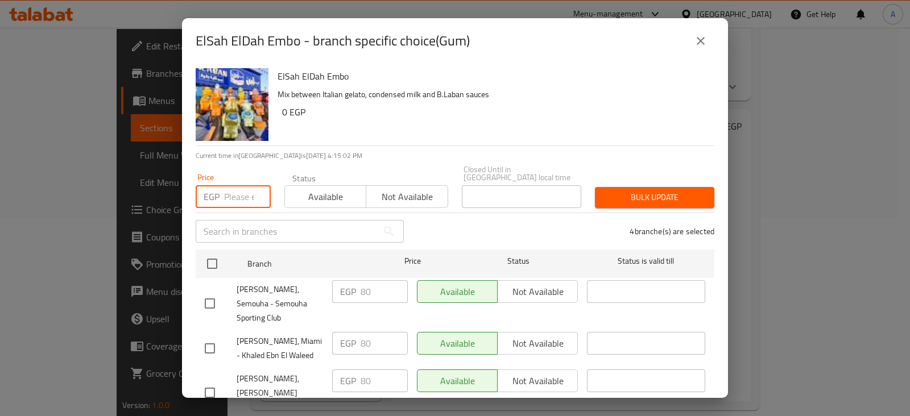
click at [239, 185] on input "number" at bounding box center [247, 196] width 47 height 23
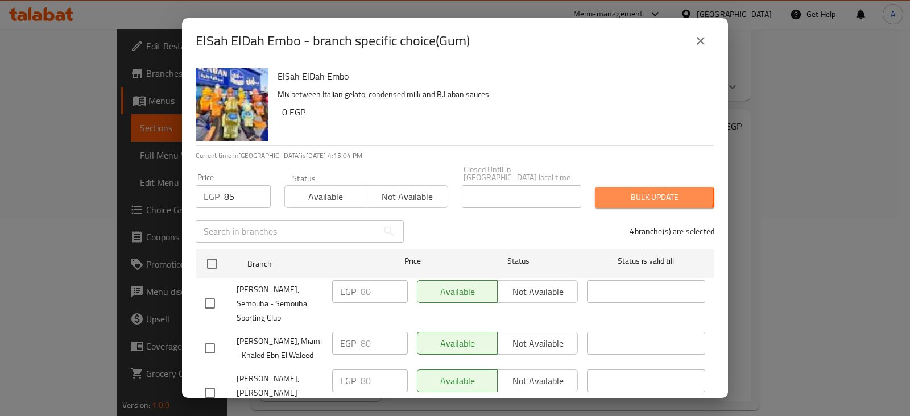
click at [614, 190] on span "Bulk update" at bounding box center [654, 197] width 101 height 14
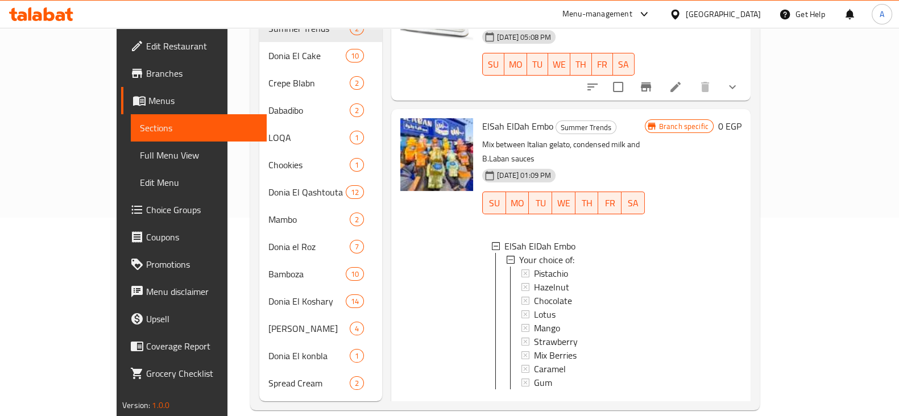
click at [746, 394] on button "show more" at bounding box center [732, 407] width 27 height 27
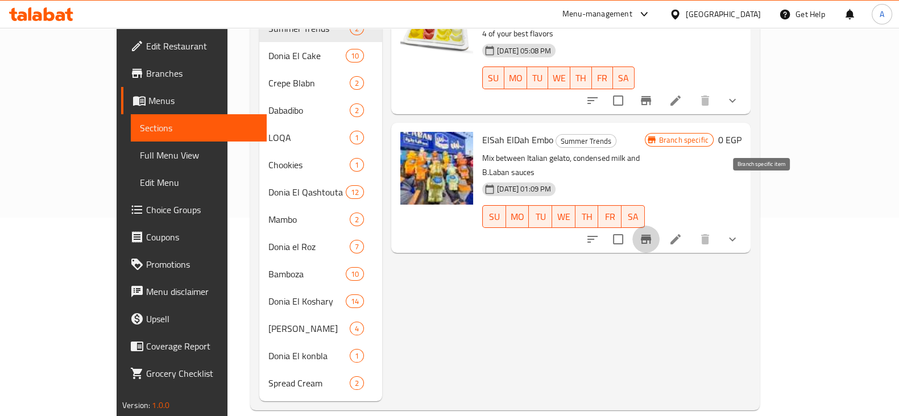
click at [660, 226] on button "Branch-specific-item" at bounding box center [645, 239] width 27 height 27
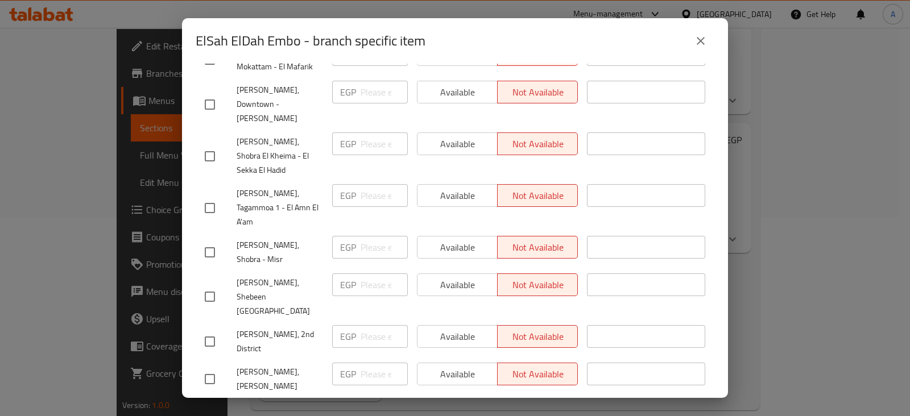
scroll to position [2571, 0]
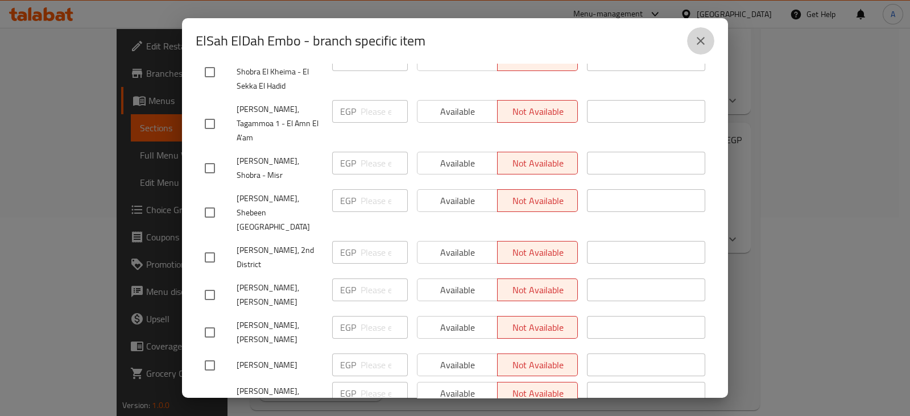
click at [702, 41] on icon "close" at bounding box center [701, 41] width 14 height 14
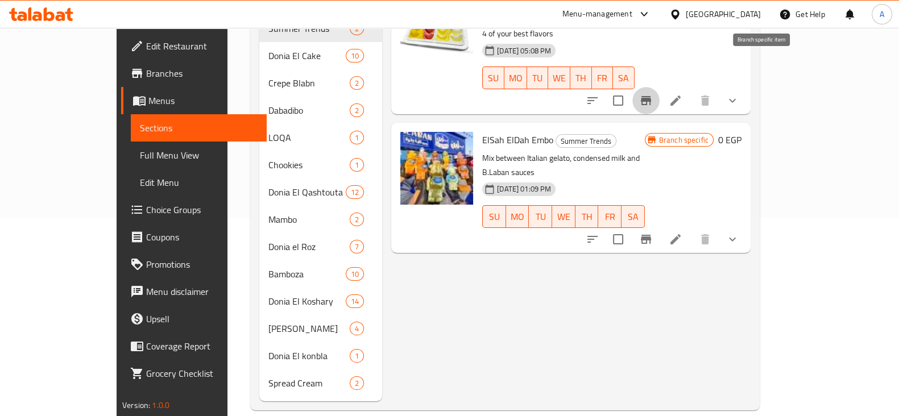
click at [651, 96] on icon "Branch-specific-item" at bounding box center [646, 100] width 10 height 9
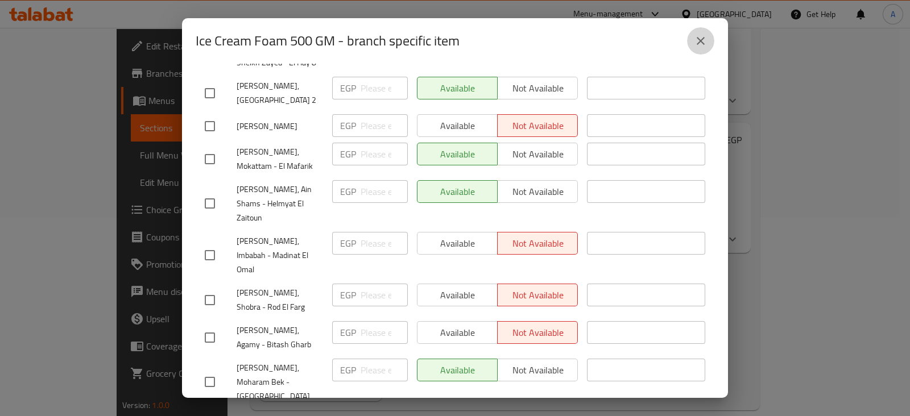
click at [694, 44] on icon "close" at bounding box center [701, 41] width 14 height 14
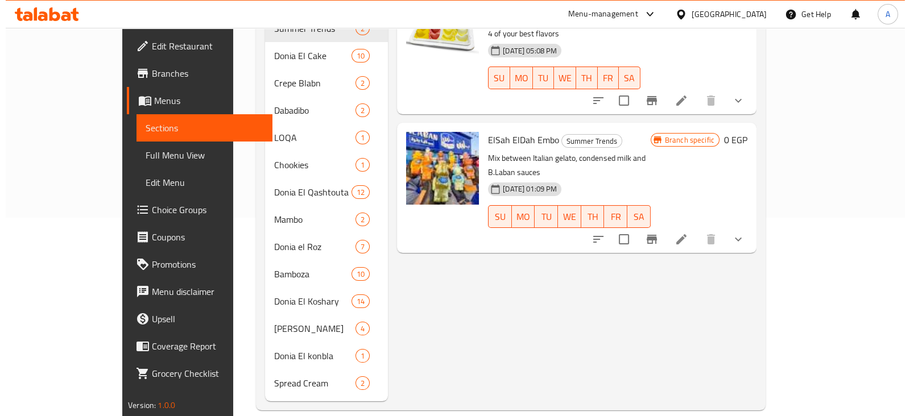
scroll to position [0, 0]
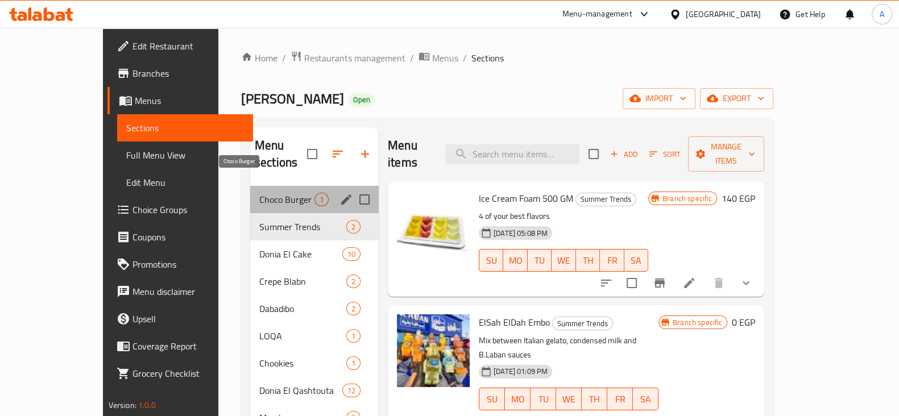
click at [283, 193] on span "Choco Burger" at bounding box center [286, 200] width 55 height 14
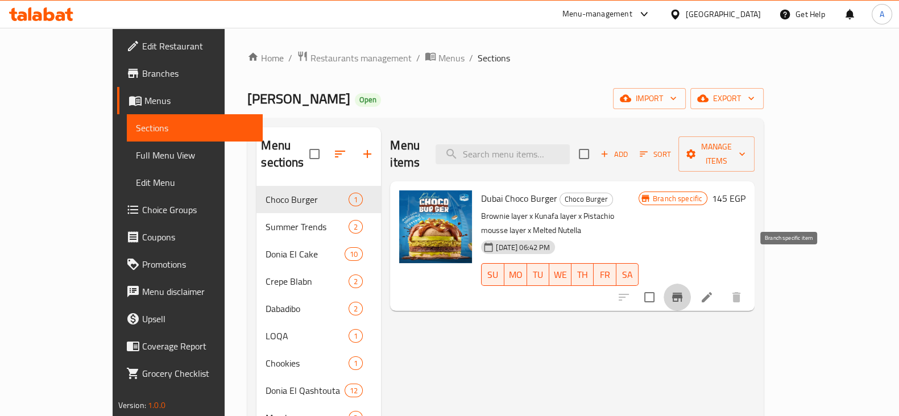
click at [682, 293] on icon "Branch-specific-item" at bounding box center [677, 297] width 10 height 9
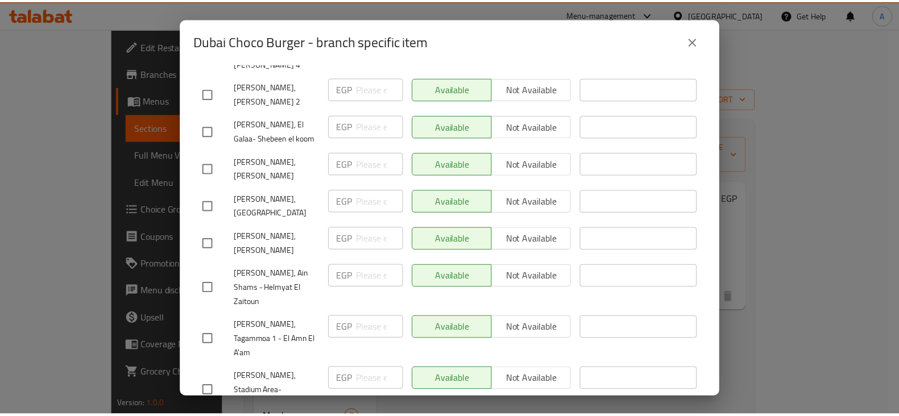
scroll to position [2571, 0]
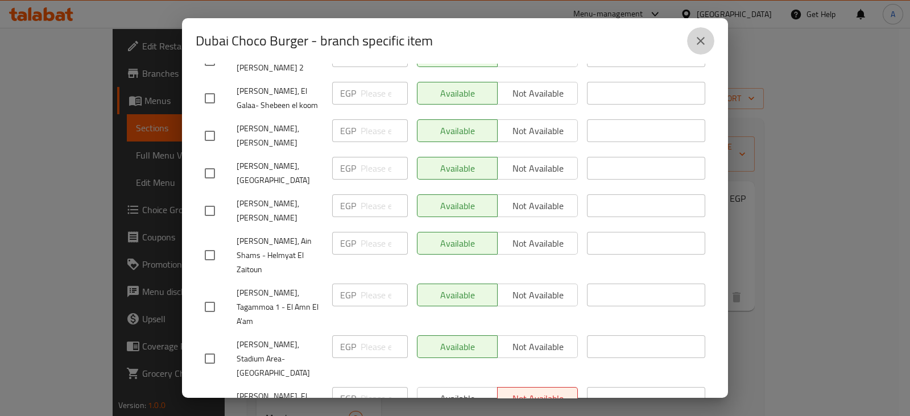
click at [697, 48] on button "close" at bounding box center [700, 40] width 27 height 27
